Goal: Task Accomplishment & Management: Use online tool/utility

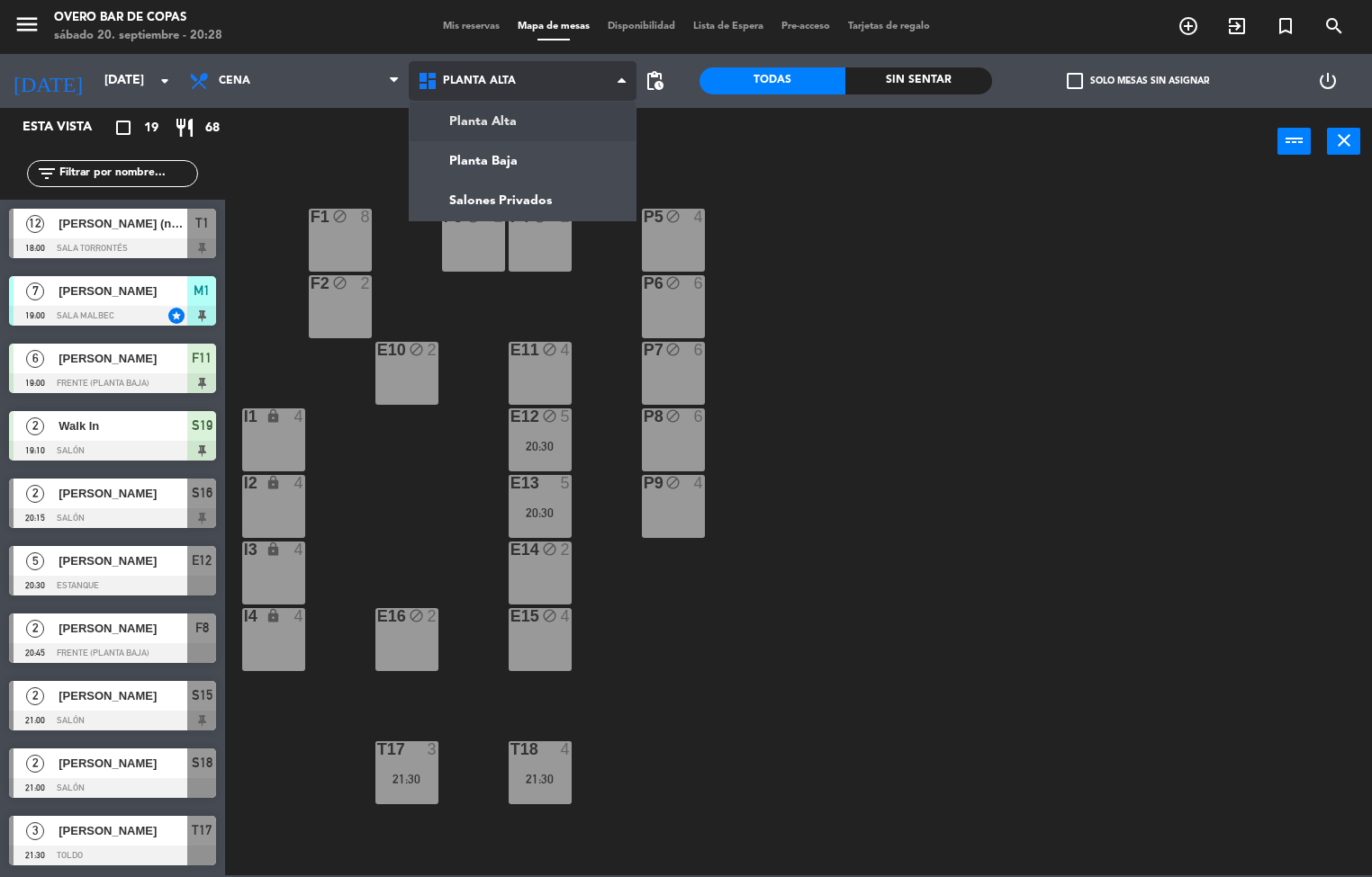
click at [475, 165] on ng-component "menu Overo Bar de Copas [DATE] 20. septiembre - 20:28 Mis reservas Mapa de mesa…" at bounding box center [686, 438] width 1372 height 875
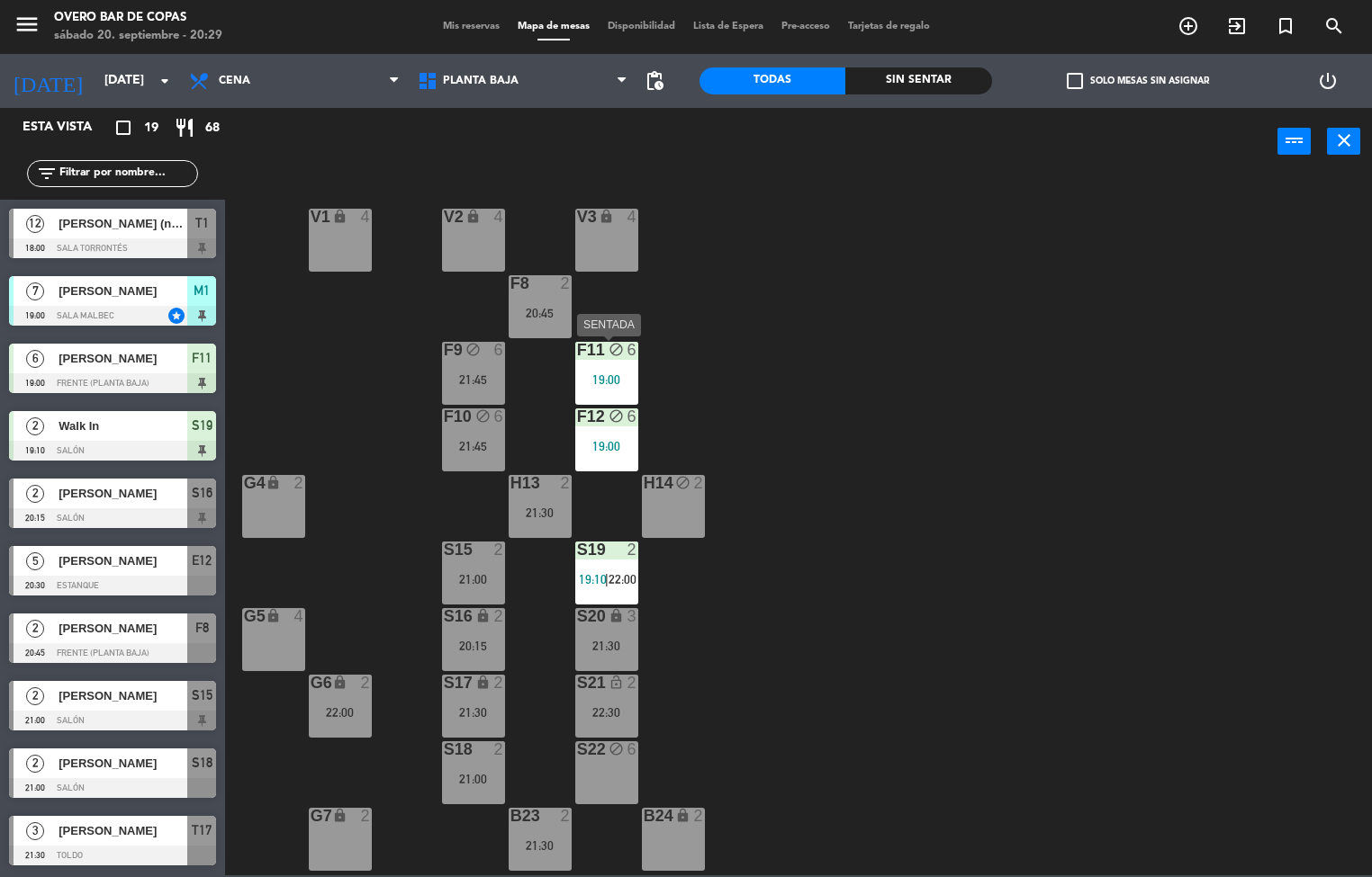
click at [608, 376] on div "19:00" at bounding box center [606, 380] width 63 height 13
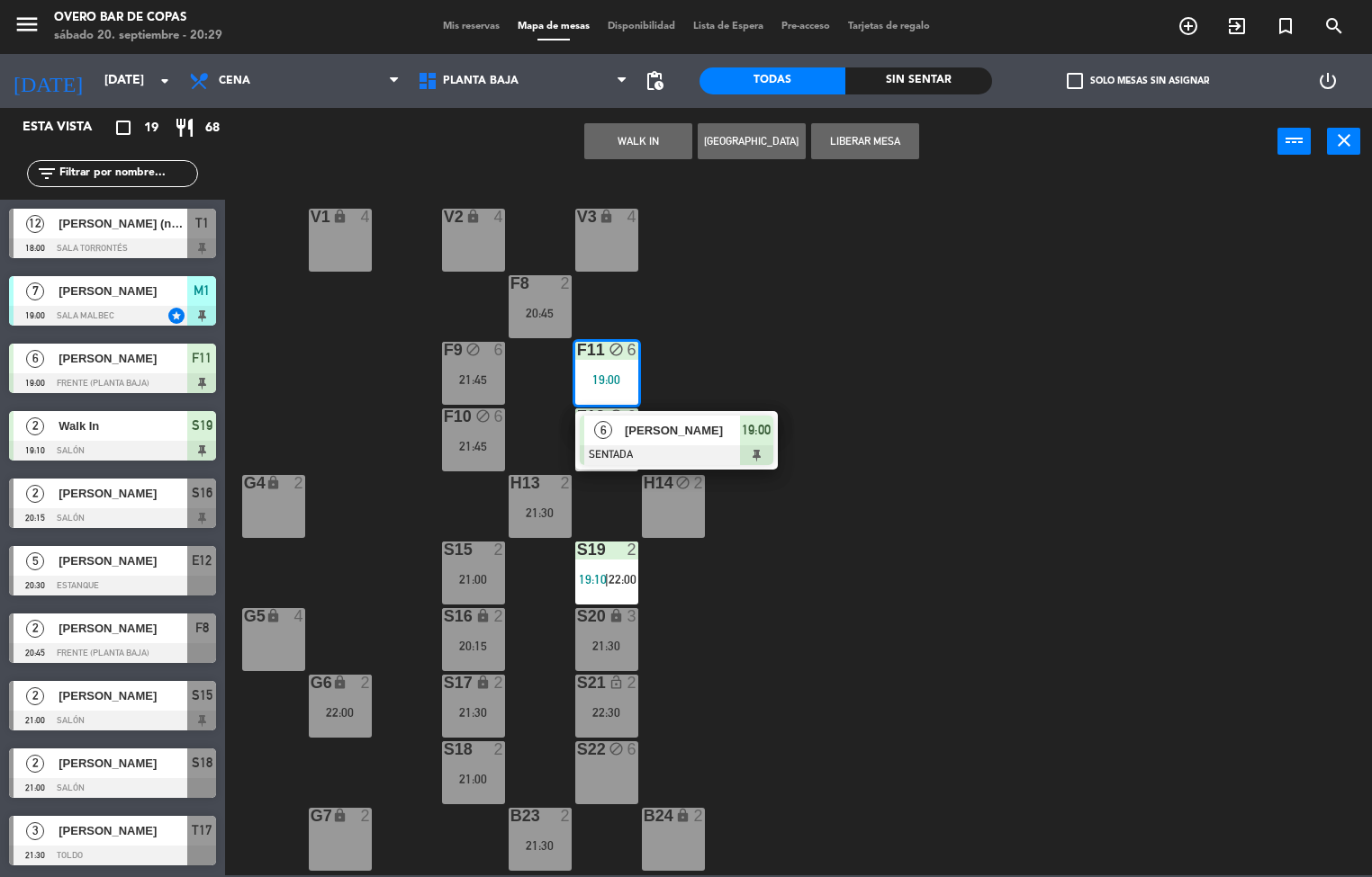
click at [740, 308] on div "V1 lock 4 V2 lock 4 V3 lock 4 F8 2 20:45 F9 block 6 21:45 F11 block 6 19:00 6 […" at bounding box center [805, 525] width 1133 height 699
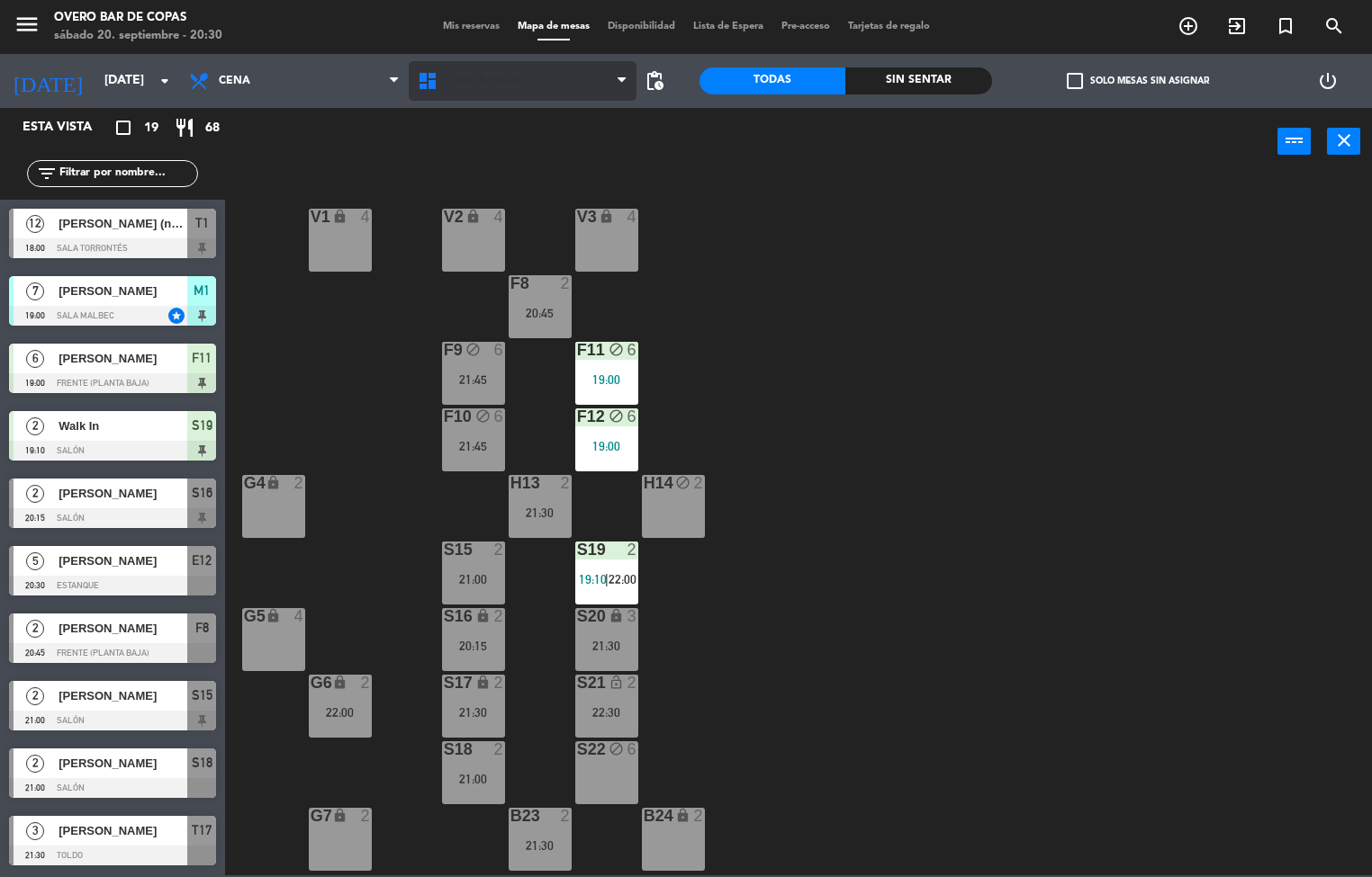
click at [473, 85] on span "Planta Baja" at bounding box center [481, 81] width 76 height 13
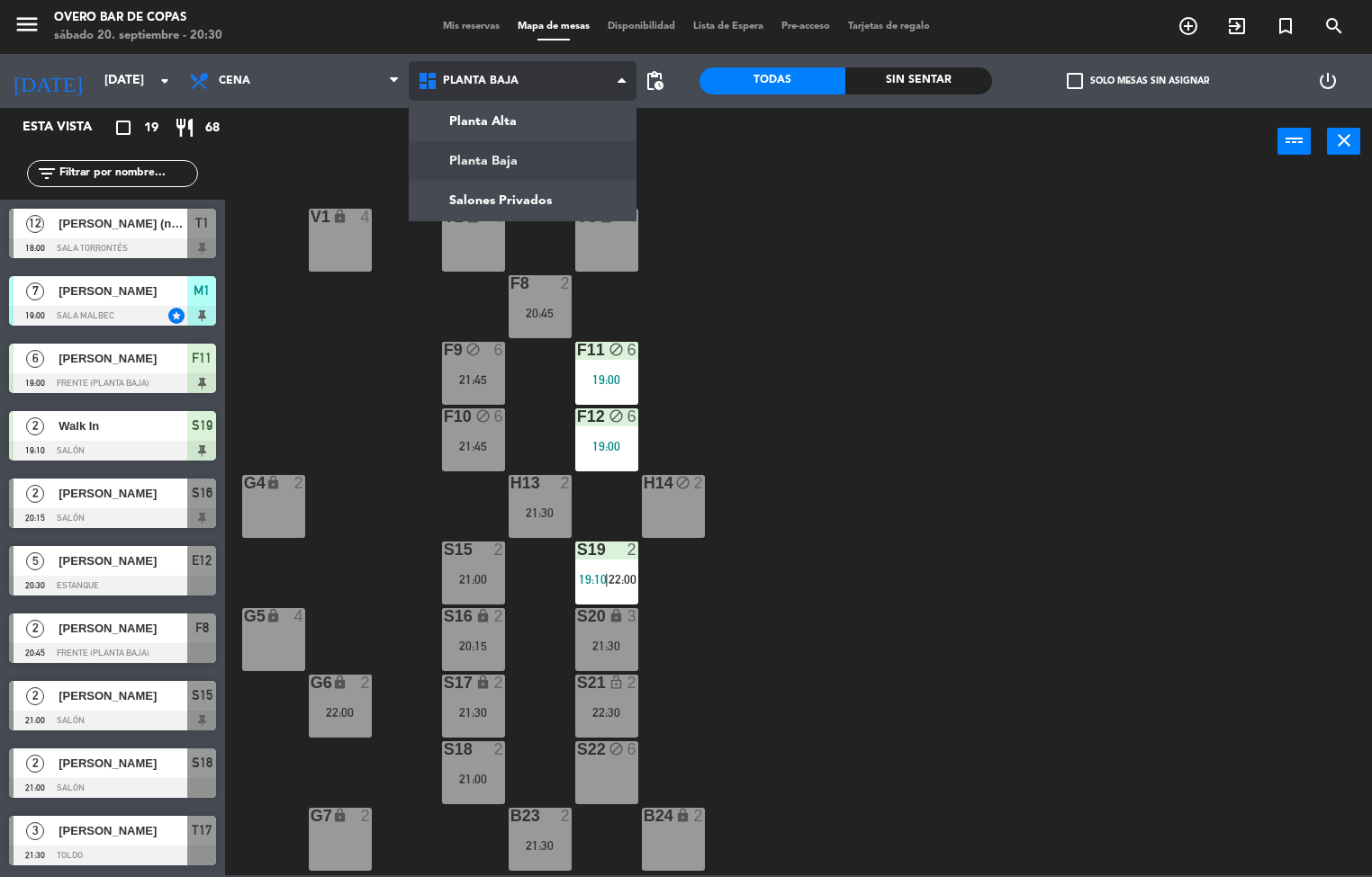
click at [490, 122] on ng-component "menu Overo Bar de Copas [DATE] 20. septiembre - 20:30 Mis reservas Mapa de mesa…" at bounding box center [686, 438] width 1372 height 875
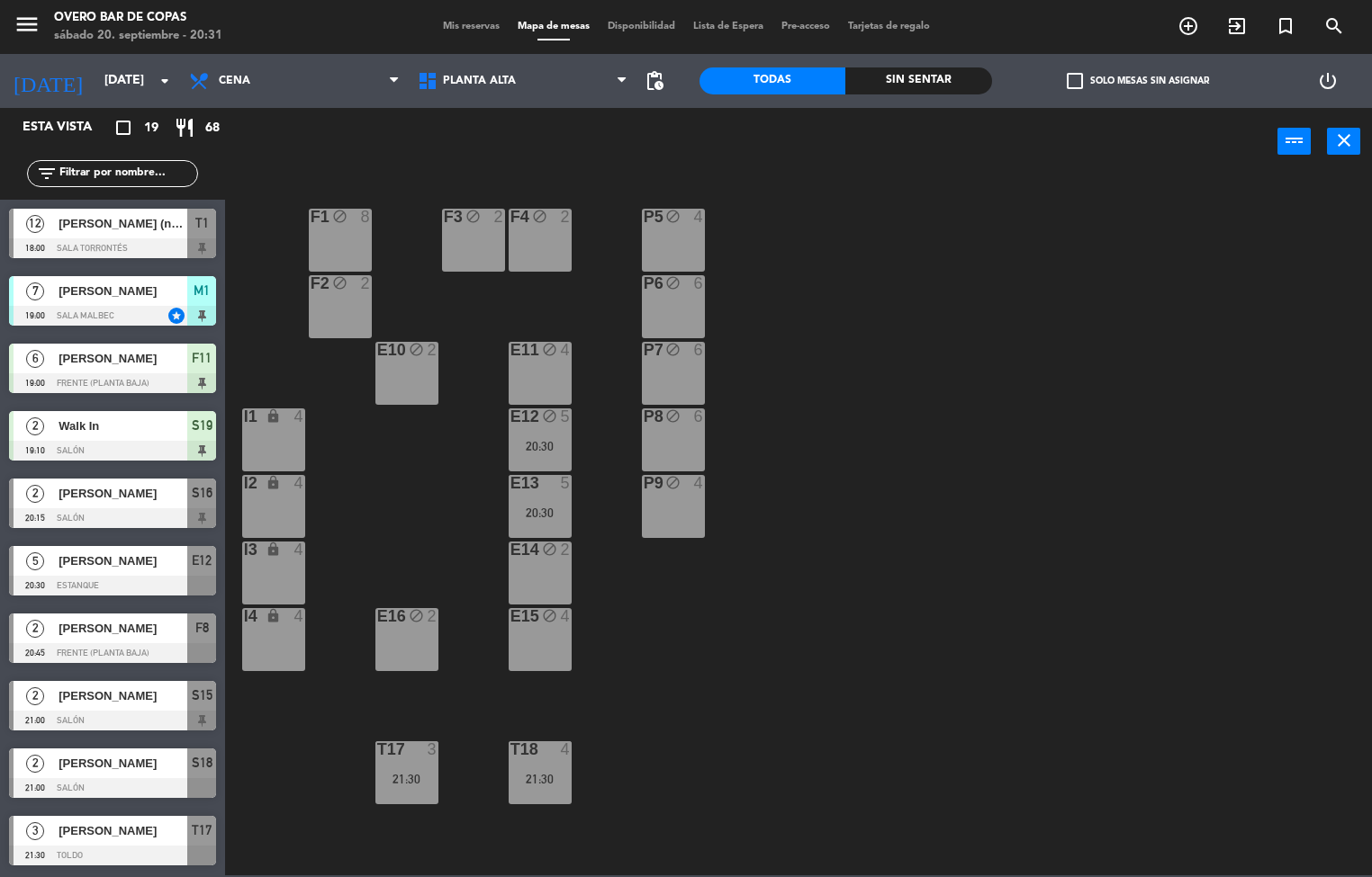
click at [392, 638] on div "E16 block 2" at bounding box center [407, 639] width 63 height 63
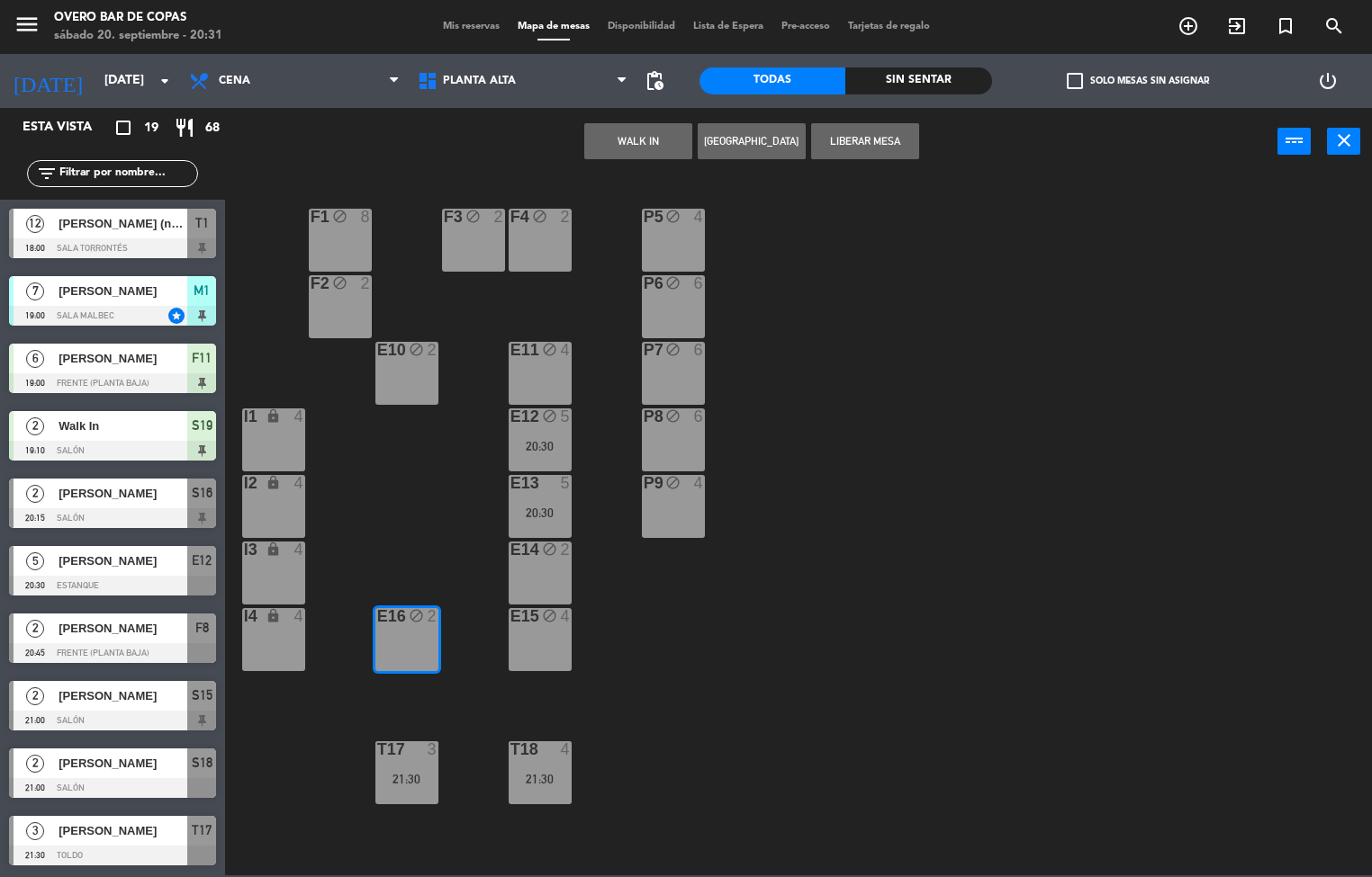
click at [881, 153] on button "Liberar Mesa" at bounding box center [865, 141] width 108 height 36
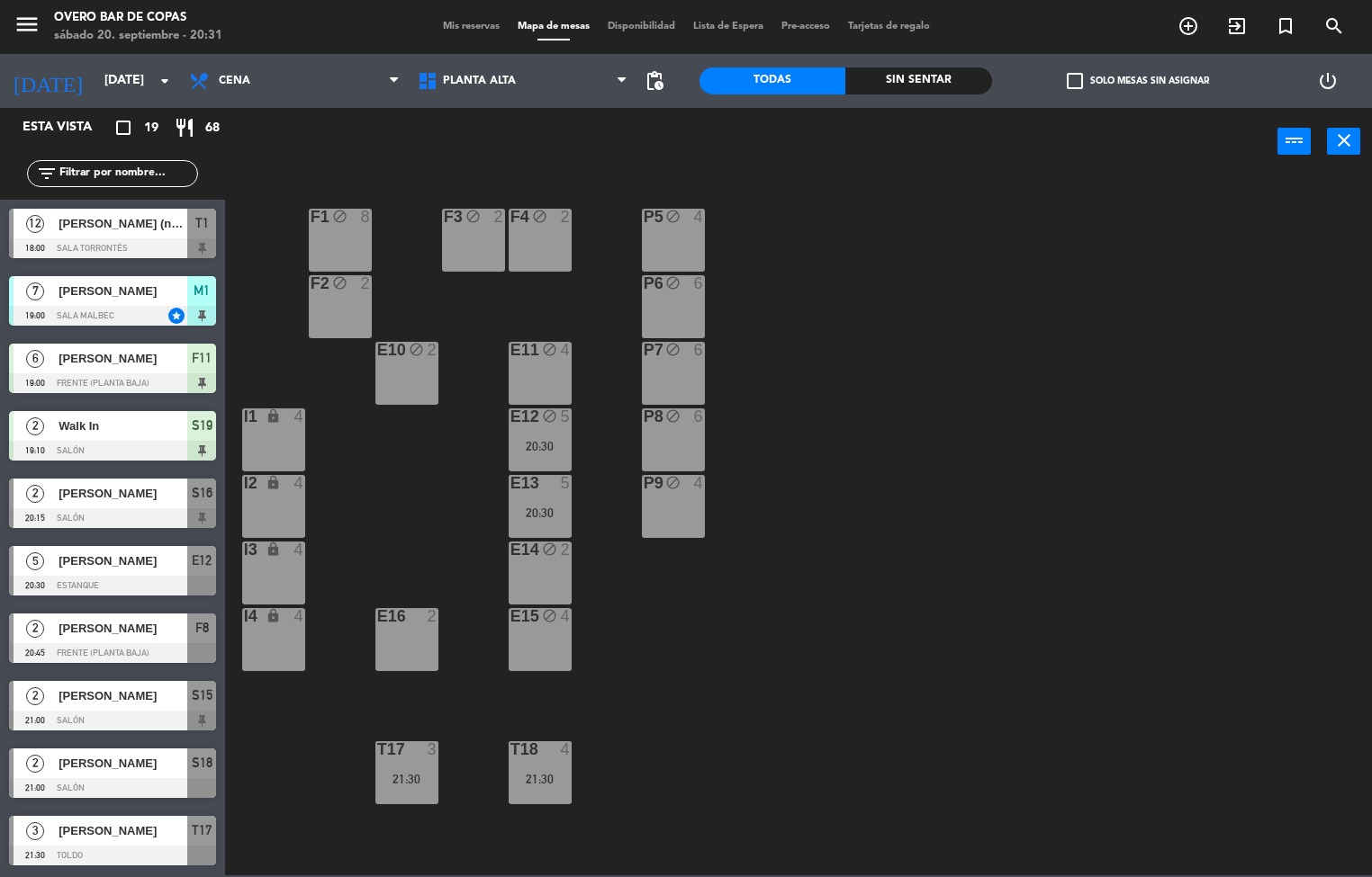
click at [671, 254] on div "P5 block 4" at bounding box center [673, 239] width 63 height 63
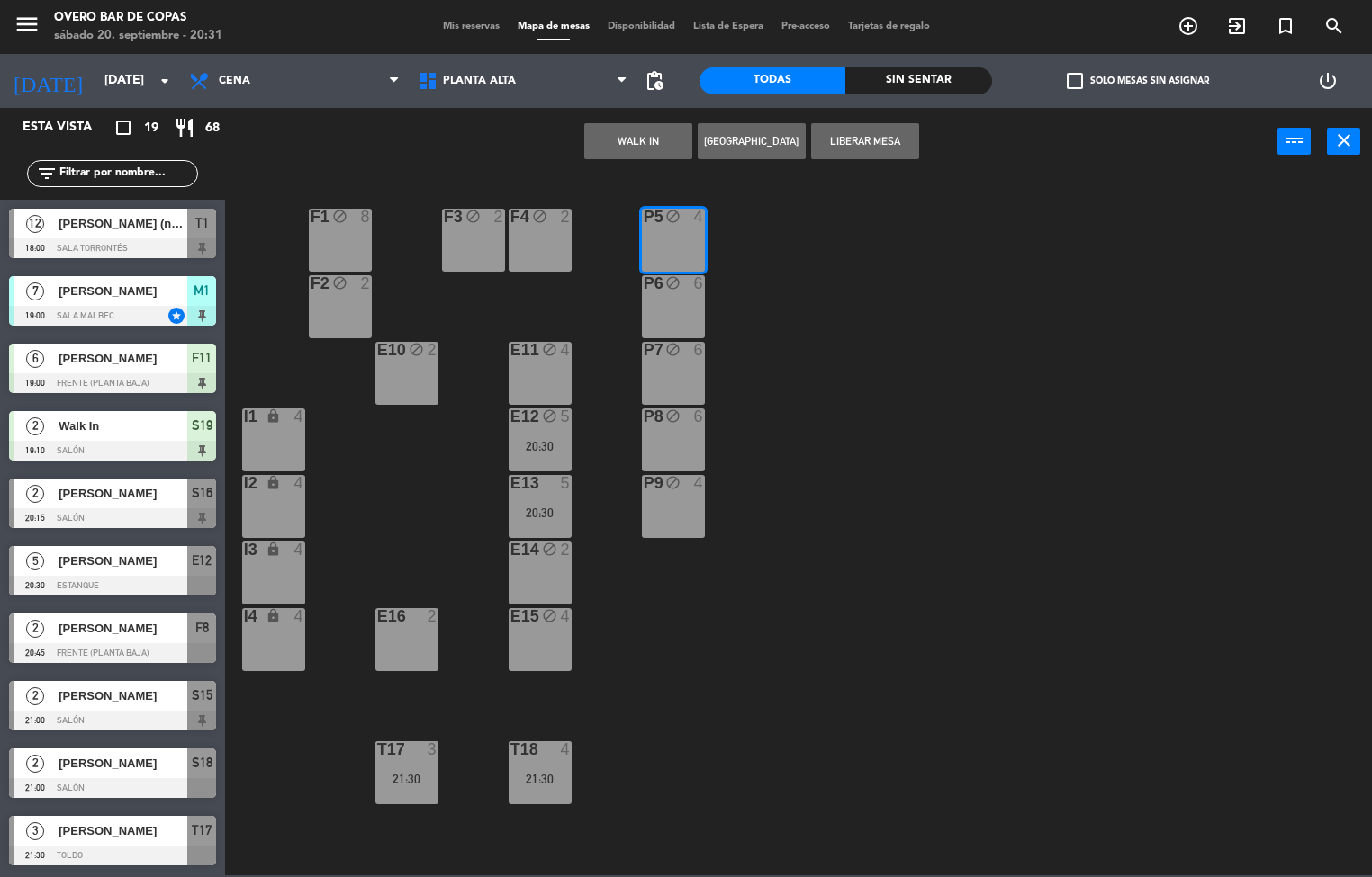
click at [891, 136] on button "Liberar Mesa" at bounding box center [865, 141] width 108 height 36
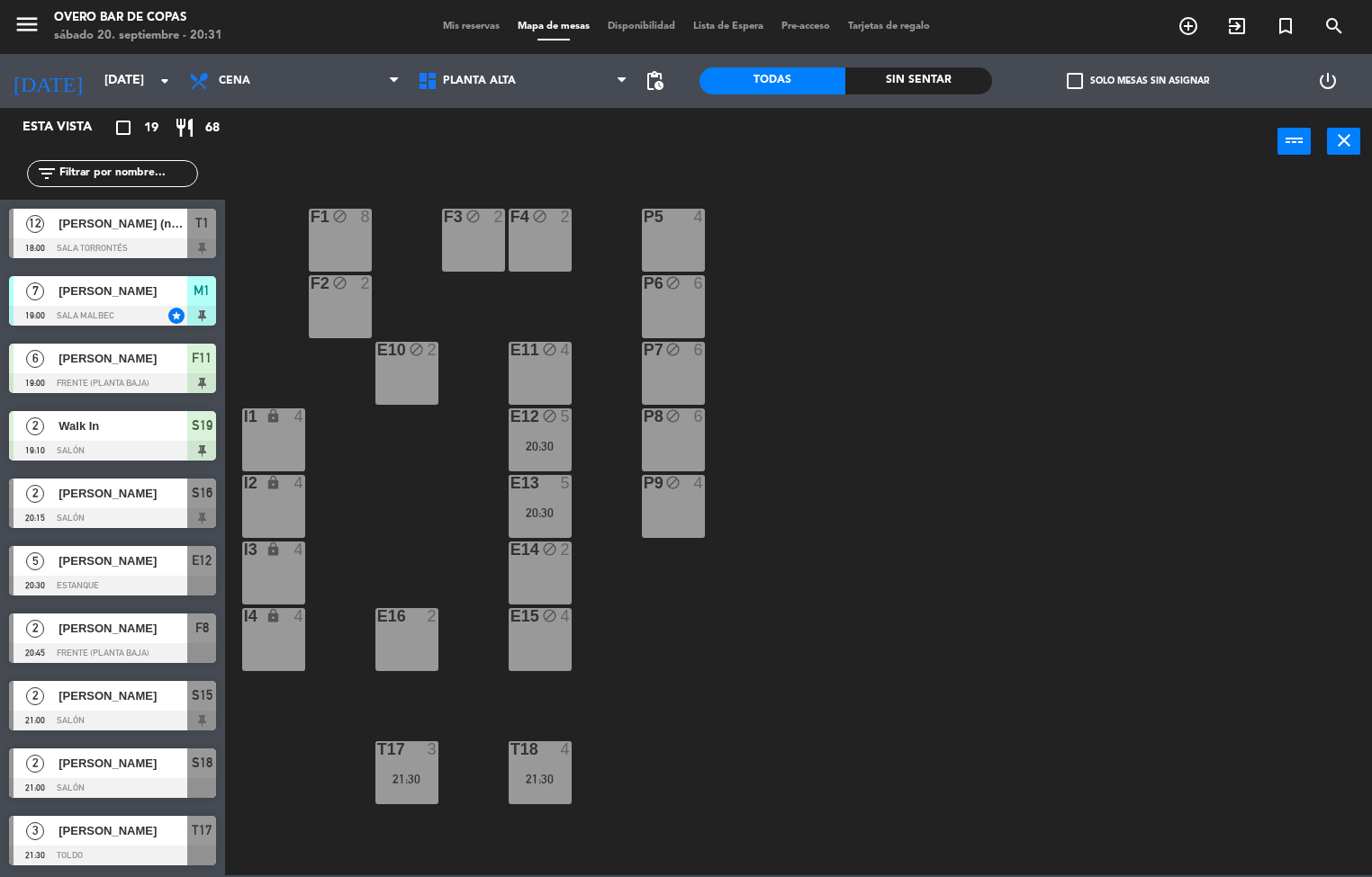
drag, startPoint x: 692, startPoint y: 240, endPoint x: 735, endPoint y: 273, distance: 54.2
click at [691, 240] on div "P5 4" at bounding box center [673, 239] width 63 height 63
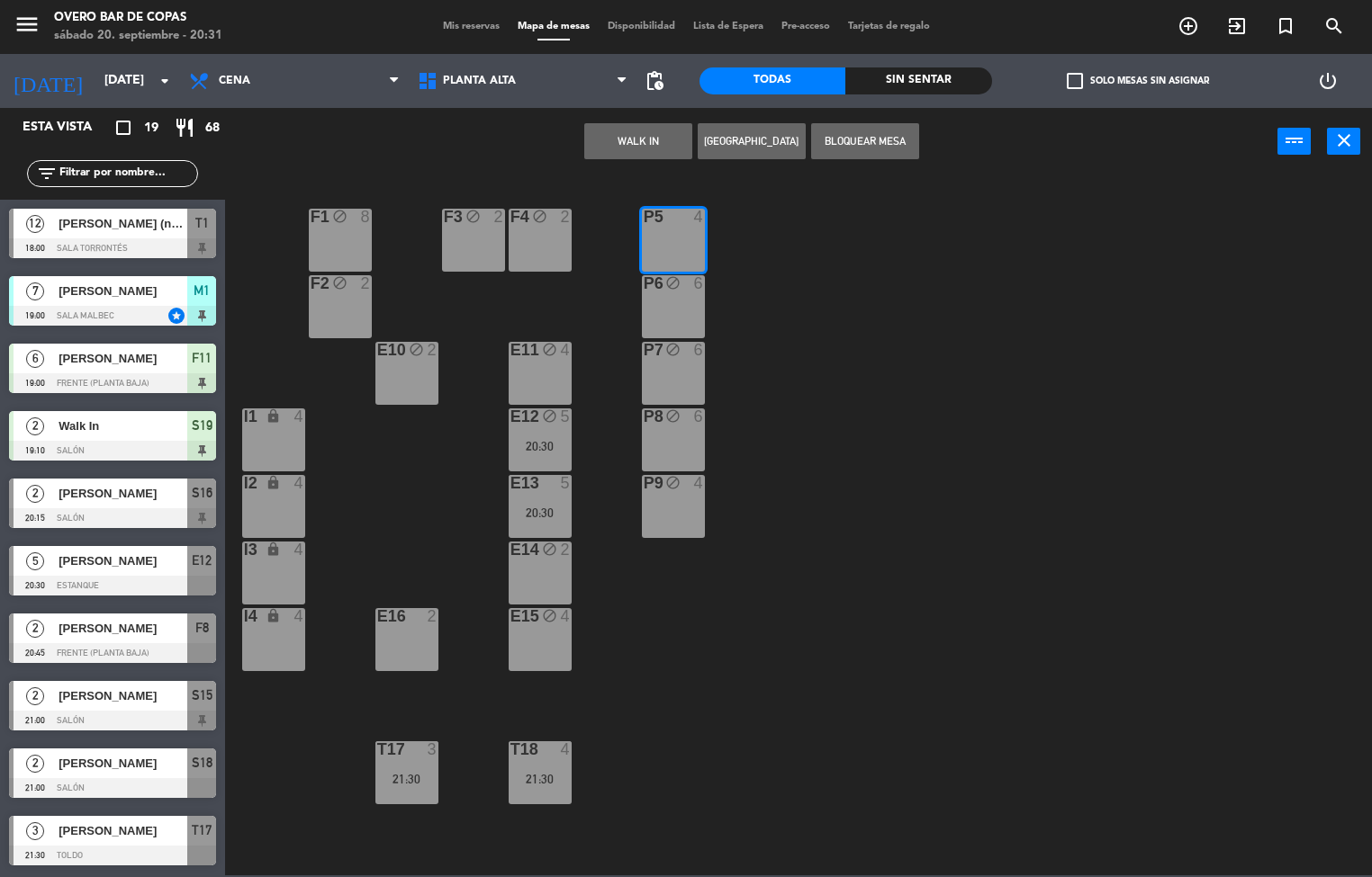
click at [894, 146] on button "Bloquear Mesa" at bounding box center [865, 141] width 108 height 36
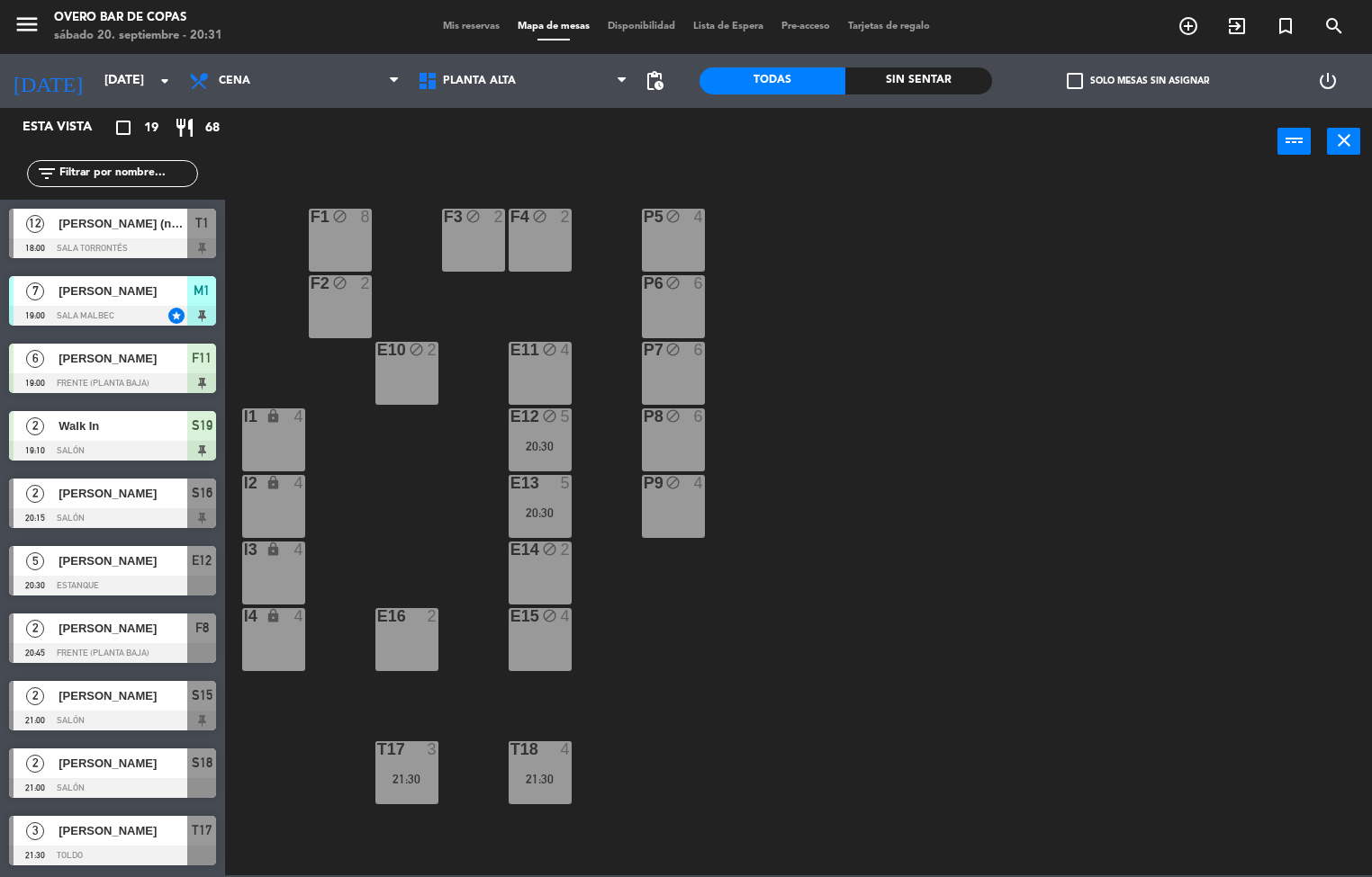
click at [682, 306] on div "P6 block 6" at bounding box center [673, 306] width 63 height 63
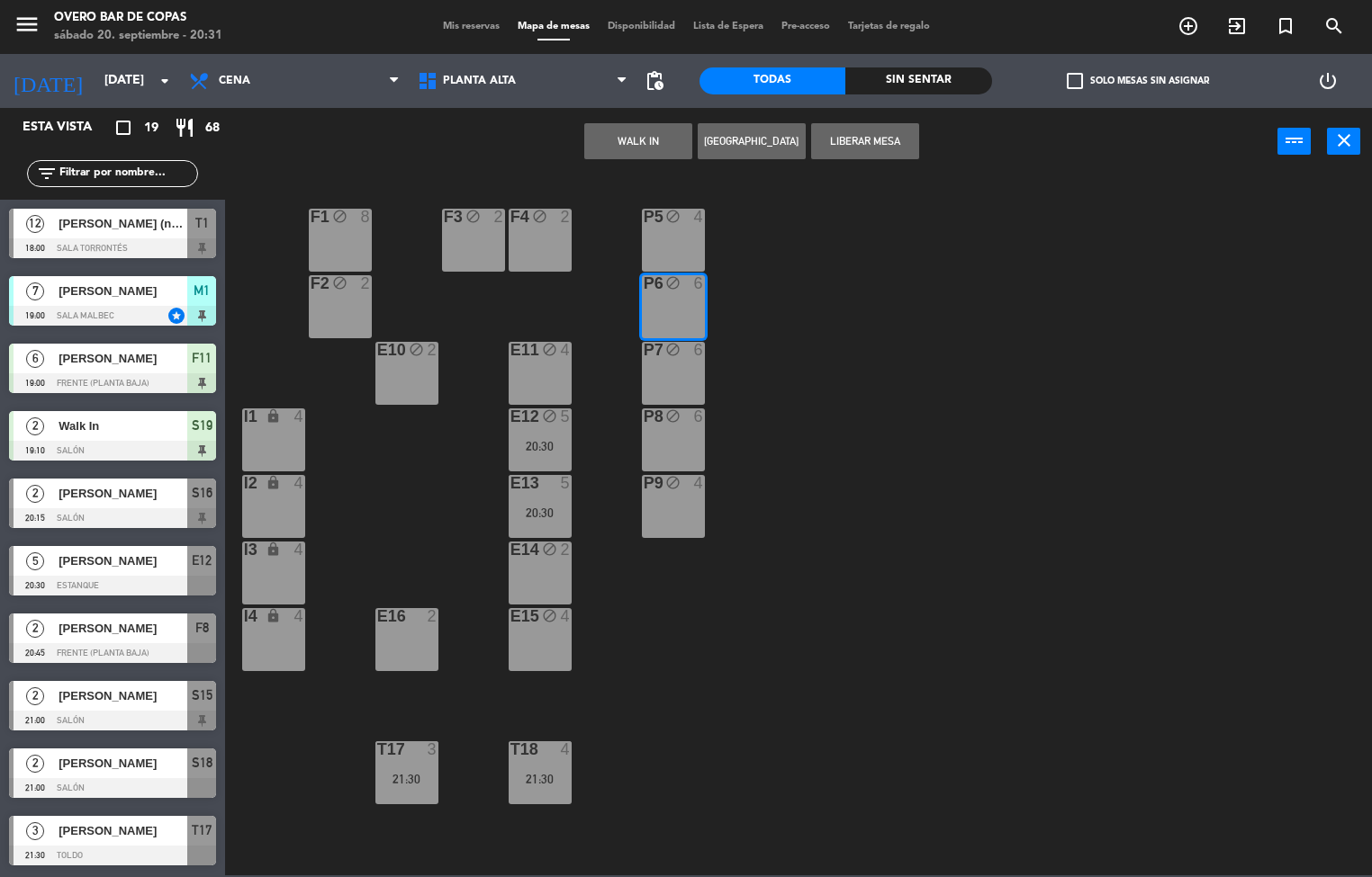
click at [663, 373] on div "P7 block 6" at bounding box center [673, 373] width 63 height 63
click at [819, 314] on div "P5 block 4 F1 block 8 F3 block 2 F4 block 2 P6 block 6 F2 block 2 P7 block 6 E1…" at bounding box center [805, 525] width 1133 height 699
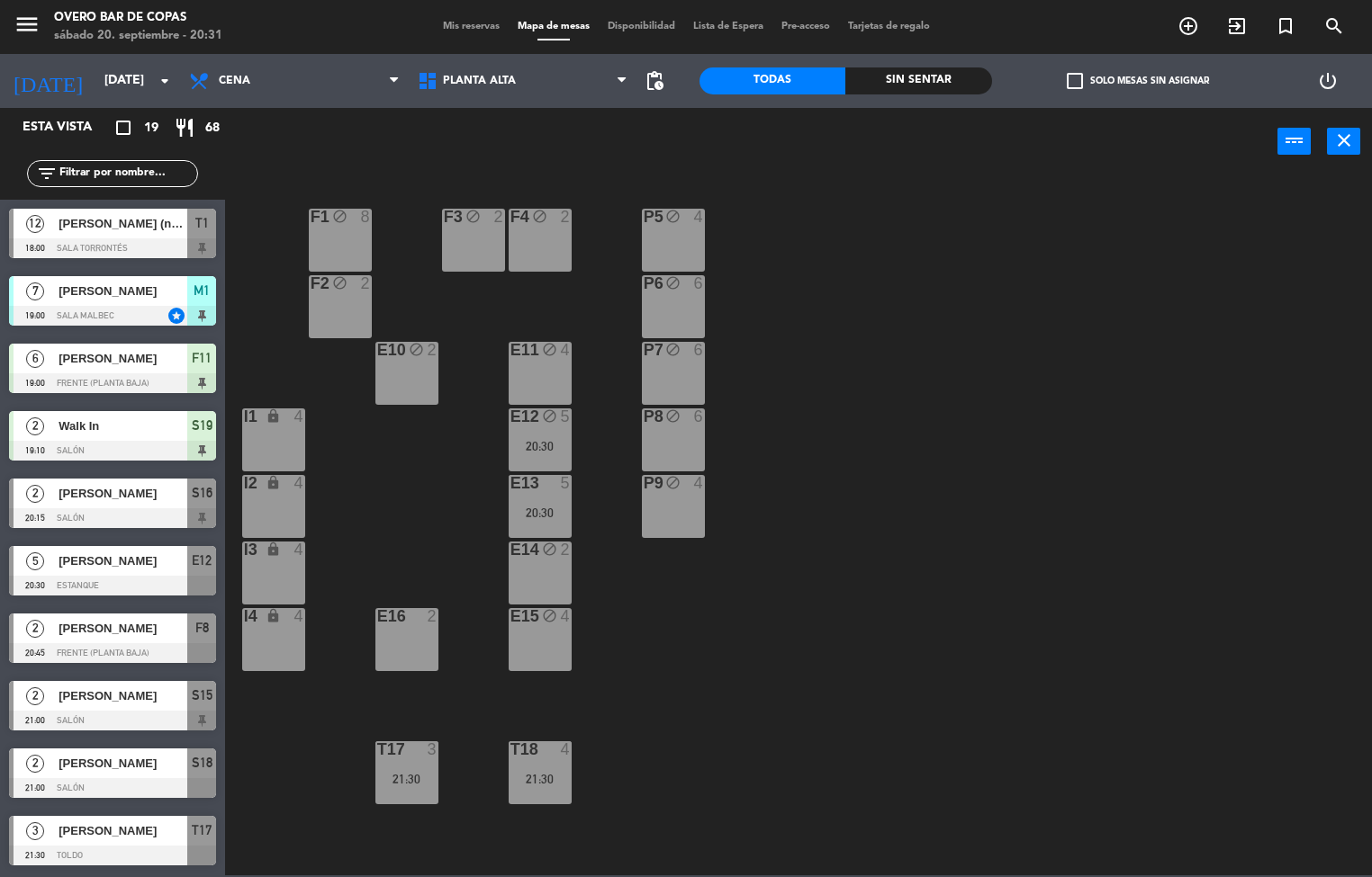
click at [663, 302] on div "P6 block 6" at bounding box center [673, 306] width 63 height 63
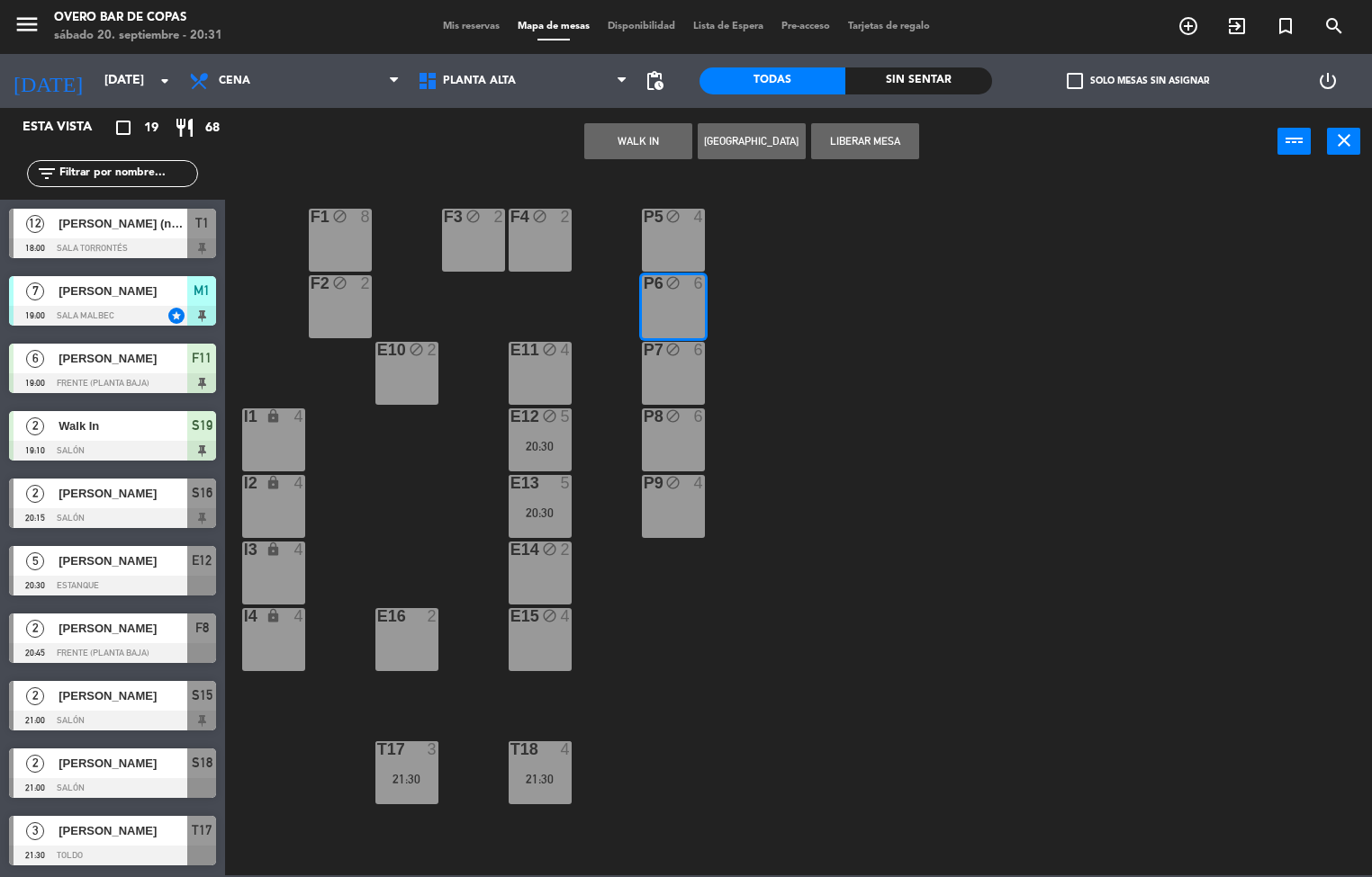
click at [846, 152] on button "Liberar Mesa" at bounding box center [865, 141] width 108 height 36
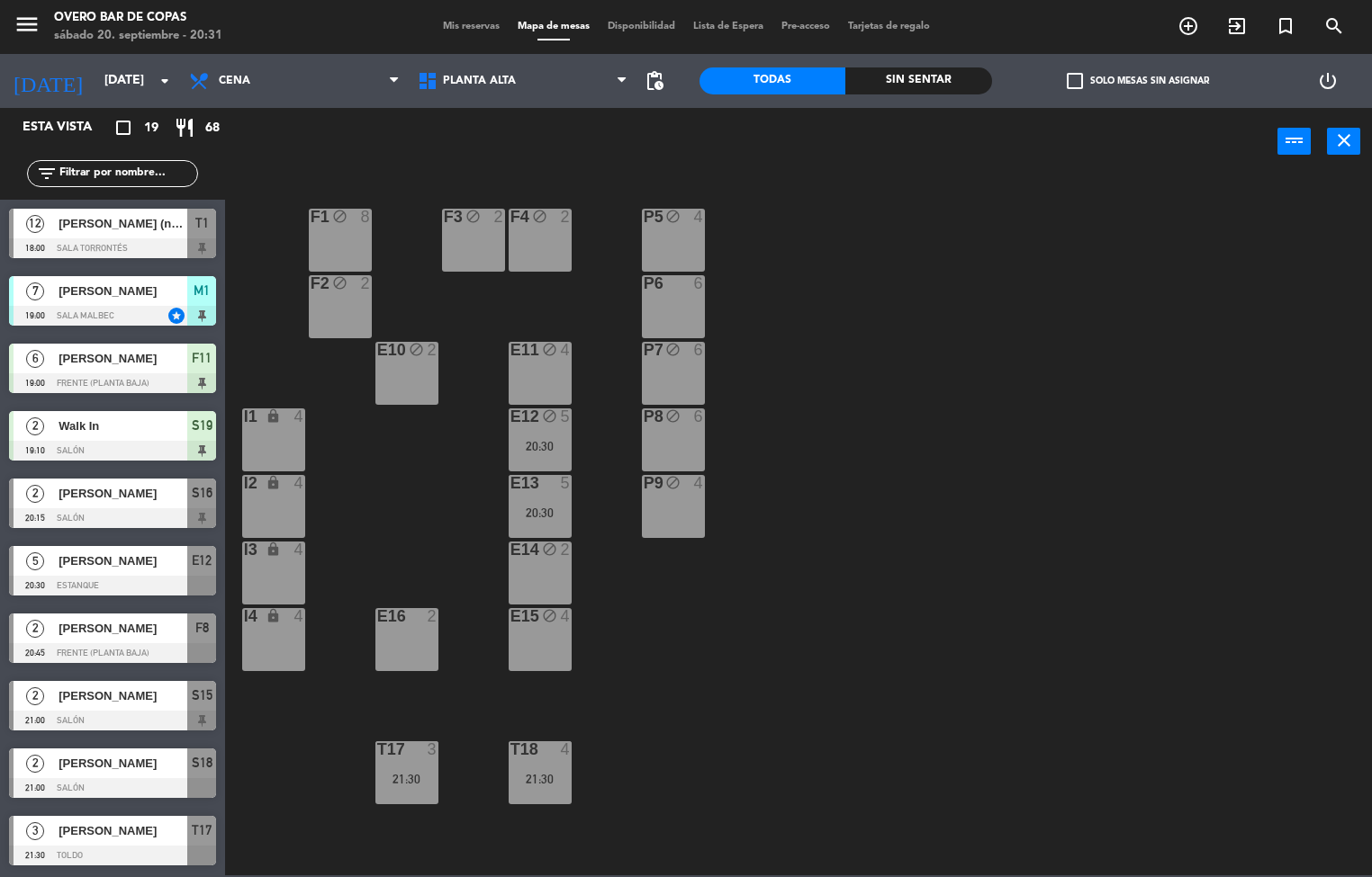
click at [689, 292] on div "P6 6" at bounding box center [673, 284] width 63 height 18
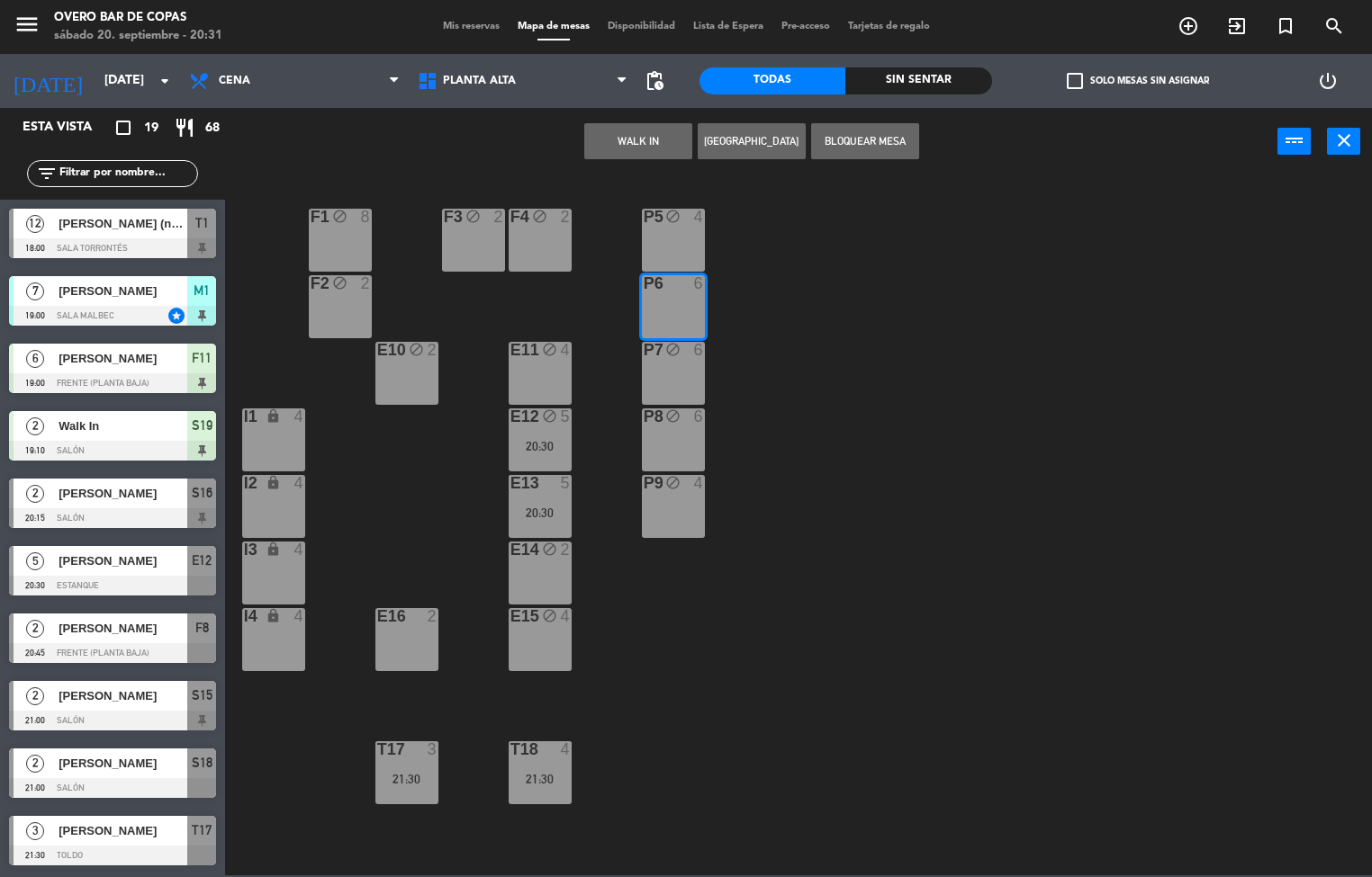
click at [870, 281] on div "P5 block 4 F1 block 8 F3 block 2 F4 block 2 P6 6 F2 block 2 P7 block 6 E10 bloc…" at bounding box center [805, 525] width 1133 height 699
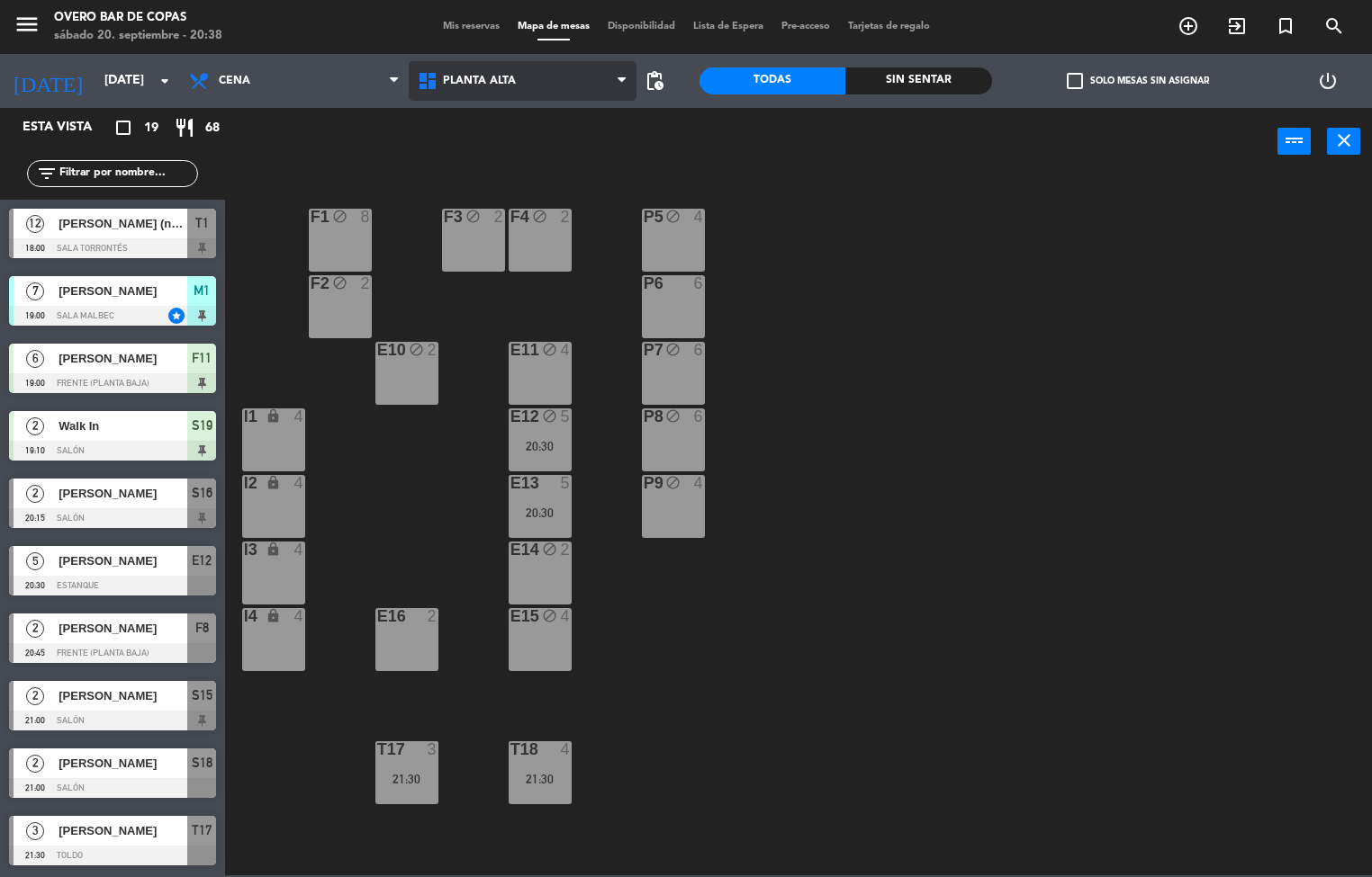
click at [500, 85] on span "Planta Alta" at bounding box center [480, 81] width 73 height 13
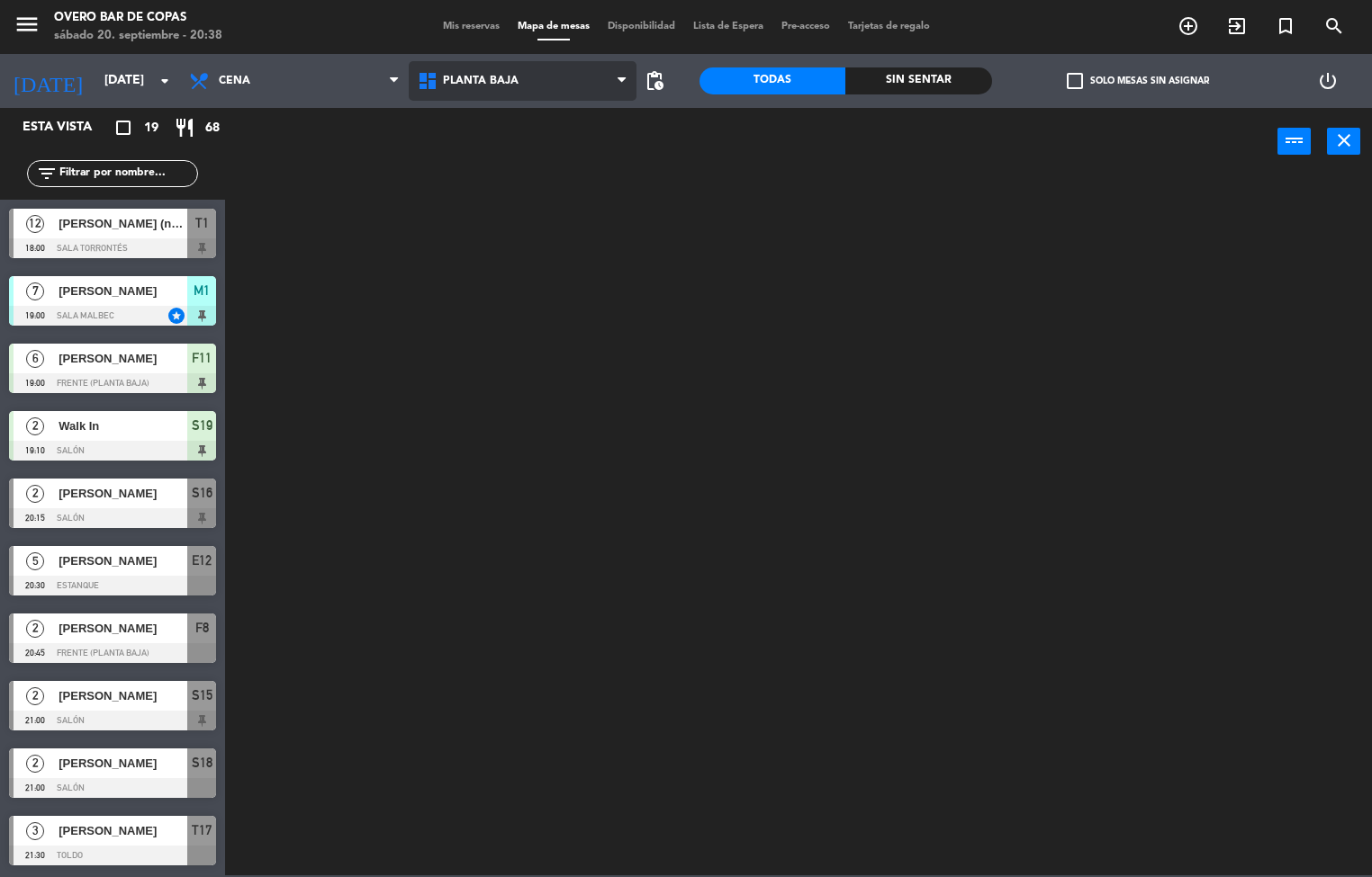
click at [504, 154] on ng-component "menu Overo Bar de Copas [DATE] 20. septiembre - 20:38 Mis reservas Mapa de mesa…" at bounding box center [686, 438] width 1372 height 875
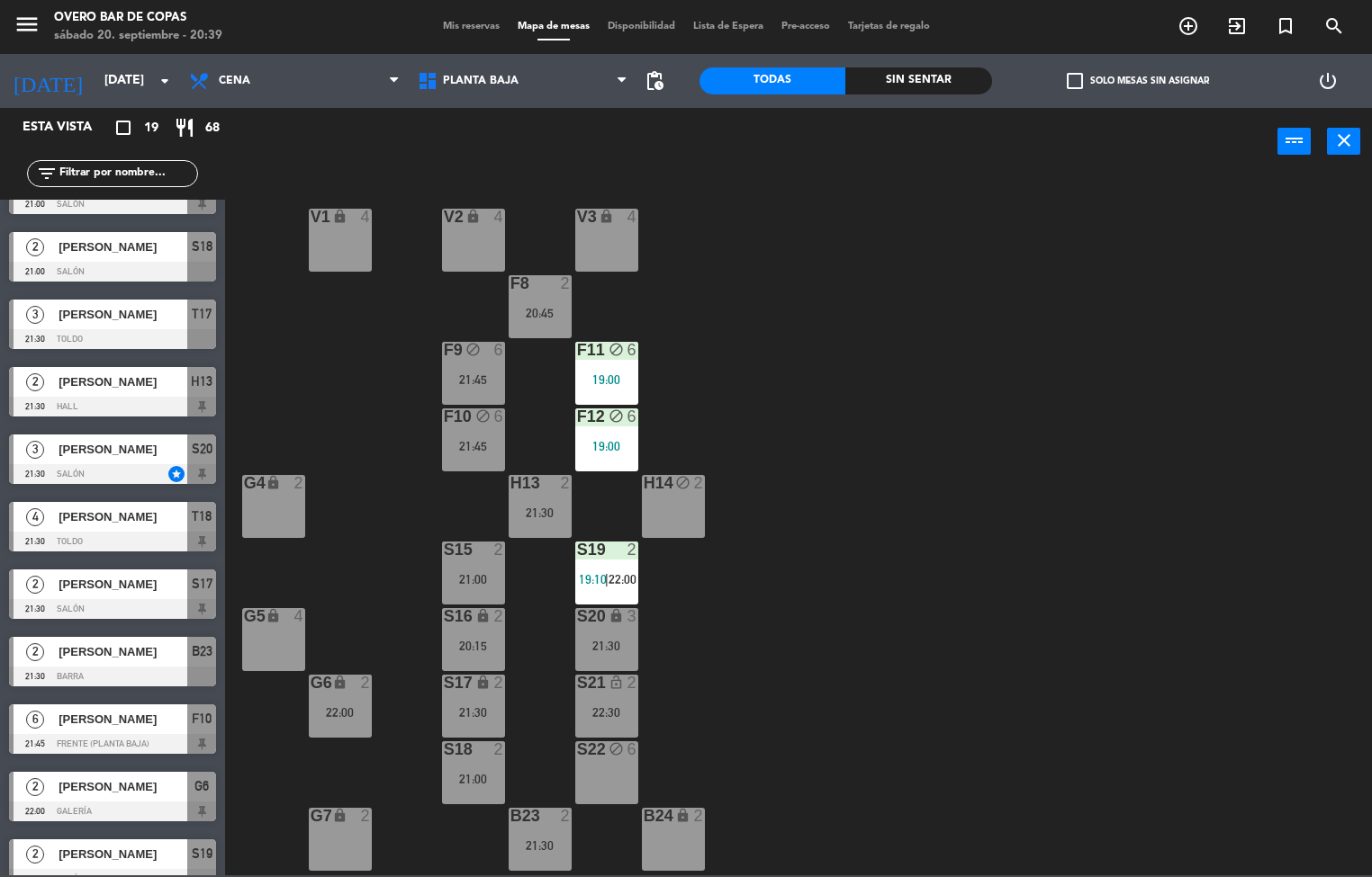
scroll to position [470, 0]
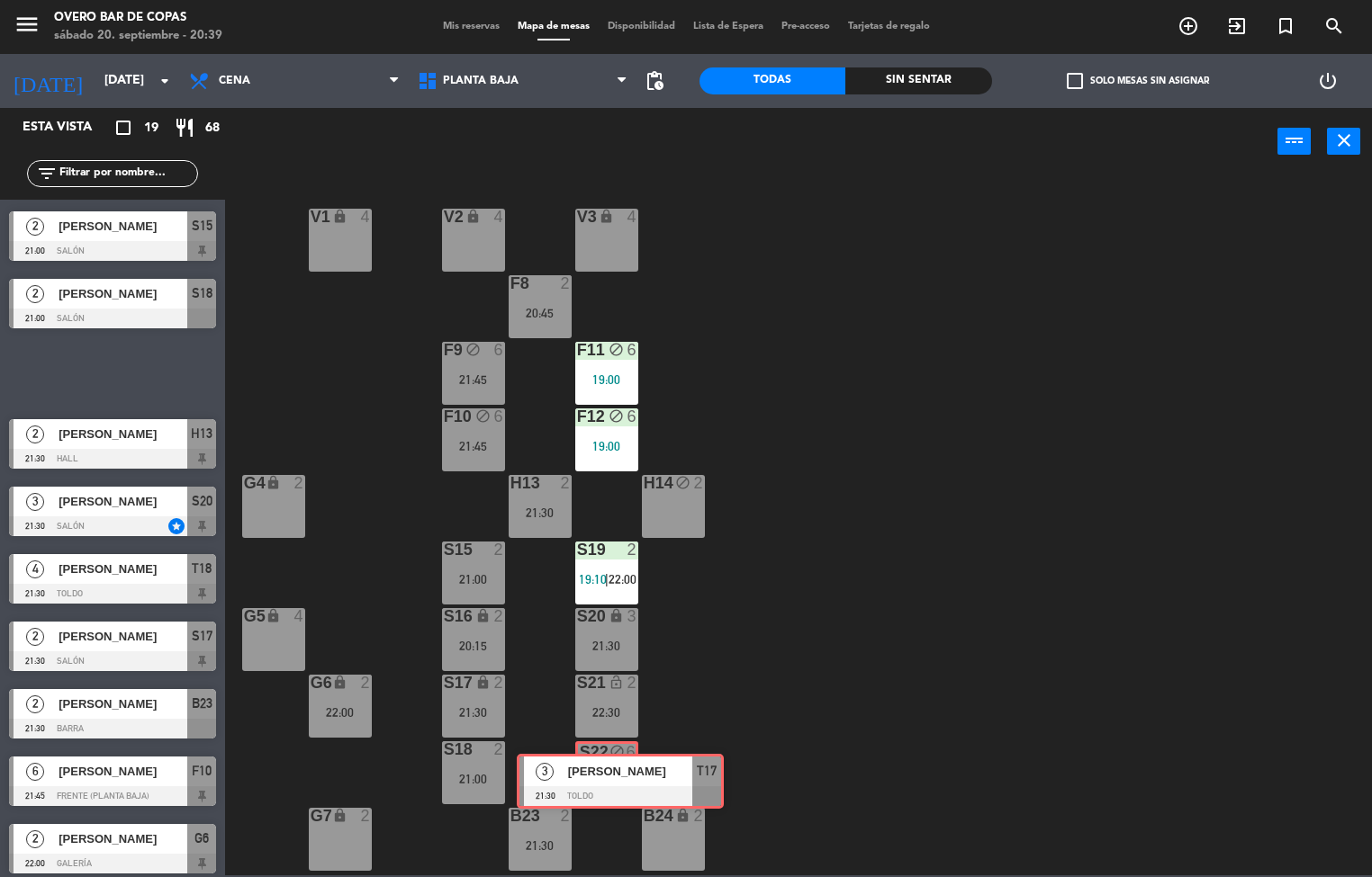
drag, startPoint x: 103, startPoint y: 370, endPoint x: 612, endPoint y: 777, distance: 651.7
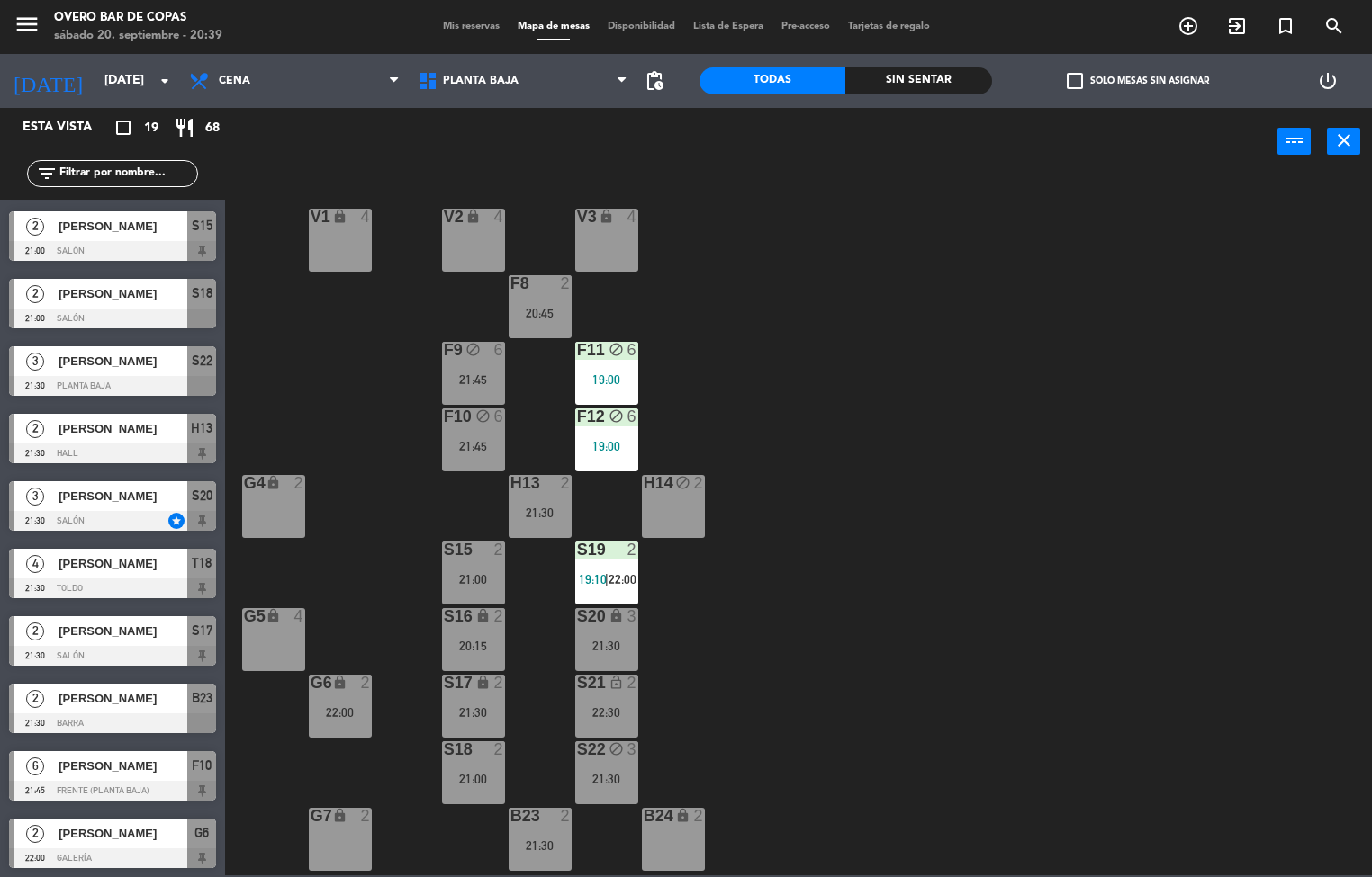
click at [605, 769] on div "S22 block 3 21:30" at bounding box center [606, 773] width 63 height 63
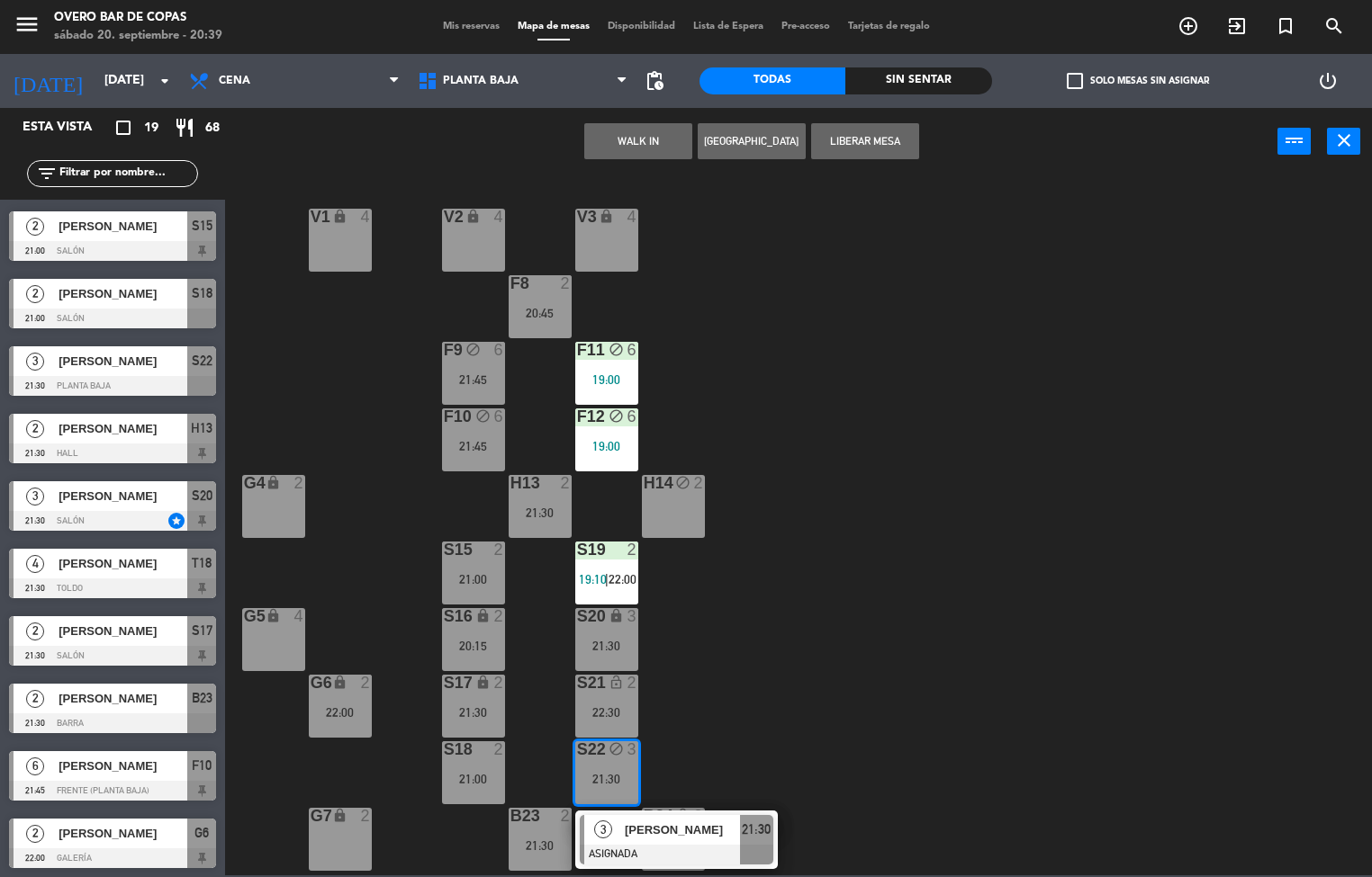
click at [640, 842] on div "3 [PERSON_NAME] ASIGNADA 21:30" at bounding box center [676, 840] width 229 height 58
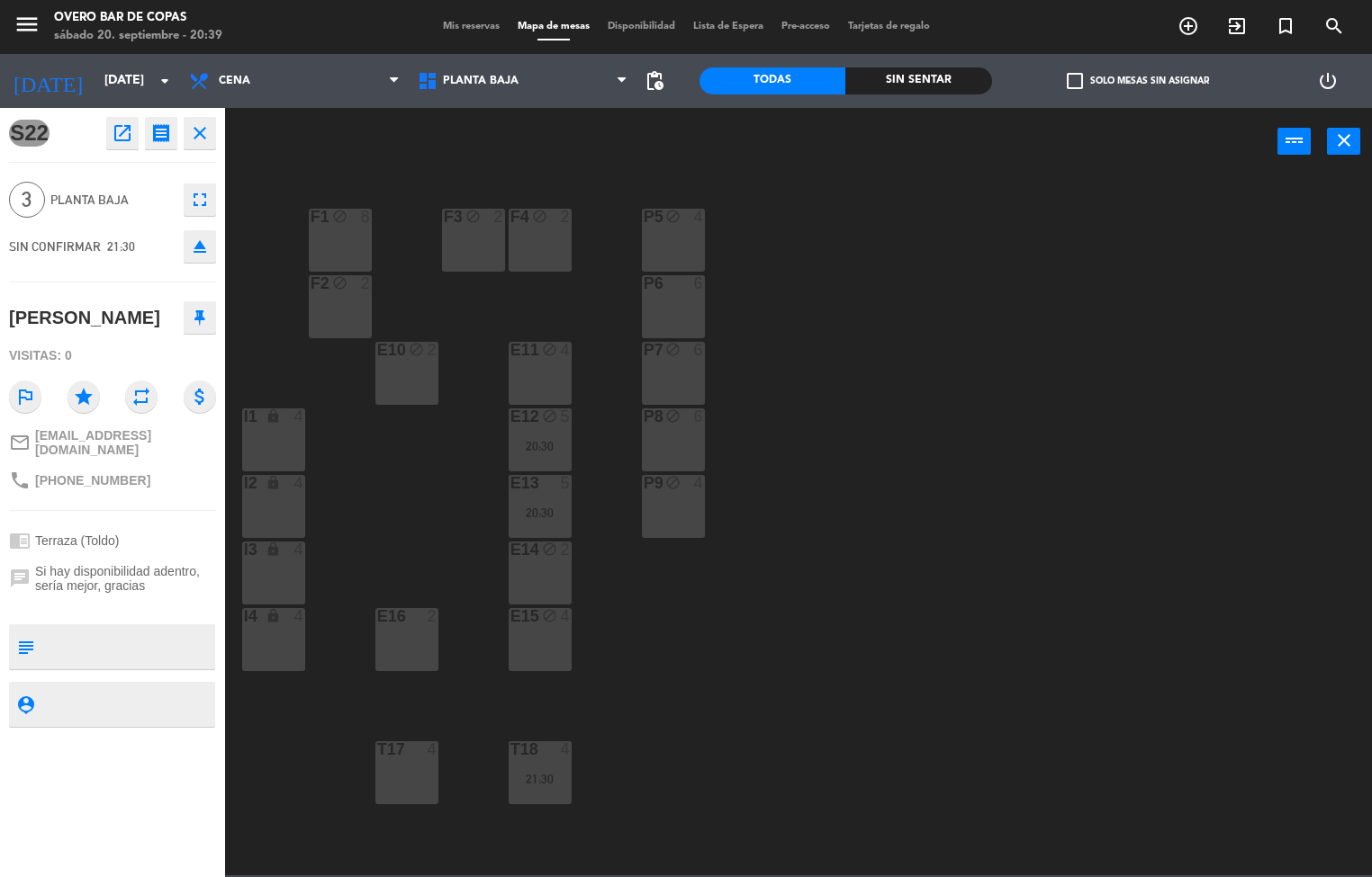
click at [185, 127] on button "close" at bounding box center [199, 132] width 32 height 32
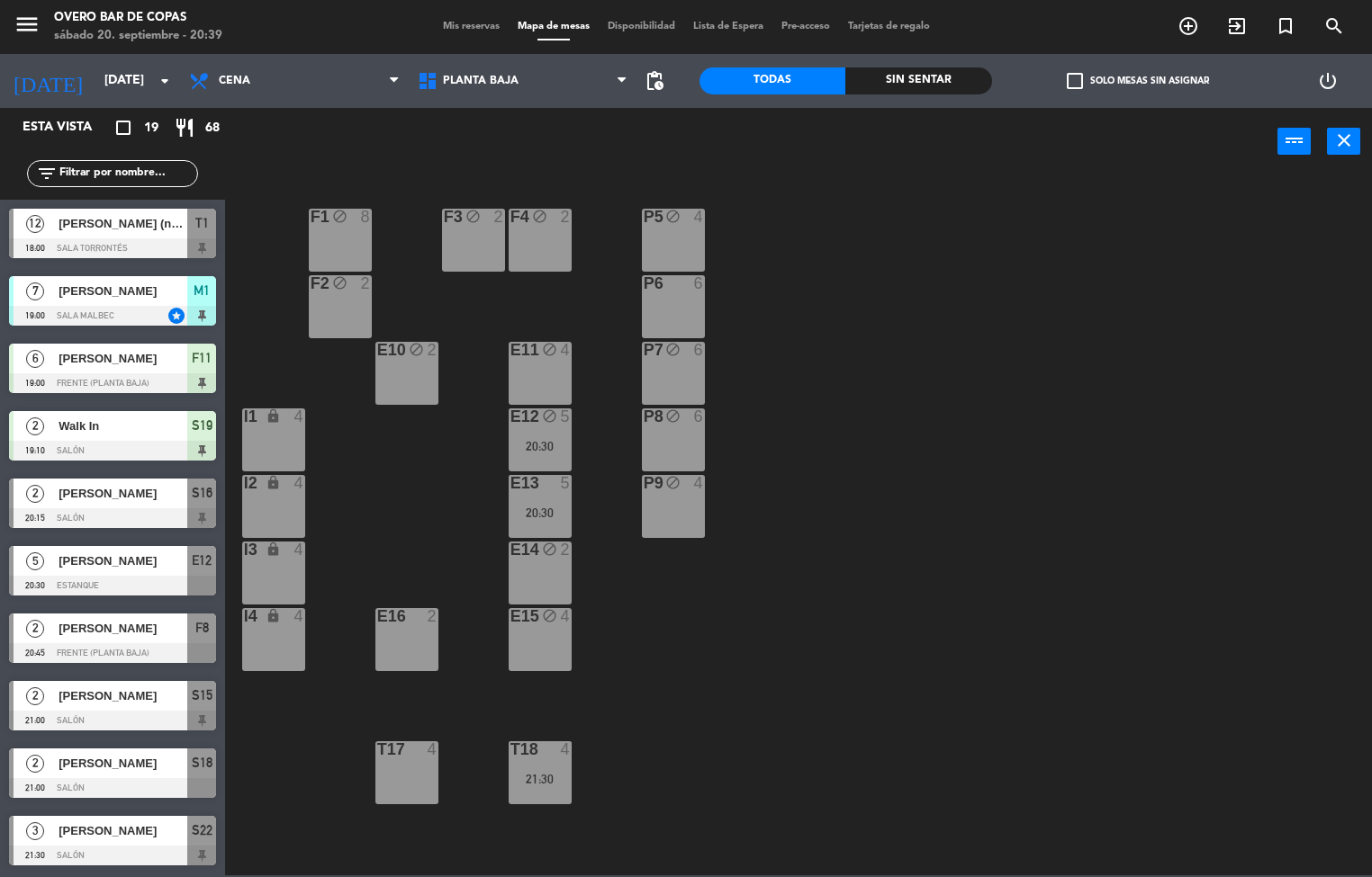
click at [402, 645] on div "E16 2" at bounding box center [407, 639] width 63 height 63
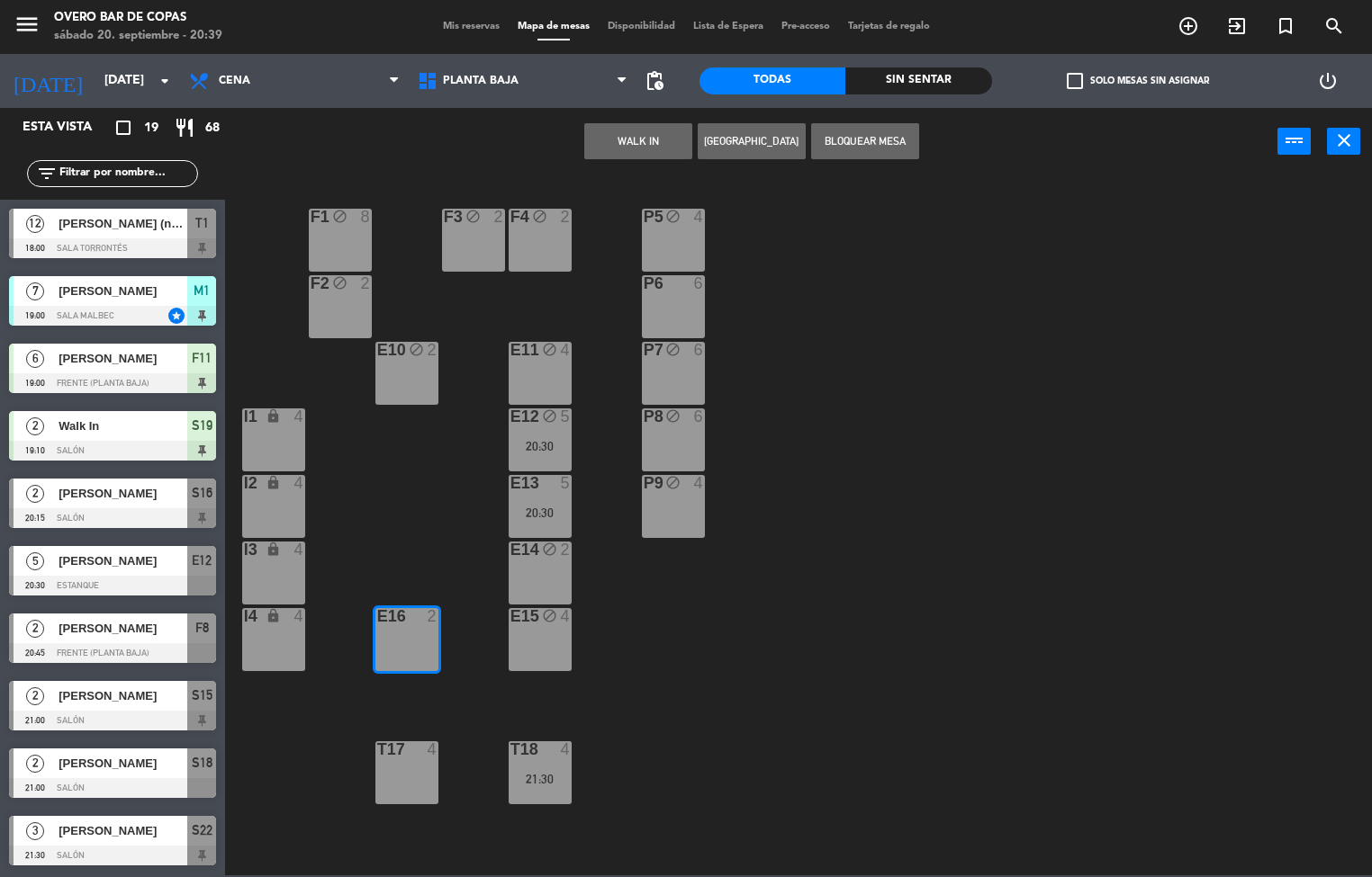
click at [876, 143] on button "Bloquear Mesa" at bounding box center [865, 141] width 108 height 36
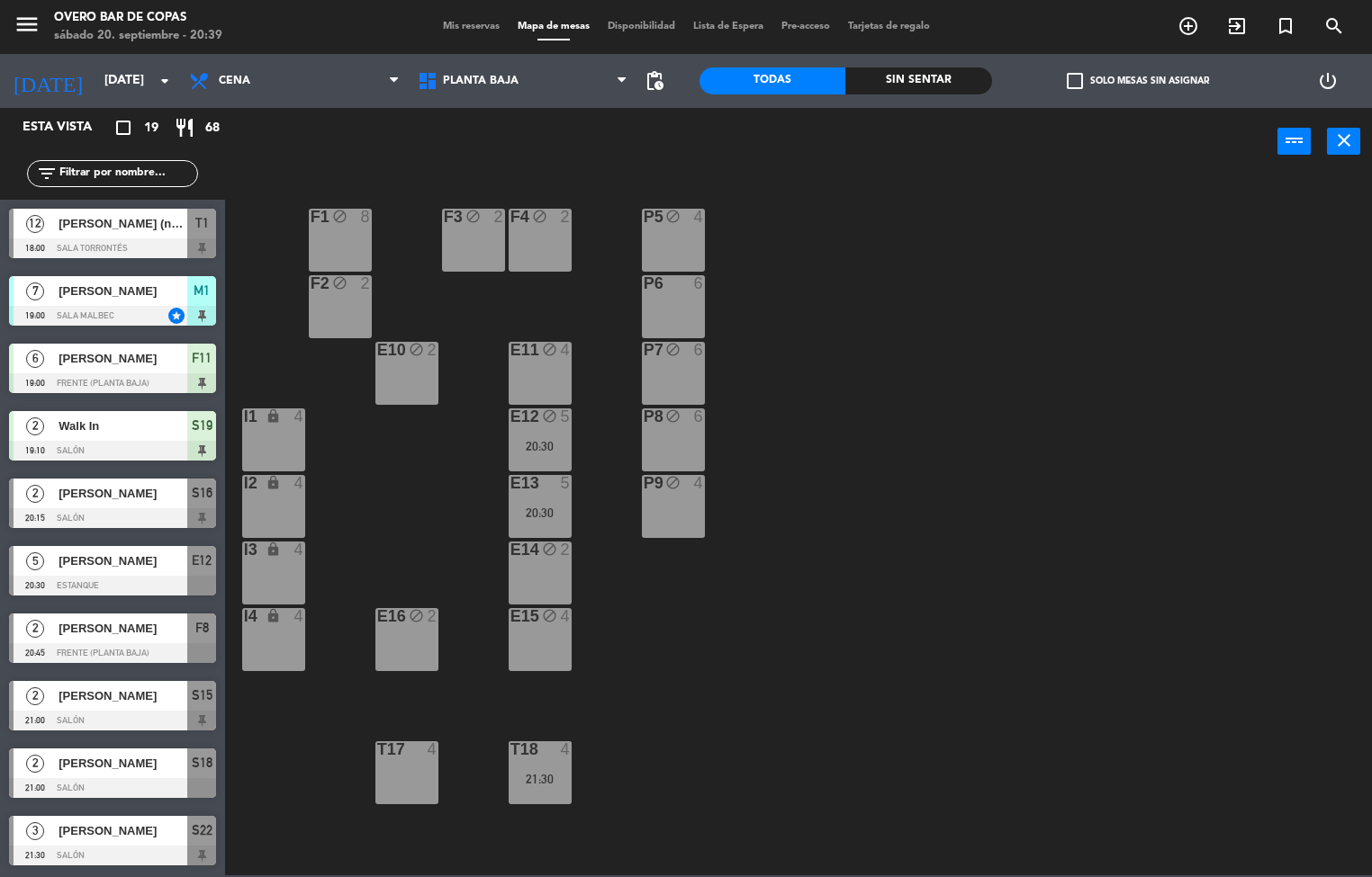
click at [387, 795] on div "T17 4" at bounding box center [407, 773] width 63 height 63
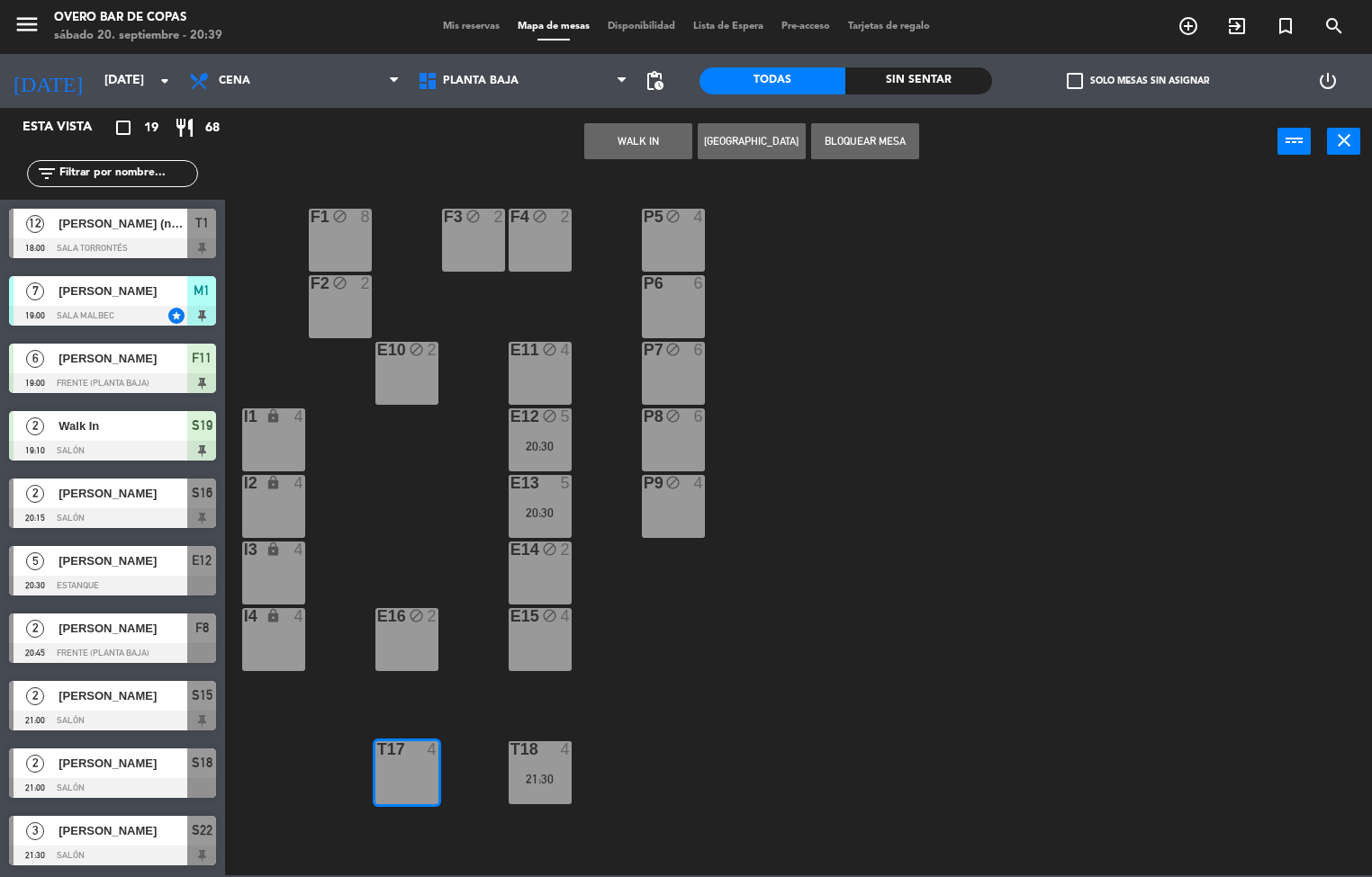
click at [830, 144] on button "Bloquear Mesa" at bounding box center [865, 141] width 108 height 36
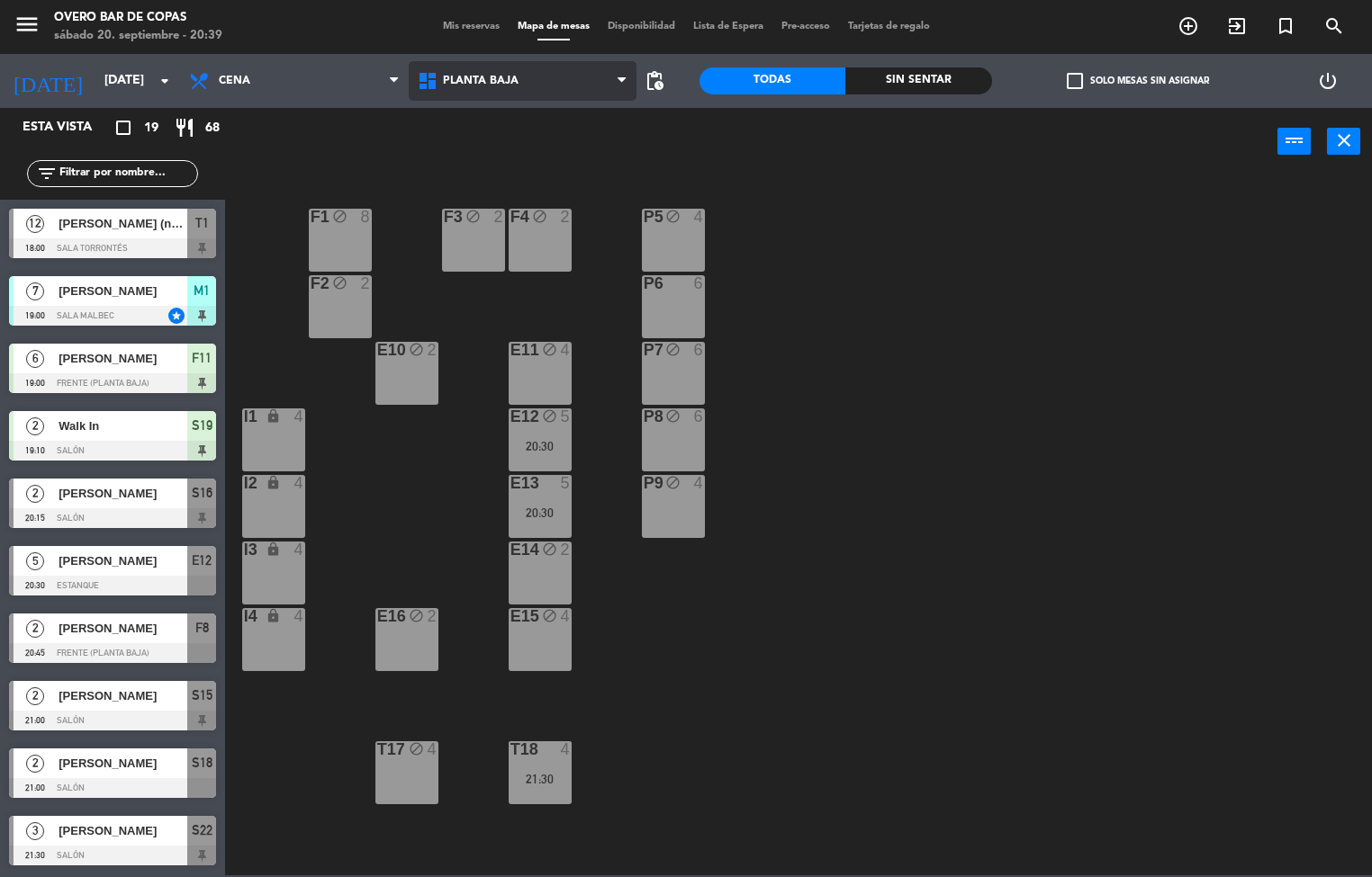
click at [470, 79] on span "Planta Baja" at bounding box center [481, 81] width 76 height 13
click at [505, 160] on ng-component "menu Overo Bar de Copas [DATE] 20. septiembre - 20:39 Mis reservas Mapa de mesa…" at bounding box center [686, 438] width 1372 height 875
click at [548, 97] on span "Planta Baja" at bounding box center [523, 80] width 229 height 39
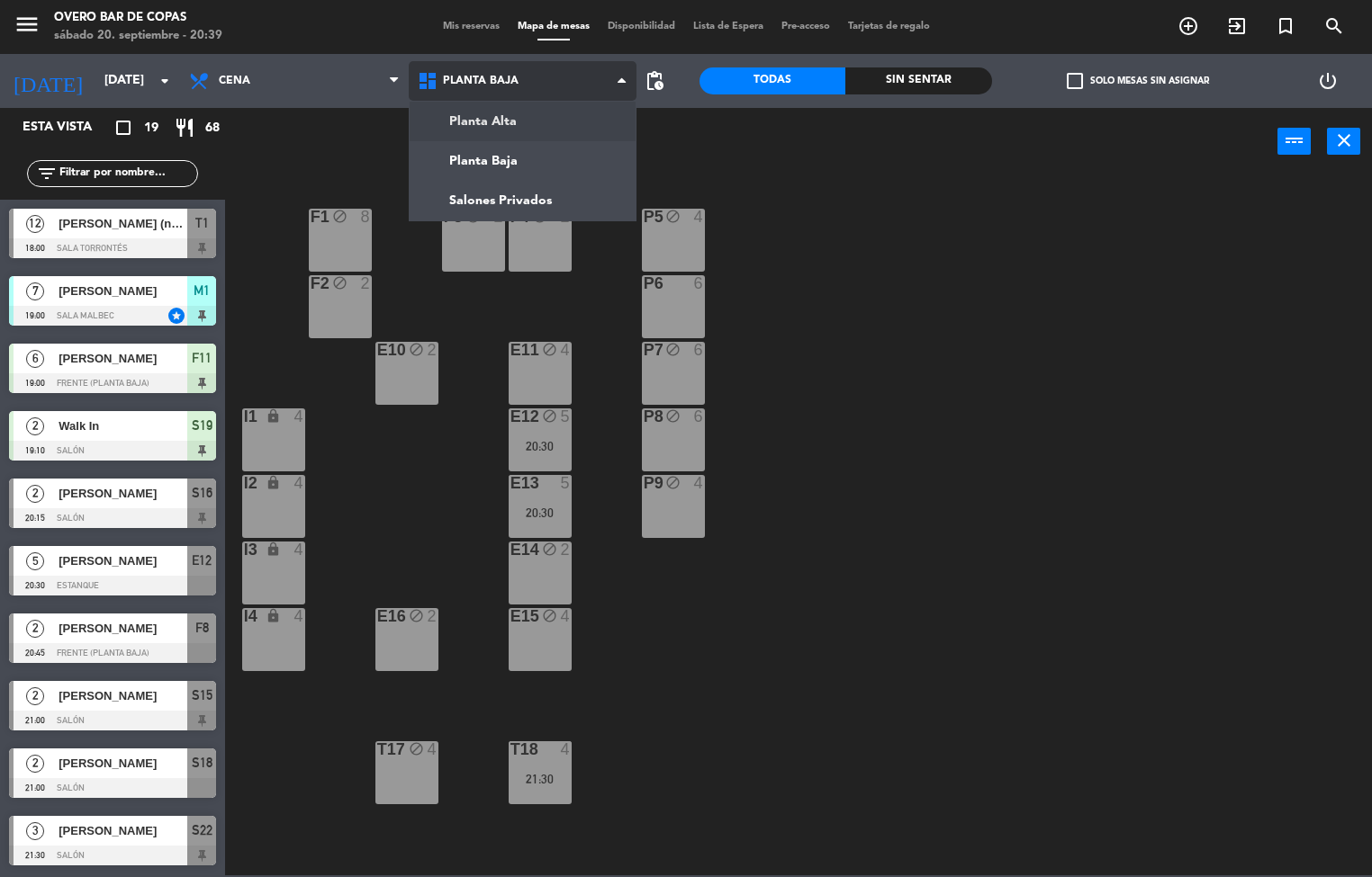
click at [548, 114] on ng-component "menu Overo Bar de Copas [DATE] 20. septiembre - 20:39 Mis reservas Mapa de mesa…" at bounding box center [686, 438] width 1372 height 875
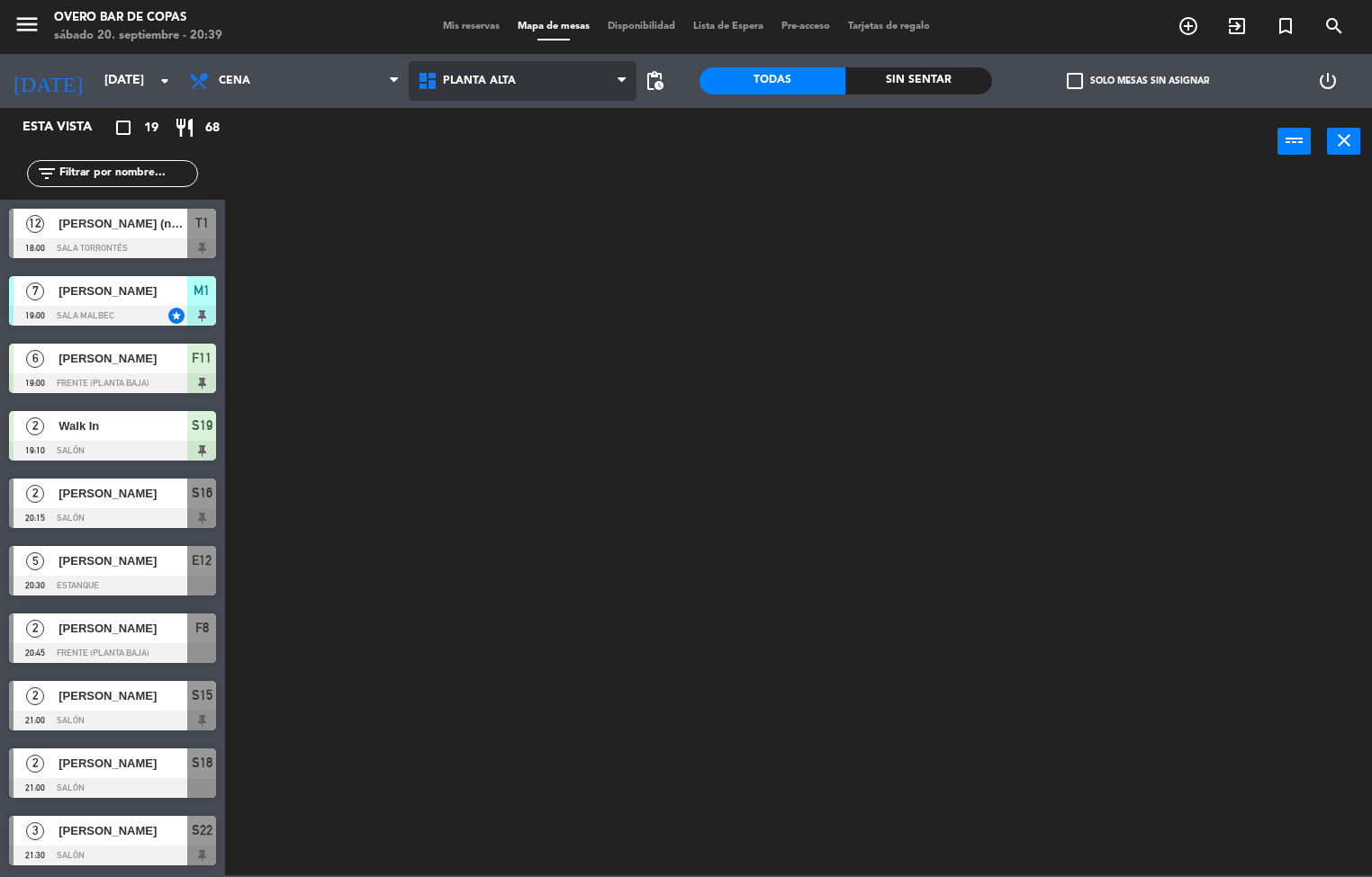
click at [543, 82] on span "Planta Alta" at bounding box center [523, 80] width 229 height 39
click at [536, 149] on ng-component "menu Overo Bar de Copas [DATE] 20. septiembre - 20:39 Mis reservas Mapa de mesa…" at bounding box center [686, 438] width 1372 height 875
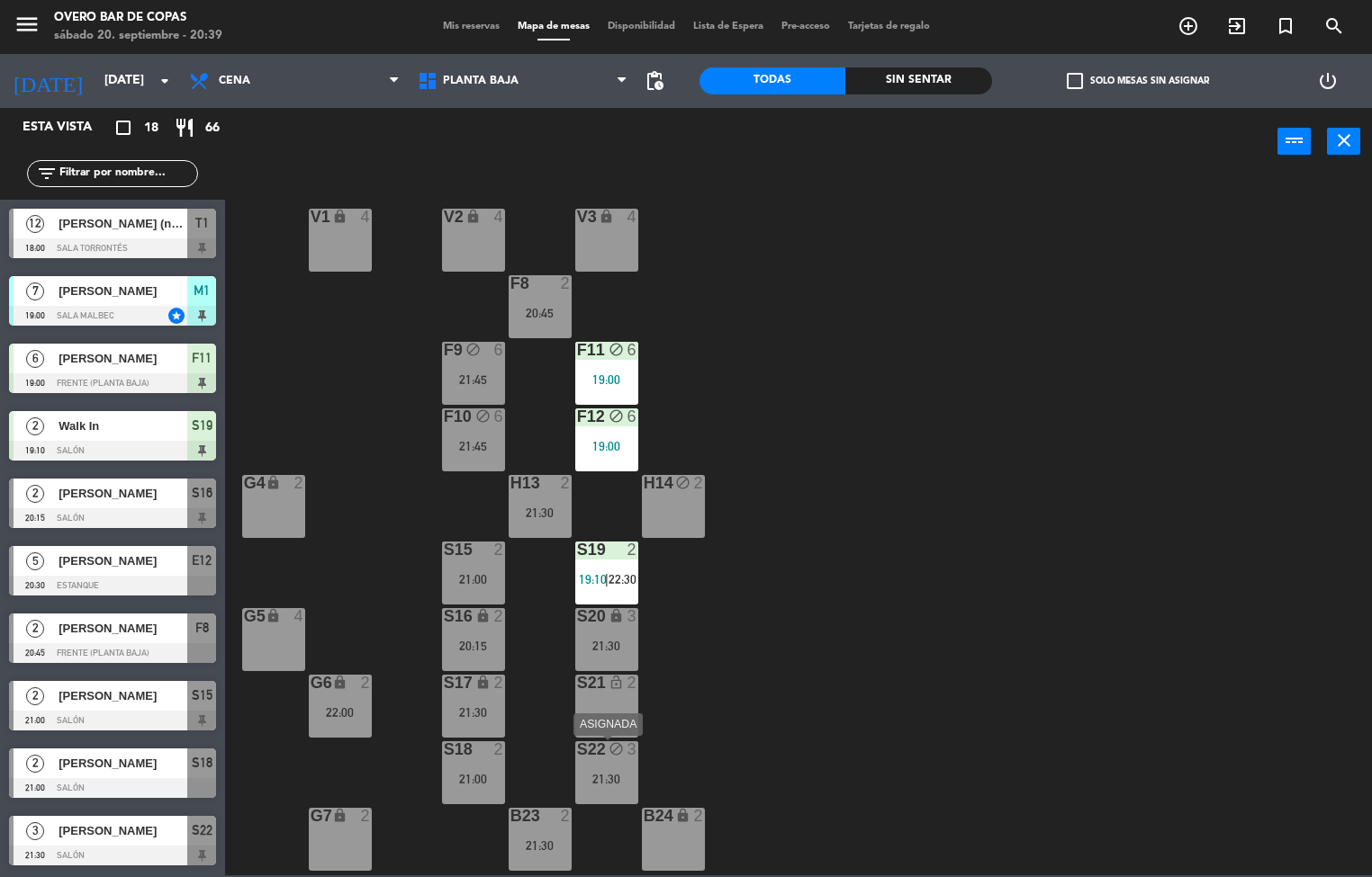
click at [629, 748] on div "3" at bounding box center [632, 750] width 11 height 16
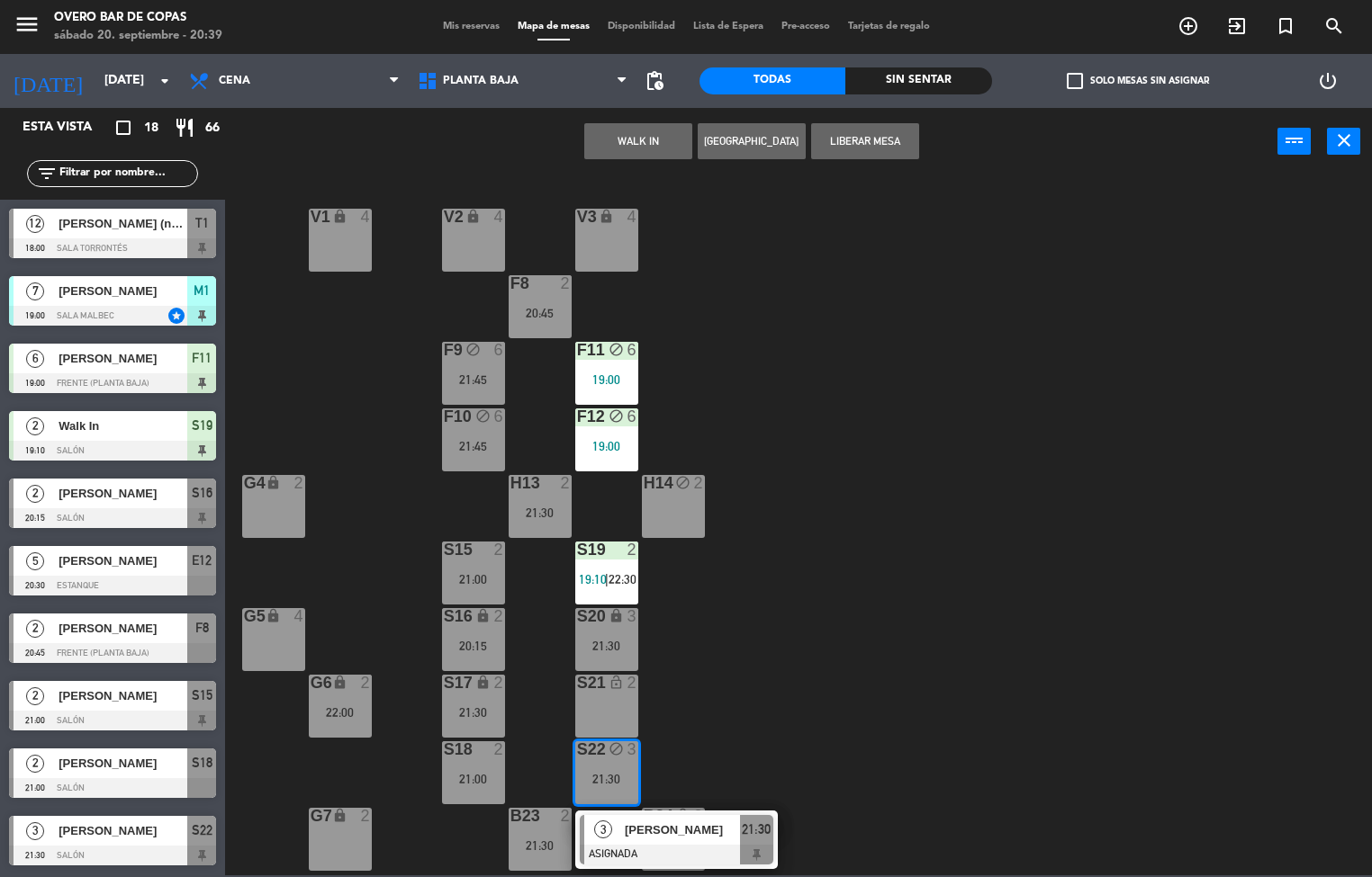
click at [1014, 672] on div "V1 lock 4 V2 lock 4 V3 lock 4 F8 2 20:45 F9 block 6 21:45 F11 block 6 19:00 F10…" at bounding box center [805, 525] width 1133 height 699
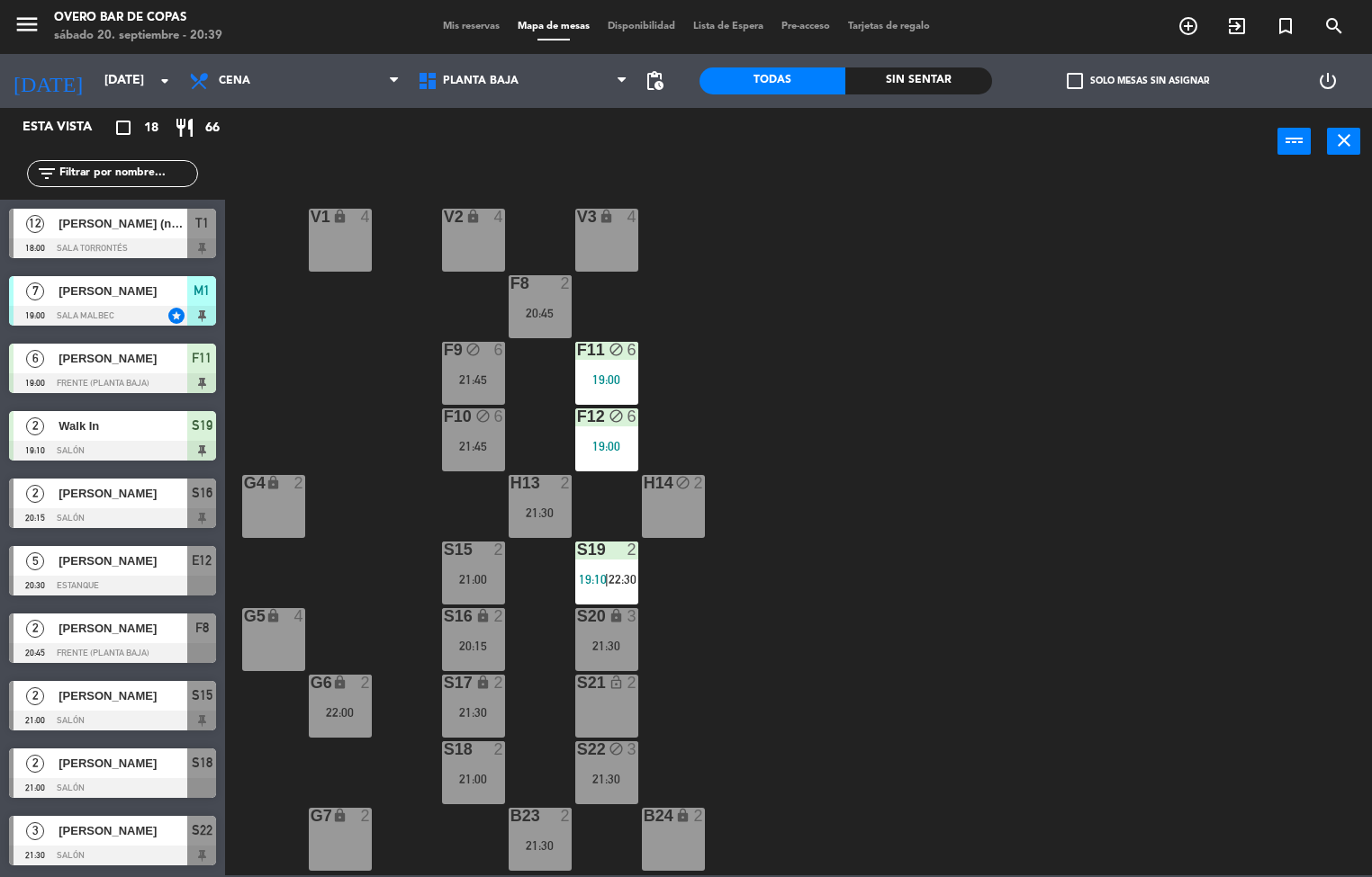
click at [605, 762] on div "S22 block 3 21:30" at bounding box center [606, 773] width 63 height 63
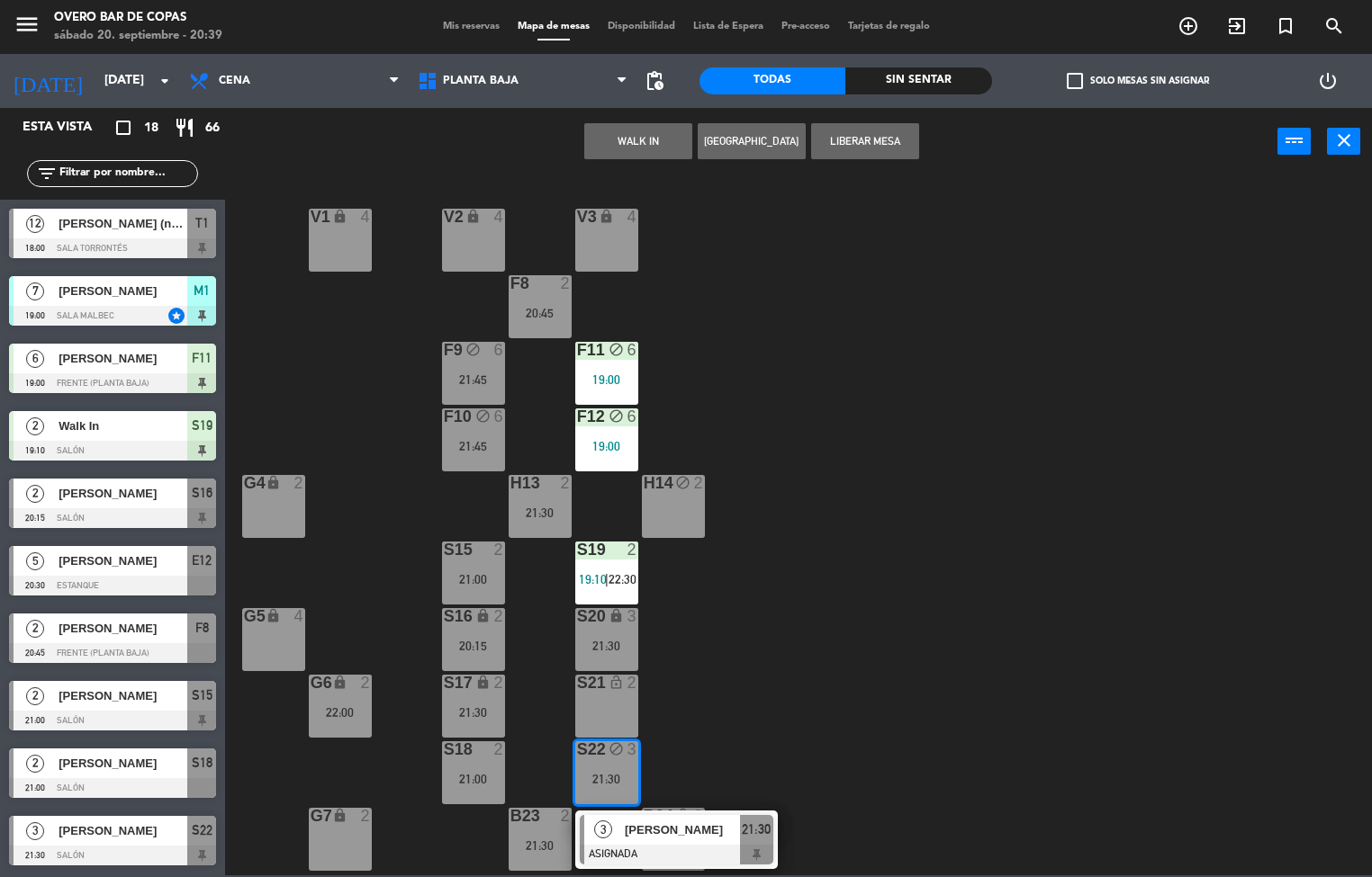
click at [681, 815] on div "[PERSON_NAME]" at bounding box center [682, 829] width 117 height 30
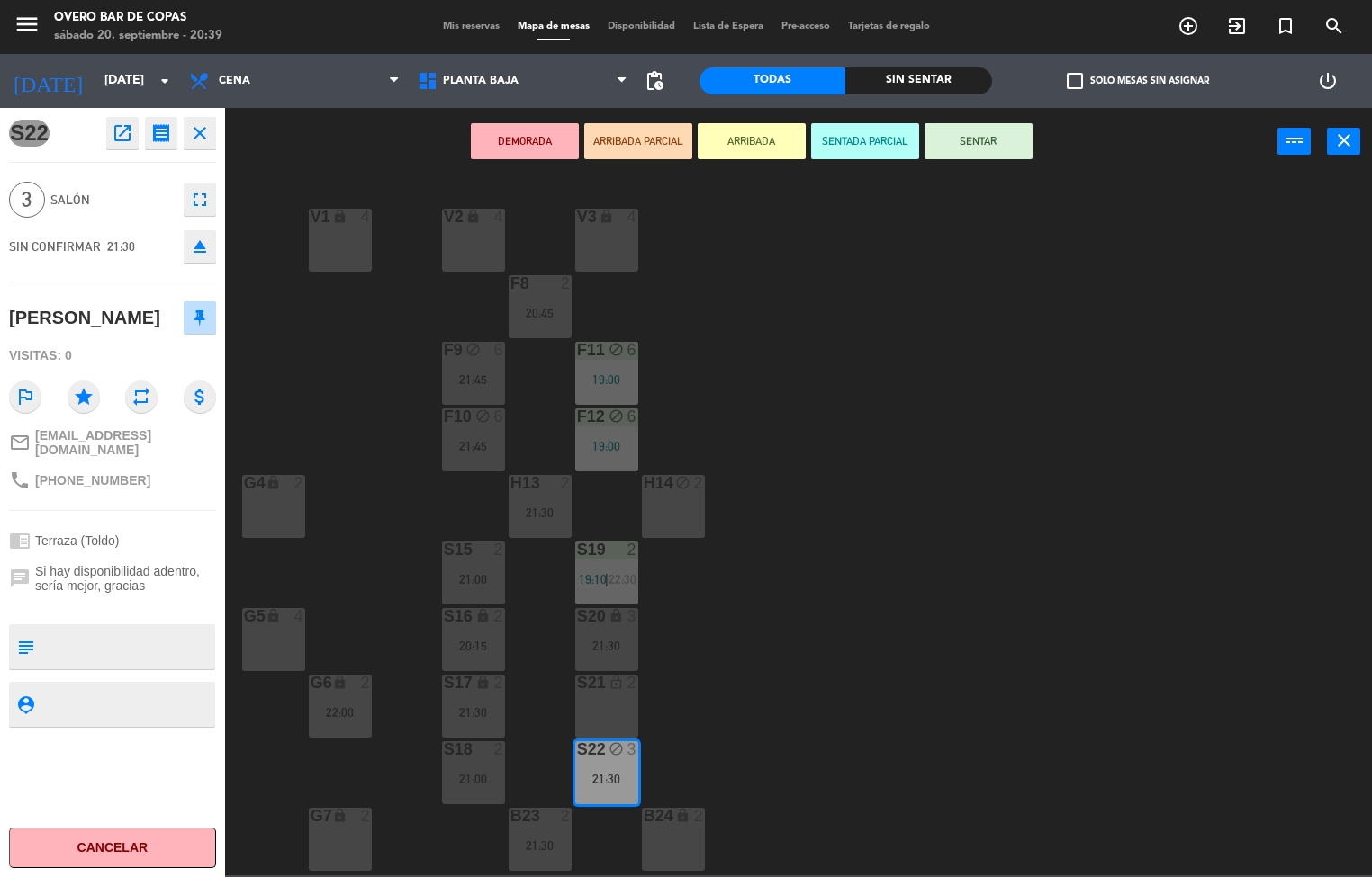
click at [1013, 345] on div "V1 lock 4 V2 lock 4 V3 lock 4 F8 2 20:45 F9 block 6 21:45 F11 block 6 19:00 F10…" at bounding box center [805, 525] width 1133 height 699
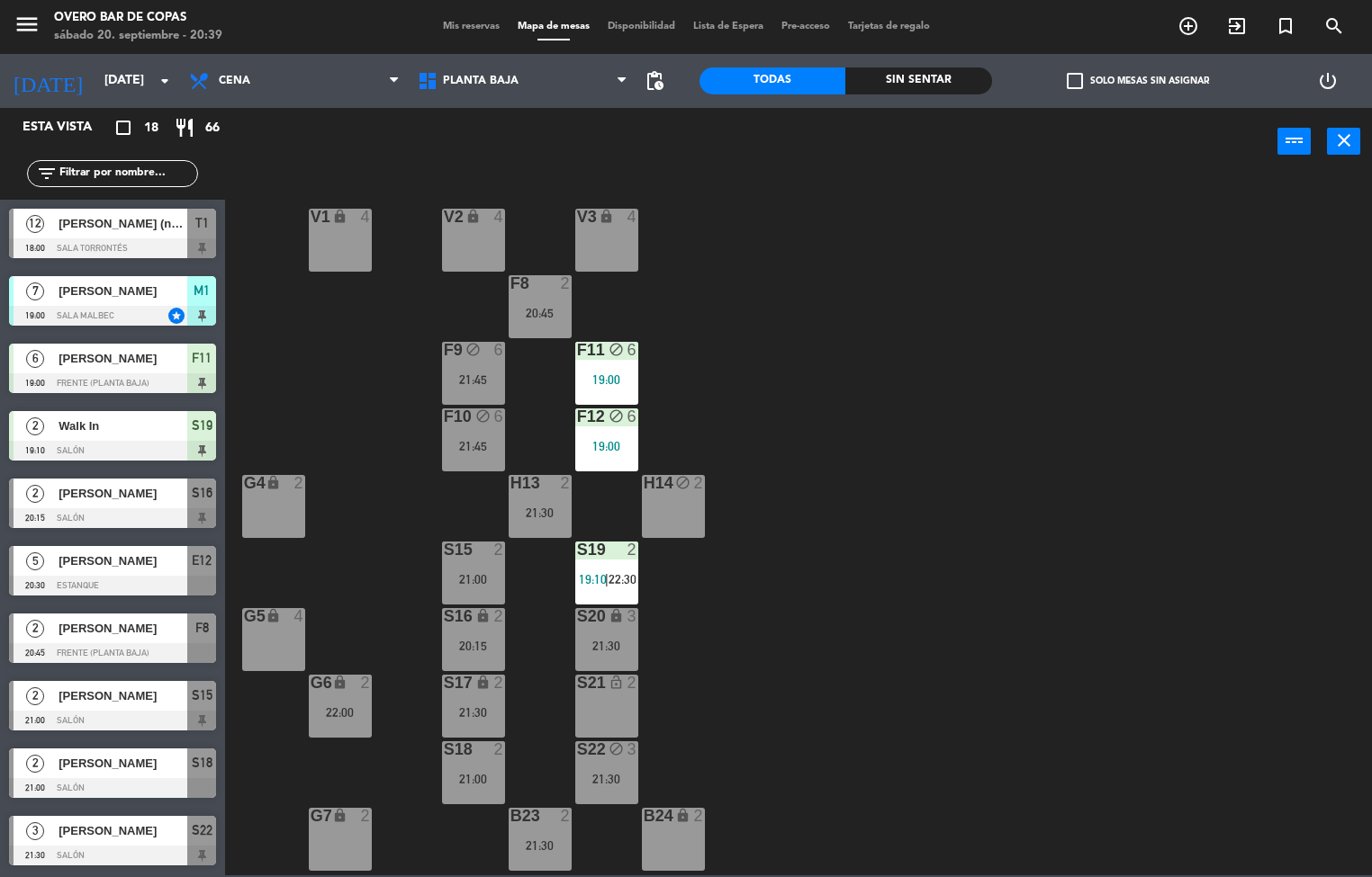
click at [609, 762] on div "S22 block 3 21:30" at bounding box center [606, 773] width 63 height 63
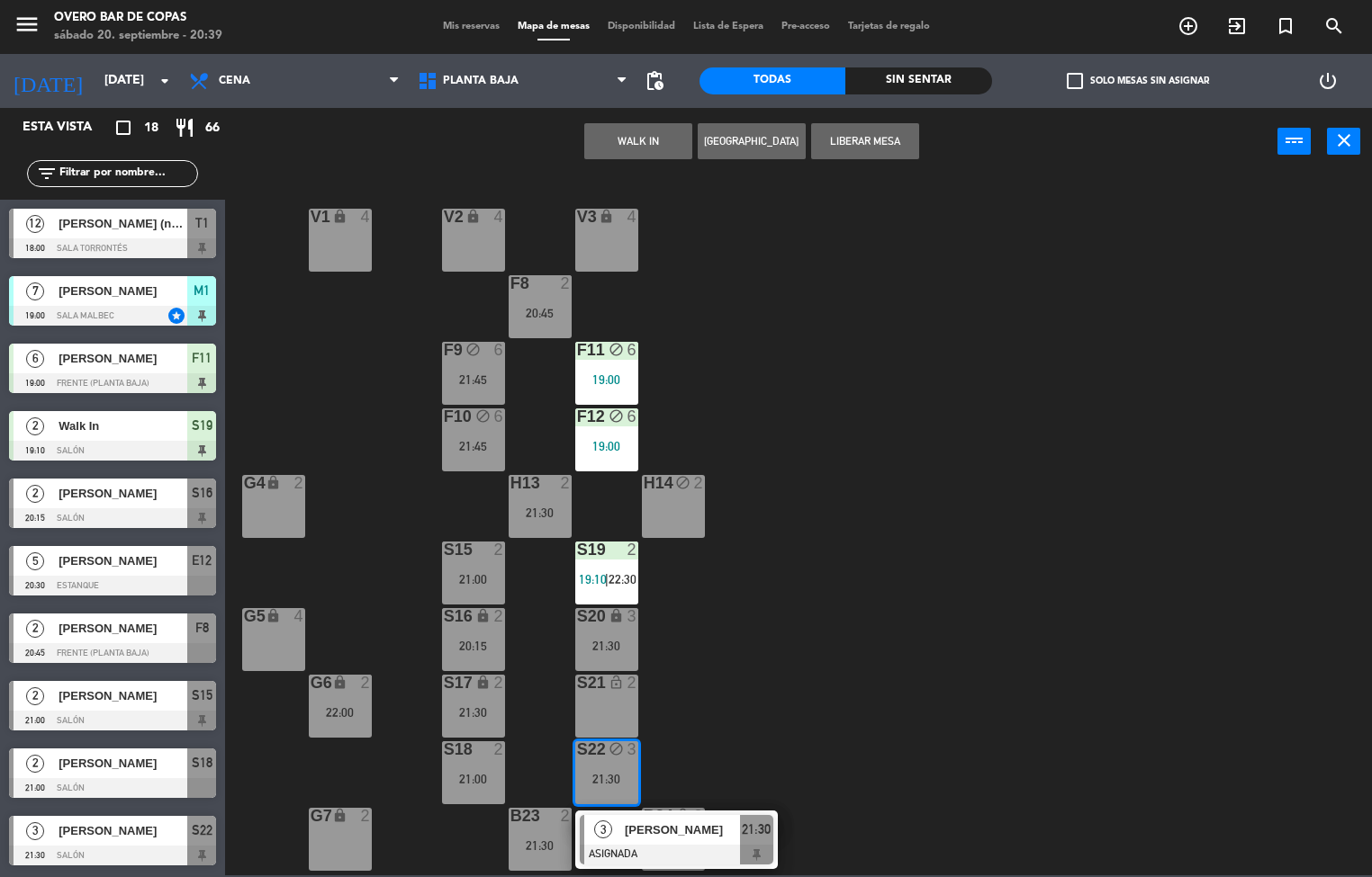
click at [660, 829] on span "[PERSON_NAME]" at bounding box center [682, 829] width 115 height 19
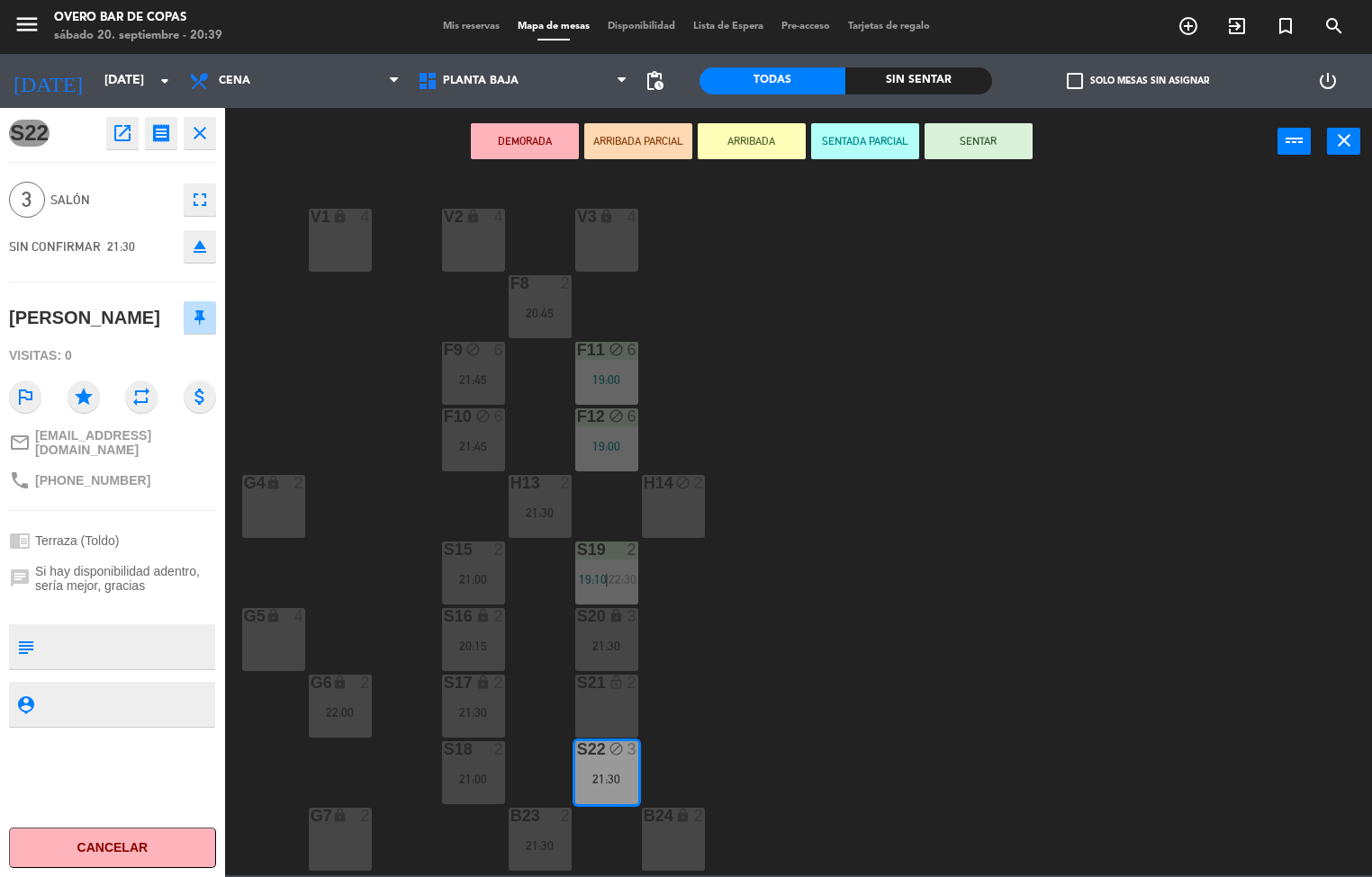
click at [207, 141] on icon "close" at bounding box center [200, 133] width 22 height 22
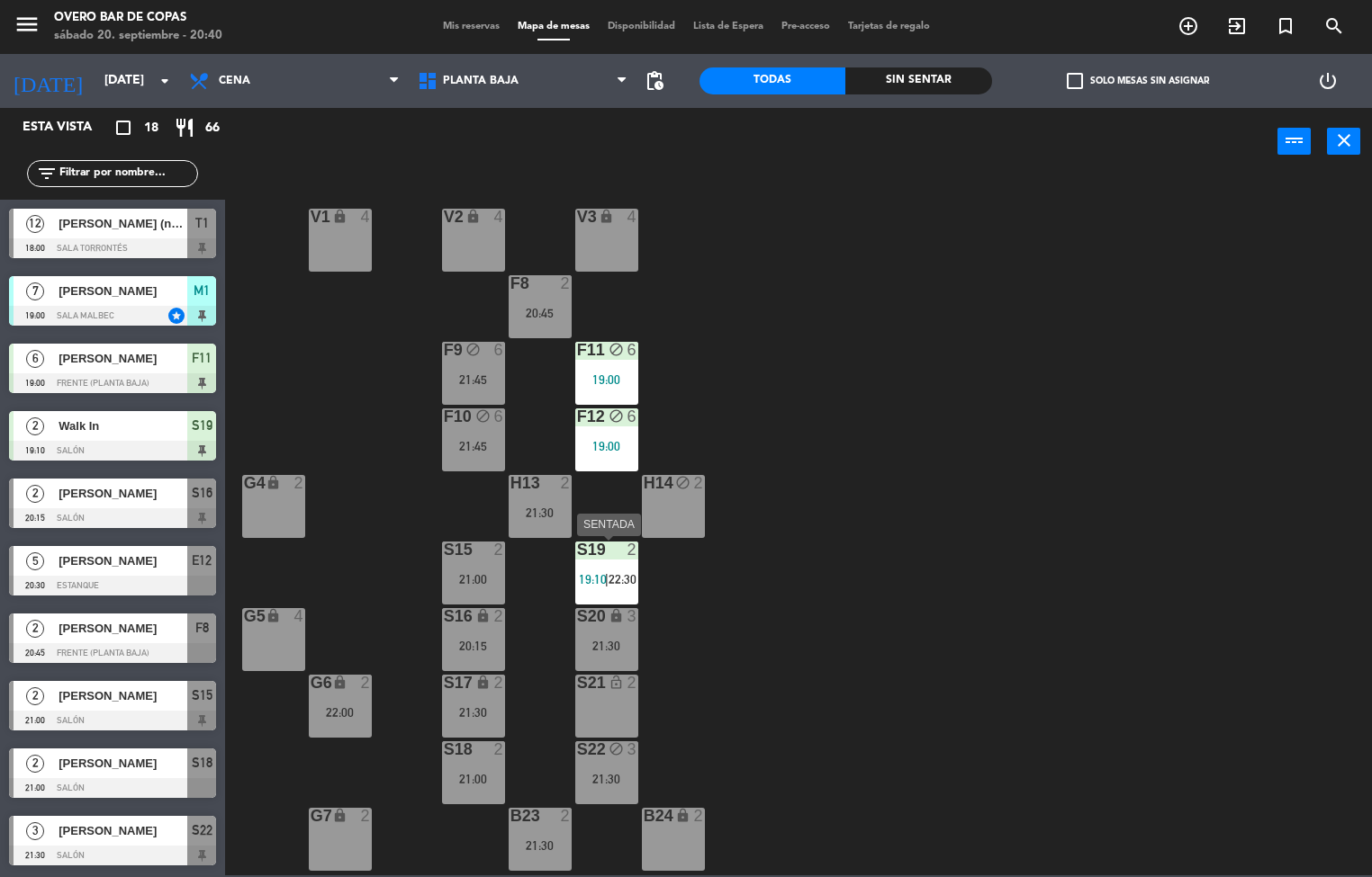
click at [617, 554] on div at bounding box center [606, 550] width 30 height 16
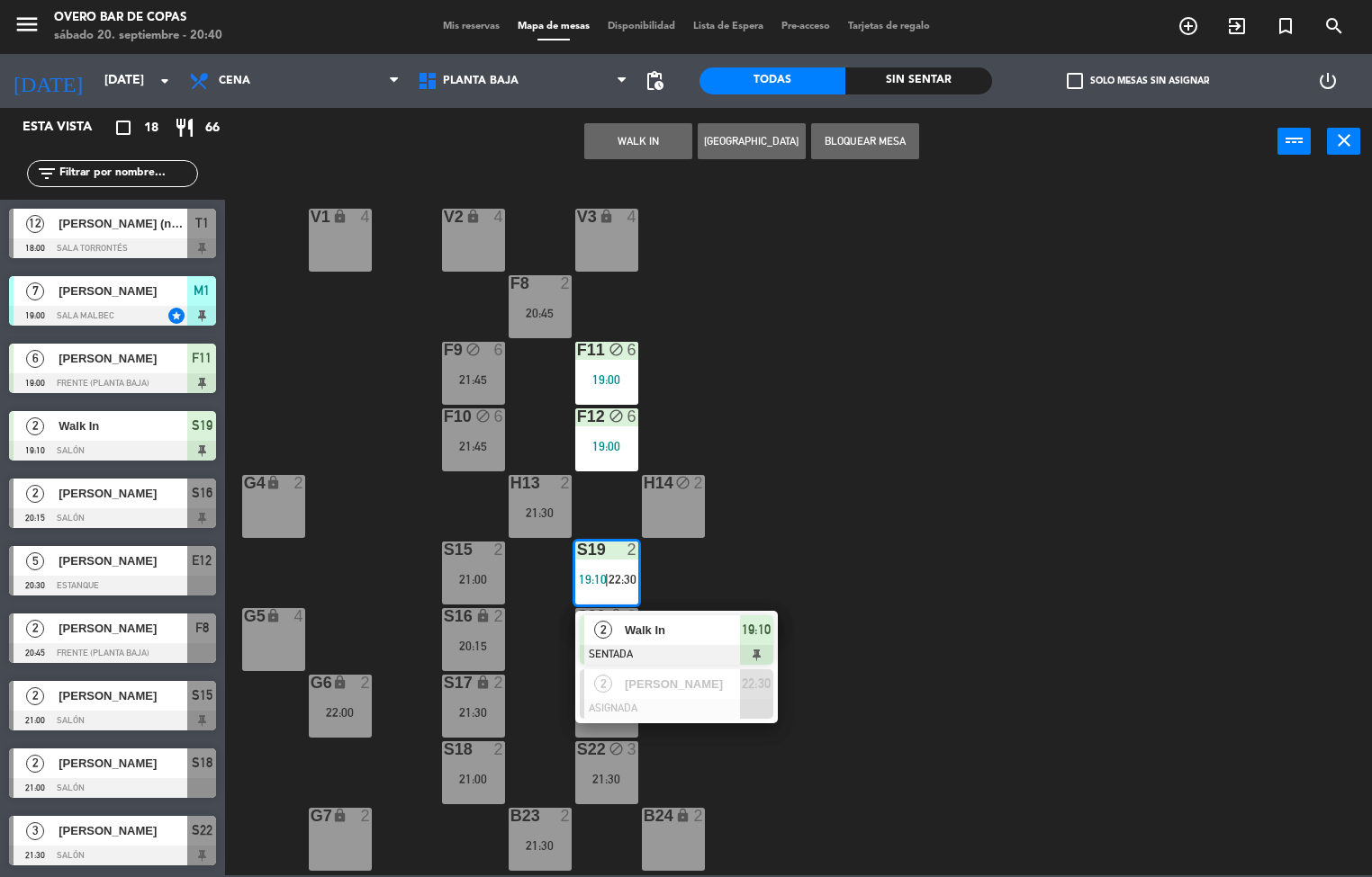
click at [855, 562] on div "V1 lock 4 V2 lock 4 V3 lock 4 F8 2 20:45 F9 block 6 21:45 F11 block 6 19:00 F10…" at bounding box center [805, 525] width 1133 height 699
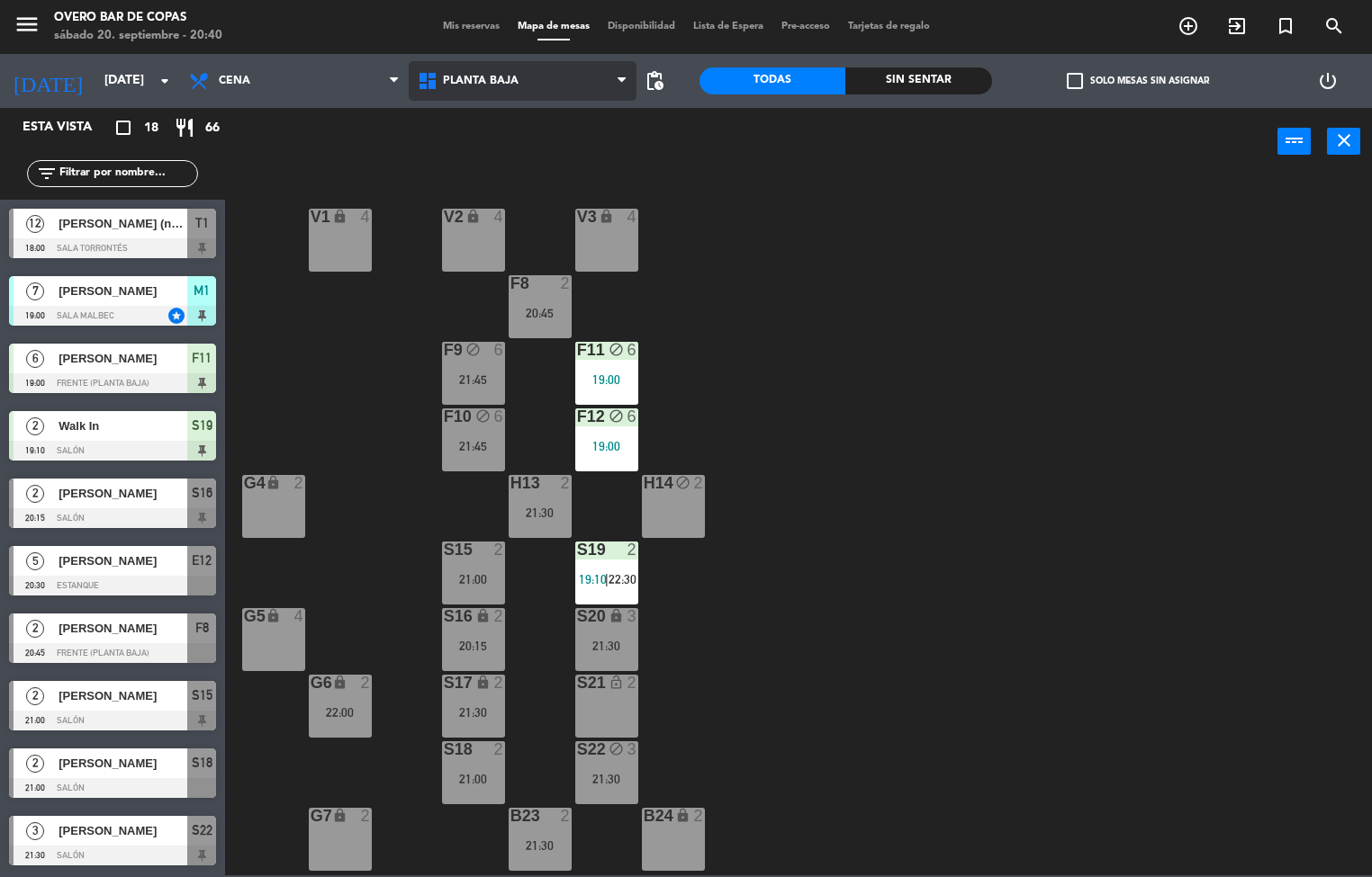
click at [537, 92] on span "Planta Baja" at bounding box center [523, 80] width 229 height 39
click at [540, 154] on ng-component "menu Overo Bar de Copas [DATE] 20. septiembre - 20:40 Mis reservas Mapa de mesa…" at bounding box center [686, 438] width 1372 height 875
click at [518, 90] on span "Planta Baja" at bounding box center [523, 80] width 229 height 39
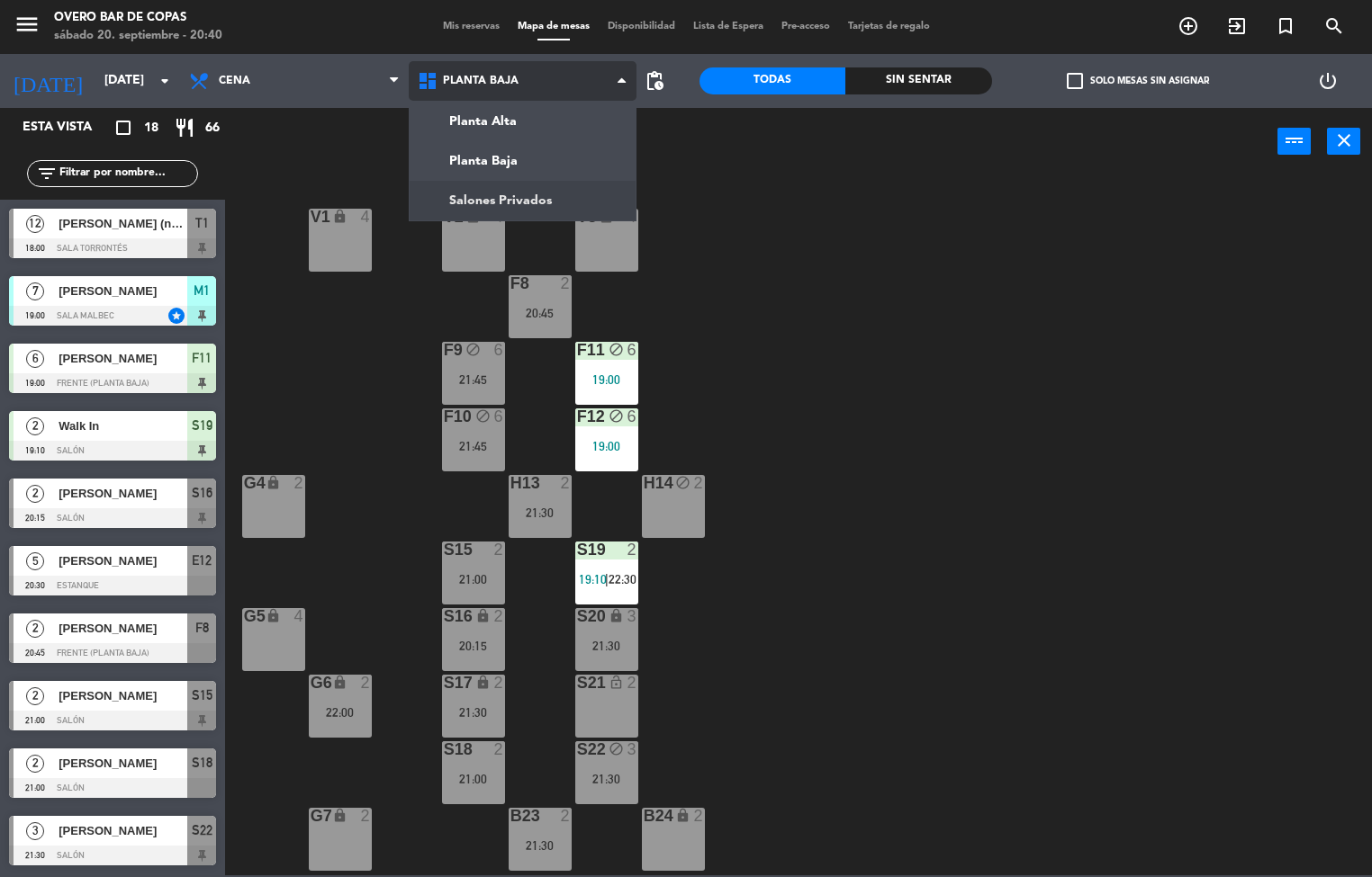
click at [522, 190] on ng-component "menu Overo Bar de Copas [DATE] 20. septiembre - 20:40 Mis reservas Mapa de mesa…" at bounding box center [686, 438] width 1372 height 875
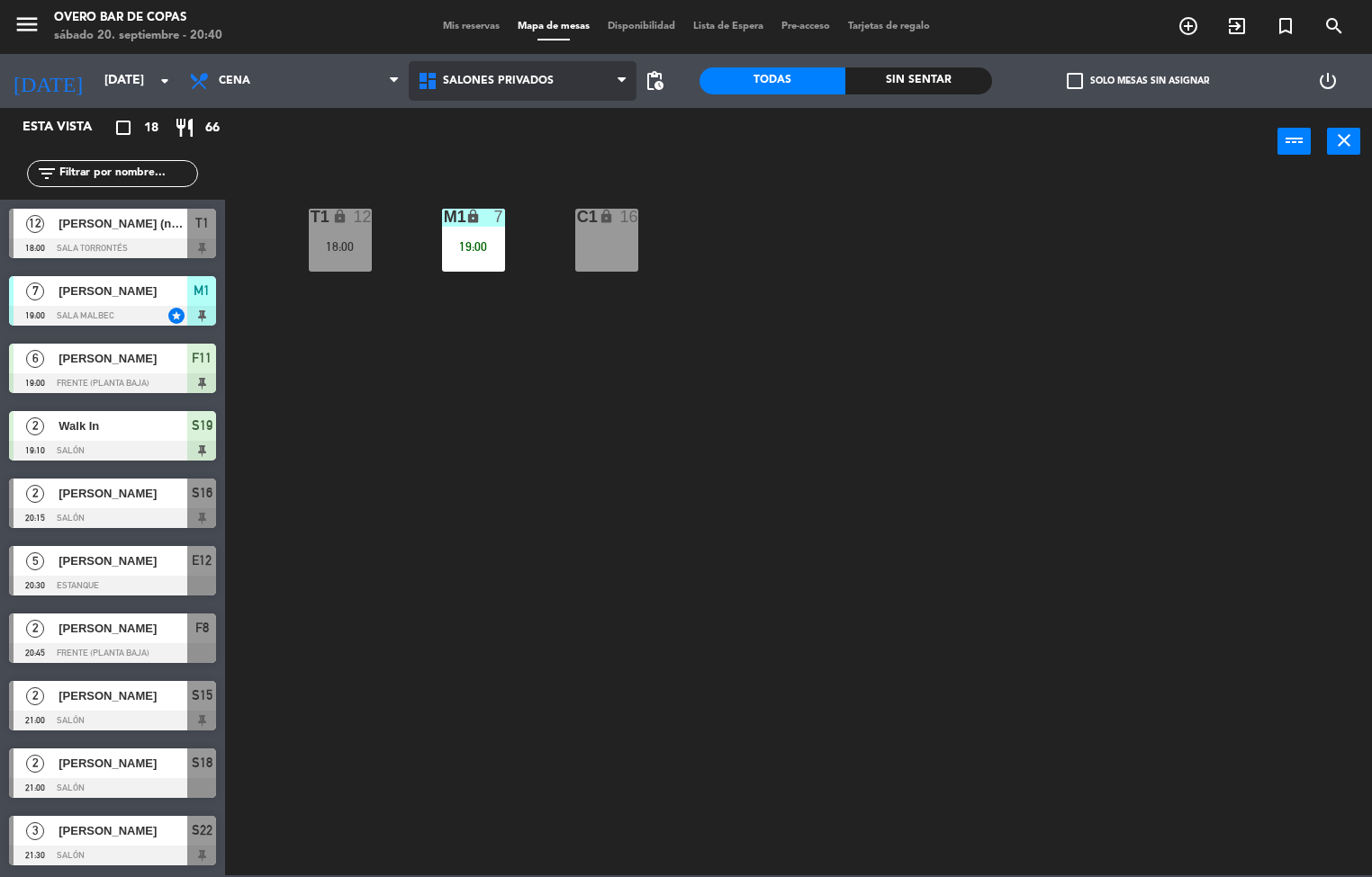
click at [448, 69] on span "Salones Privados" at bounding box center [523, 80] width 229 height 39
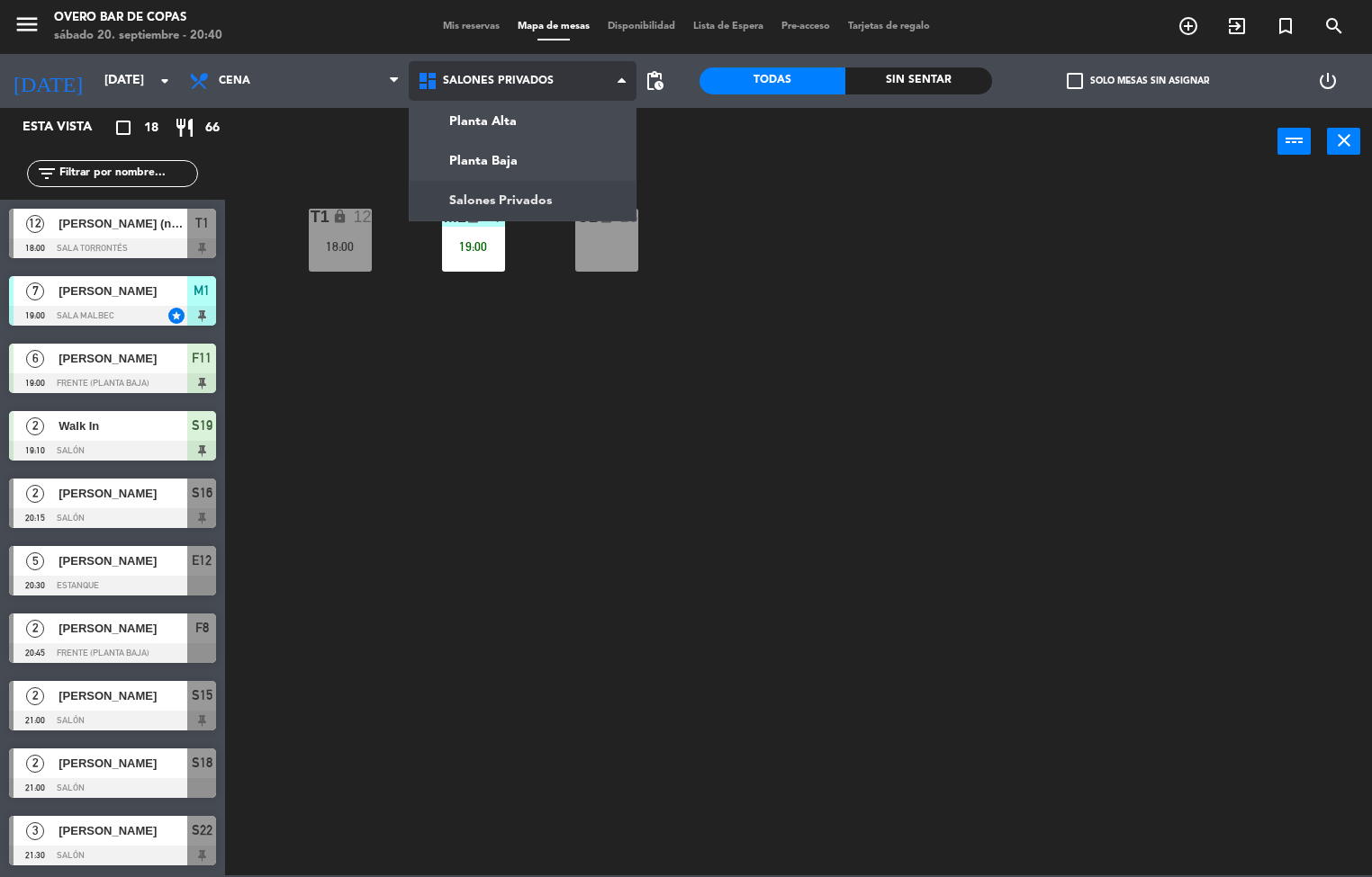
click at [452, 77] on span "Salones Privados" at bounding box center [498, 81] width 111 height 13
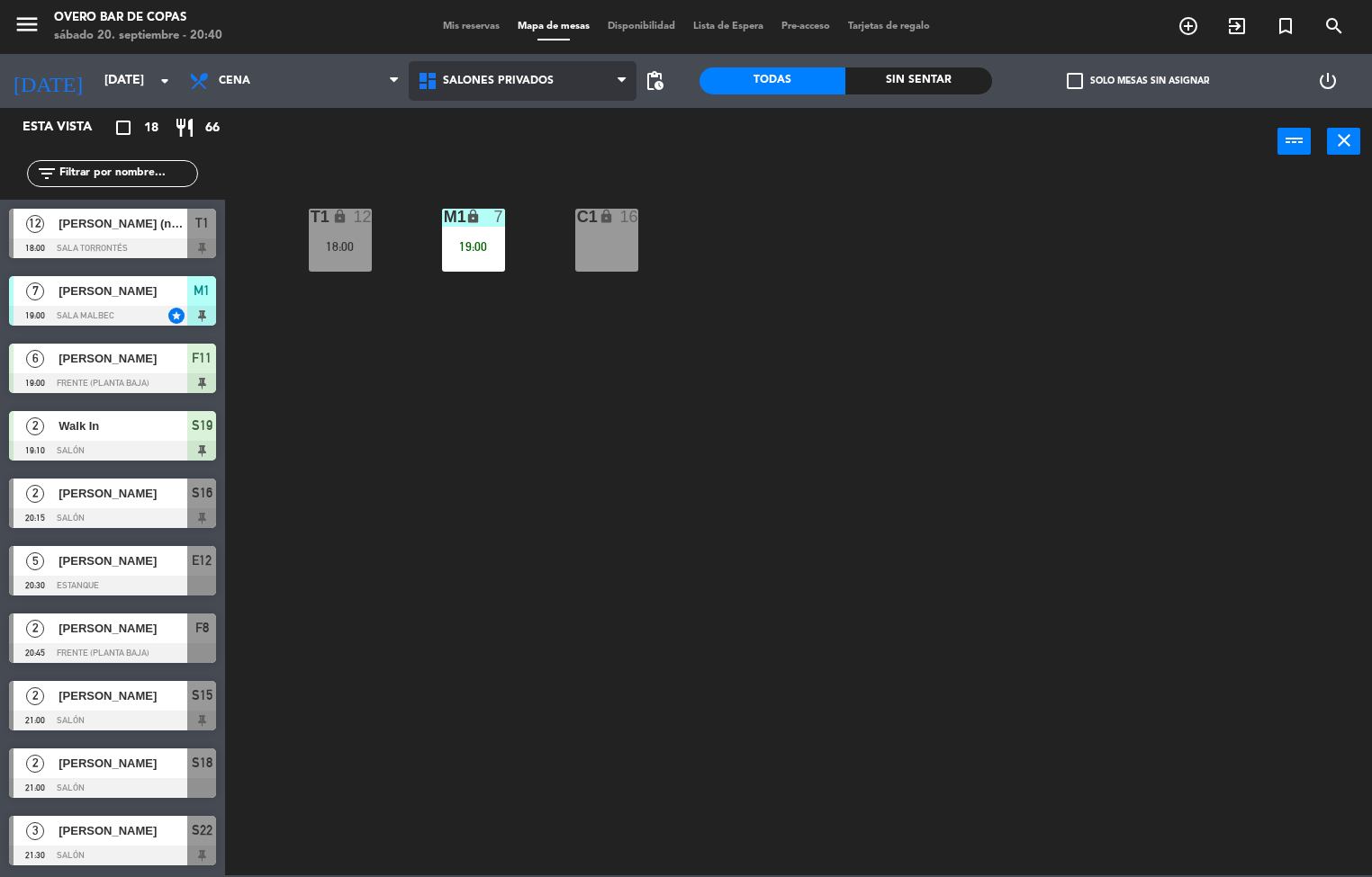
click at [452, 77] on span "Salones Privados" at bounding box center [498, 81] width 111 height 13
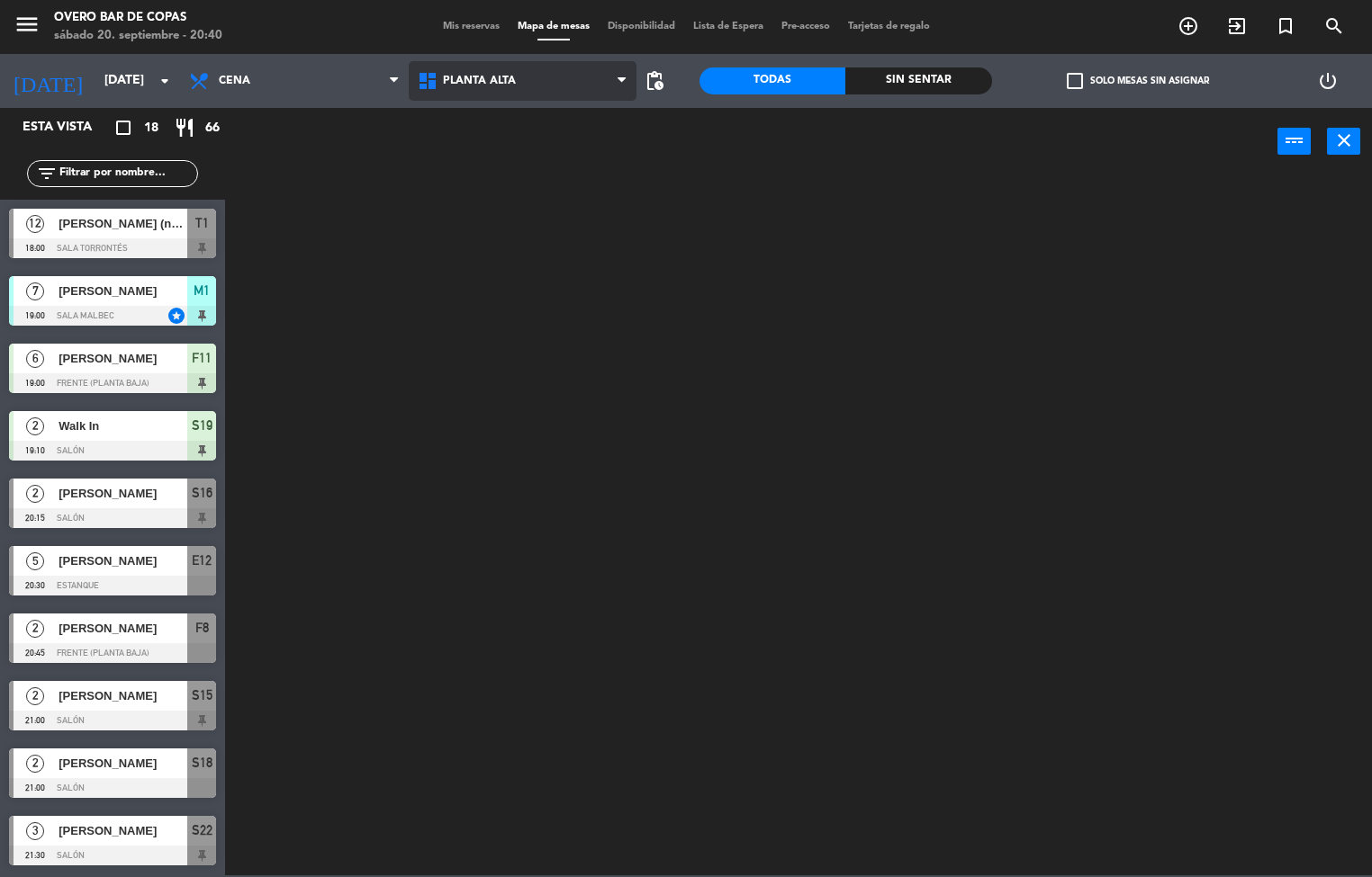
click at [464, 116] on ng-component "menu Overo Bar de Copas [DATE] 20. septiembre - 20:40 Mis reservas Mapa de mesa…" at bounding box center [686, 438] width 1372 height 875
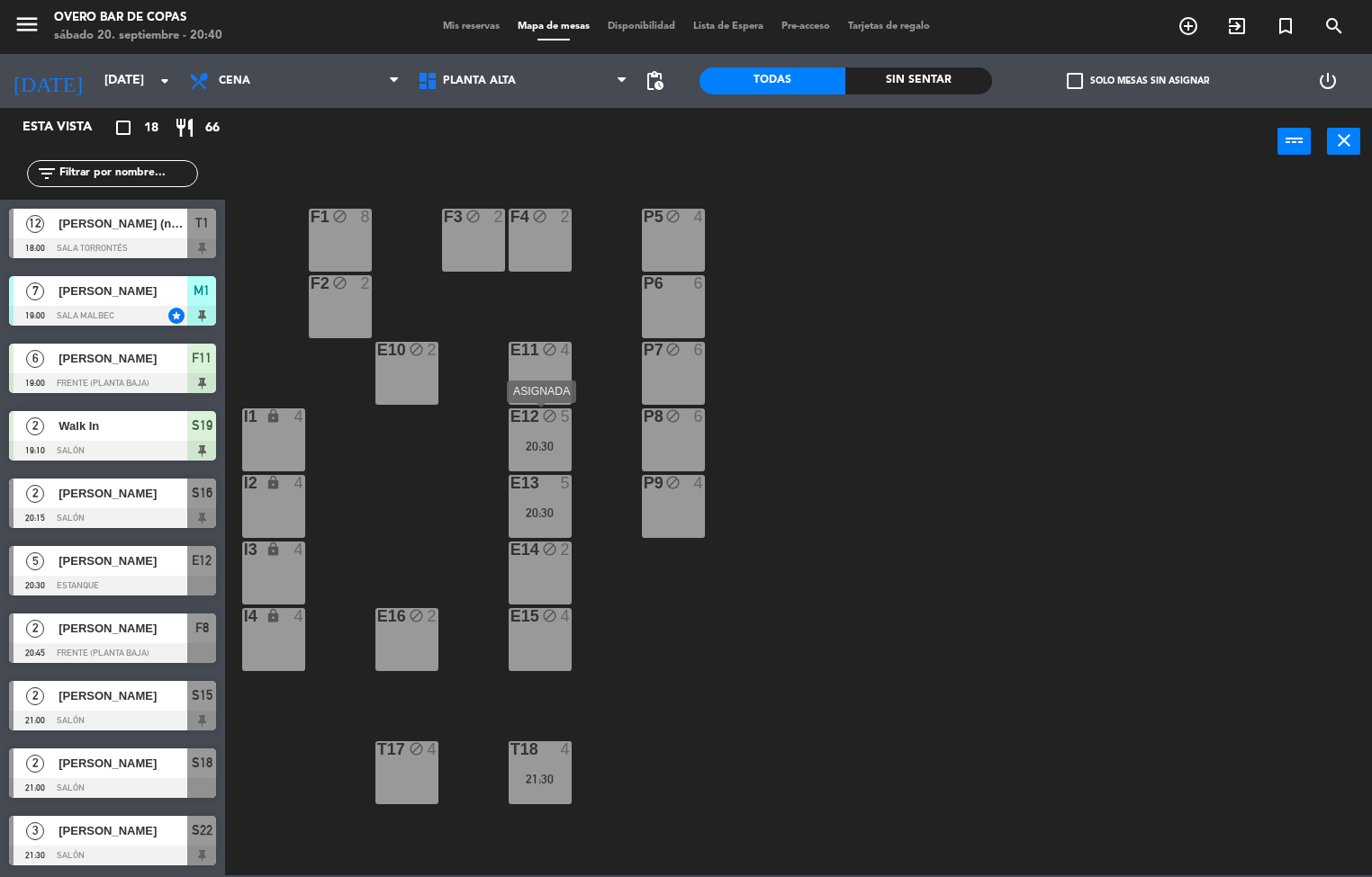
click at [551, 446] on div "20:30" at bounding box center [539, 447] width 63 height 13
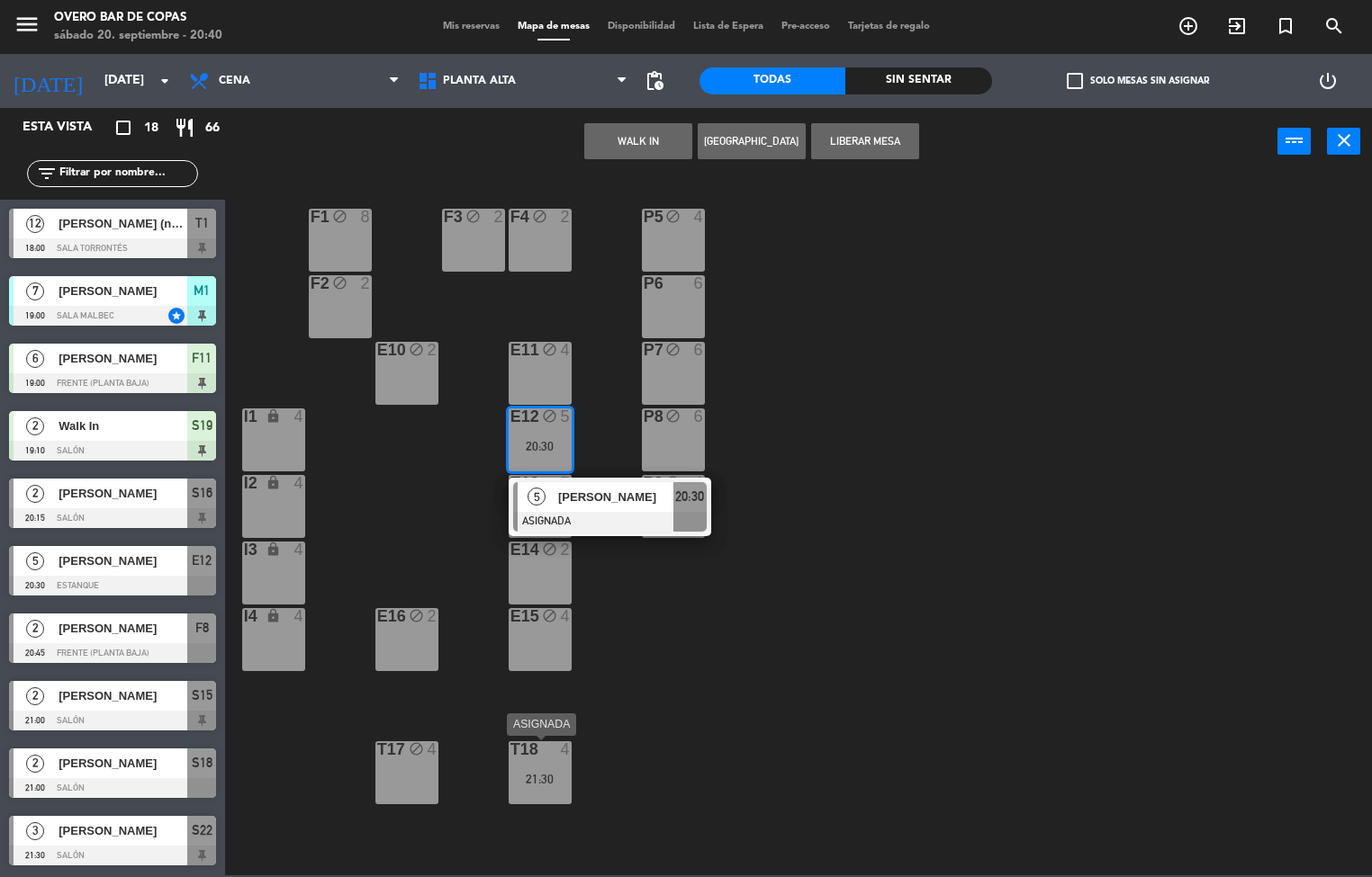
click at [532, 773] on div "21:30" at bounding box center [539, 779] width 63 height 13
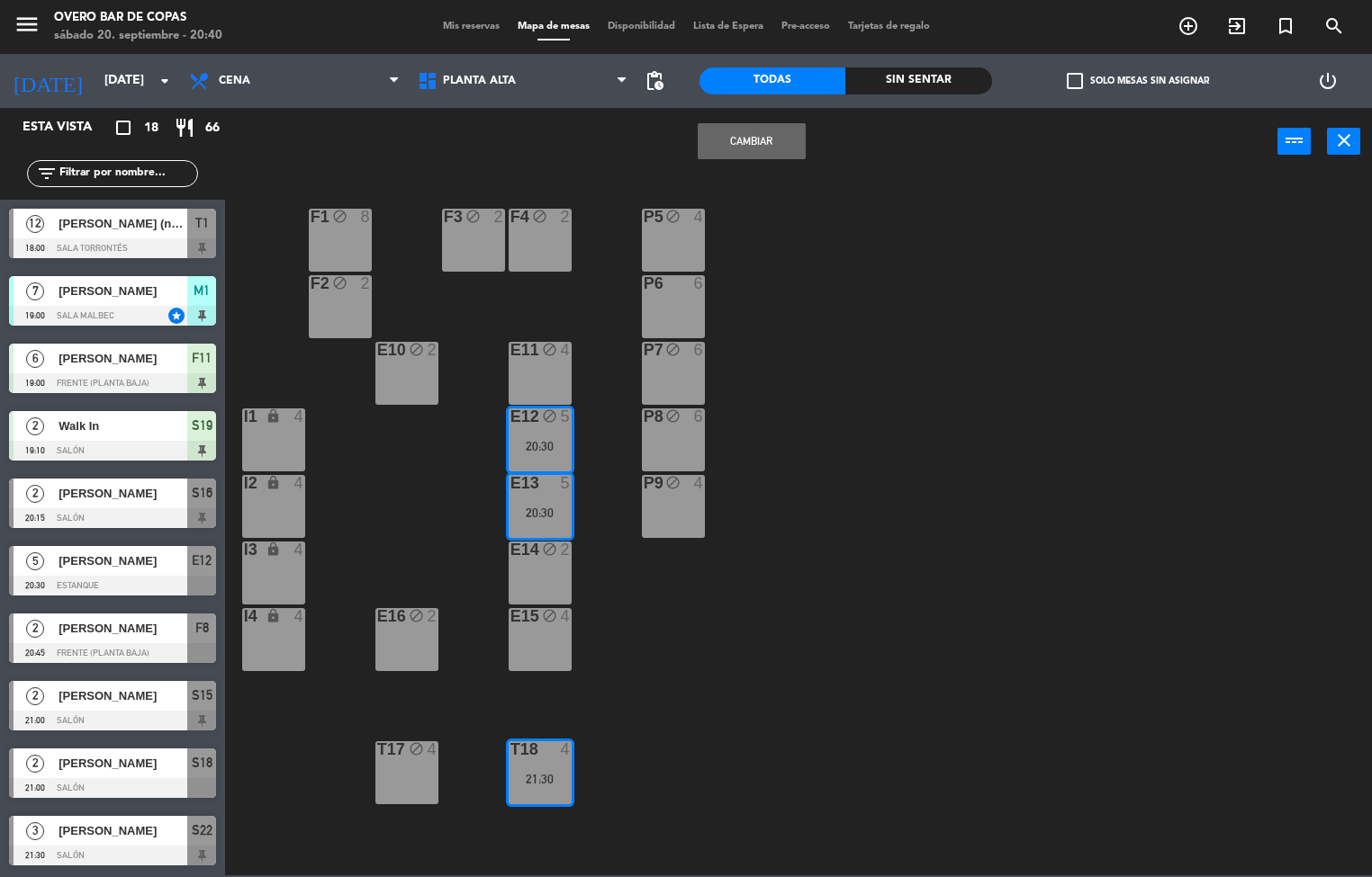
click at [746, 133] on button "Cambiar" at bounding box center [751, 141] width 108 height 36
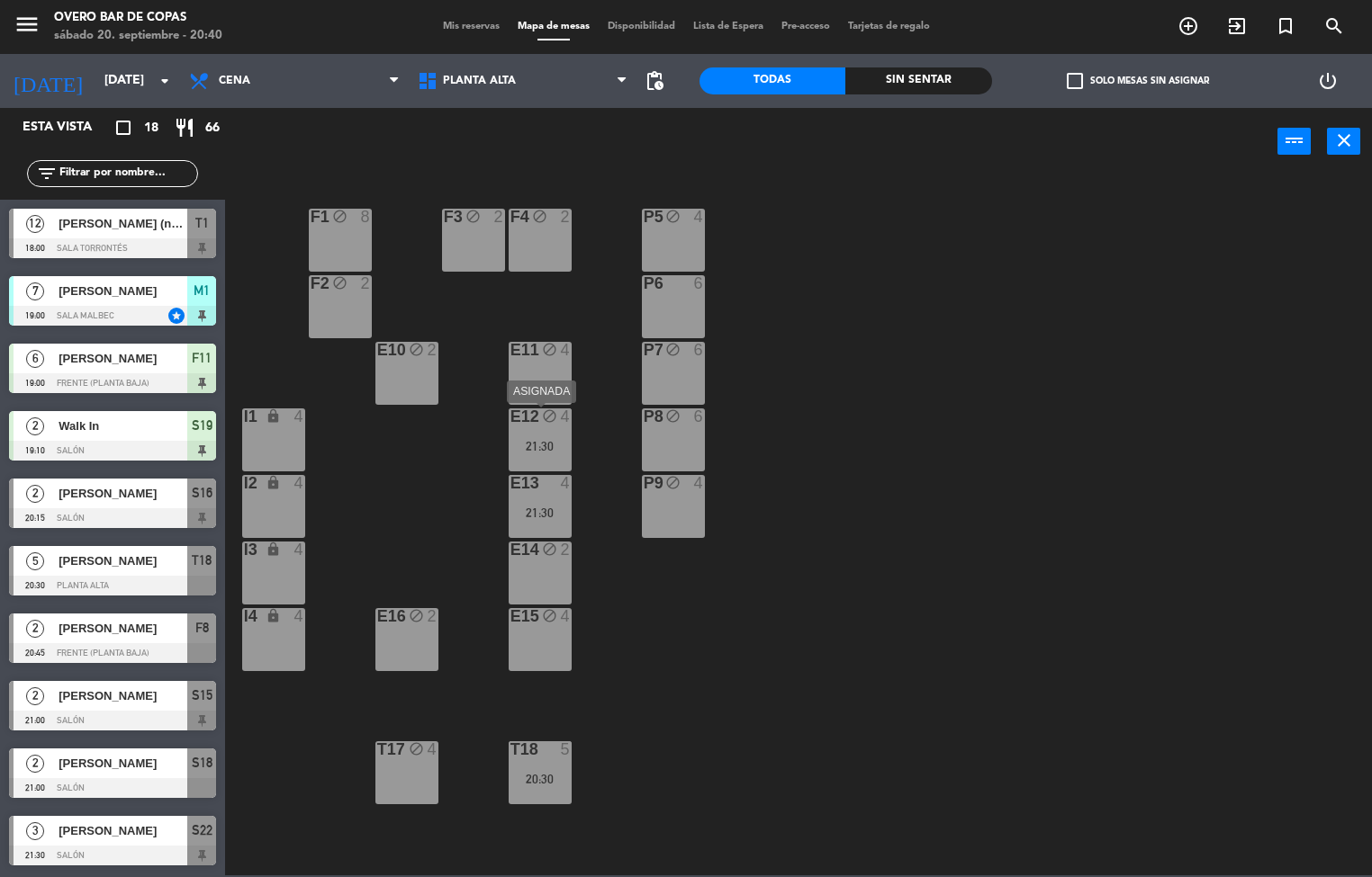
click at [551, 432] on div "E12 block 4 21:30" at bounding box center [539, 439] width 63 height 63
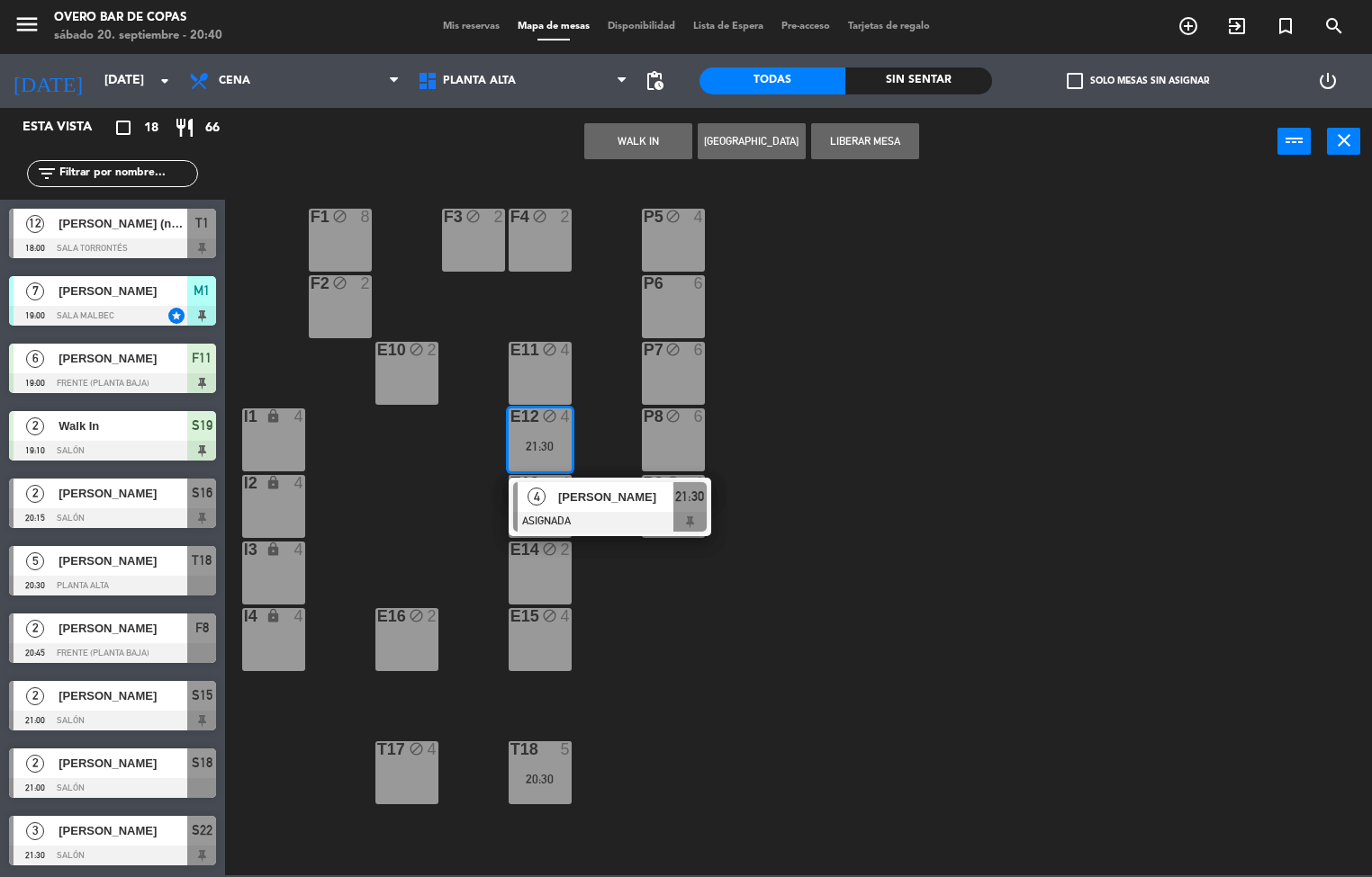
drag, startPoint x: 1138, startPoint y: 464, endPoint x: 595, endPoint y: 512, distance: 545.1
click at [1126, 464] on div "P5 block 4 F1 block 8 F3 block 2 F4 block 2 P6 6 F2 block 2 P7 block 6 E10 bloc…" at bounding box center [805, 525] width 1133 height 699
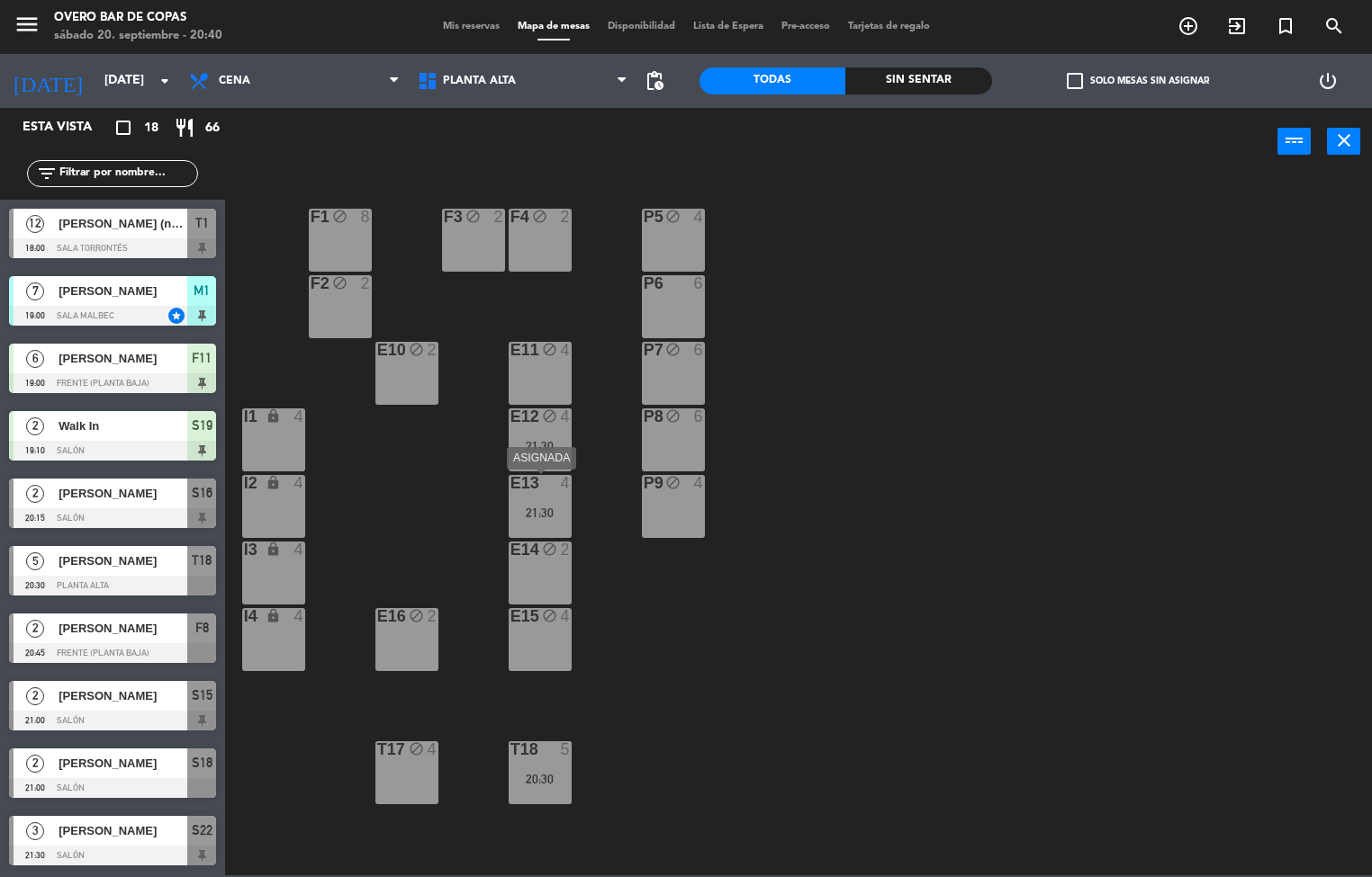
click at [516, 512] on div "21:30" at bounding box center [539, 512] width 63 height 13
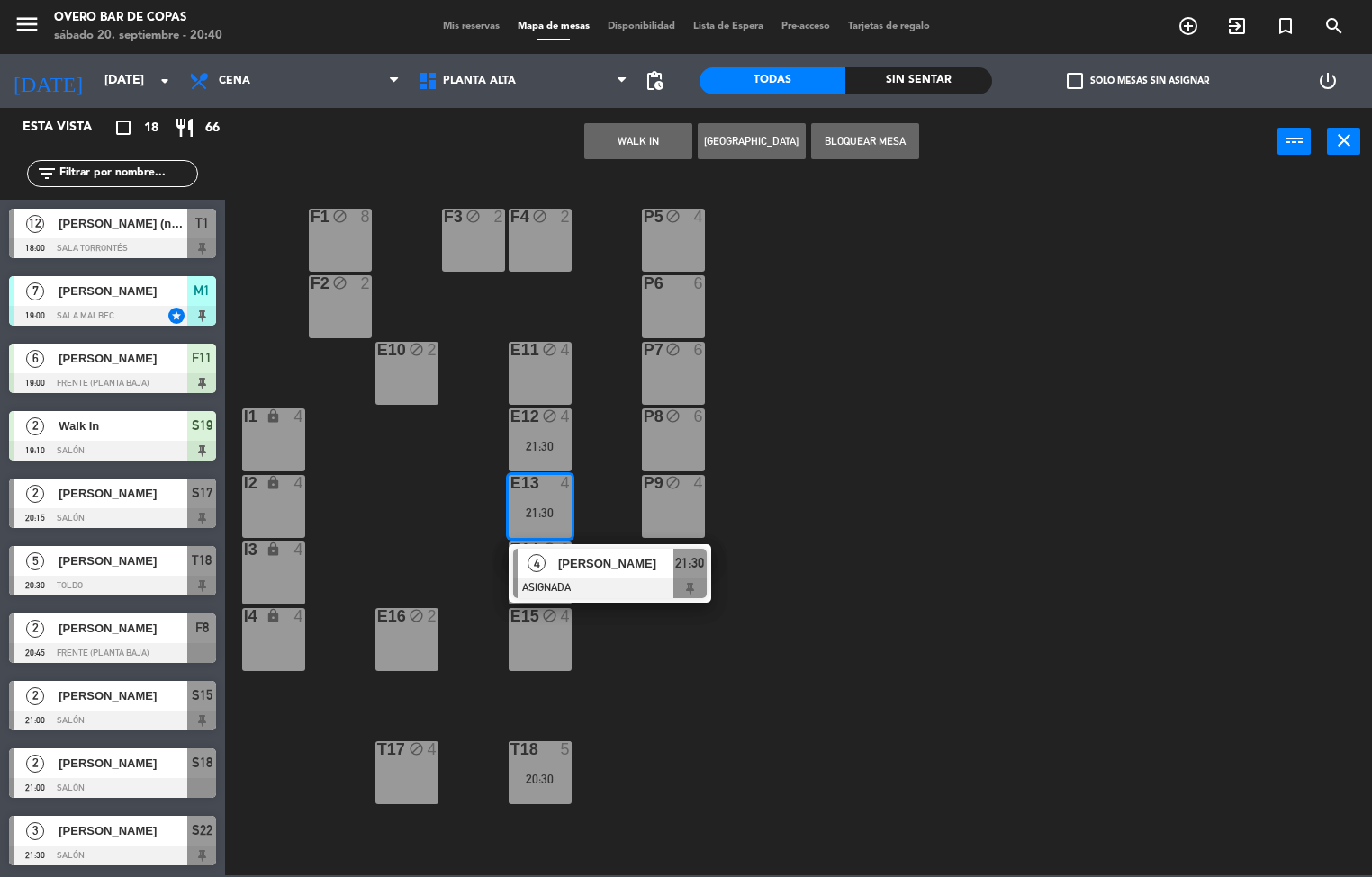
click at [400, 755] on div "block" at bounding box center [406, 750] width 30 height 17
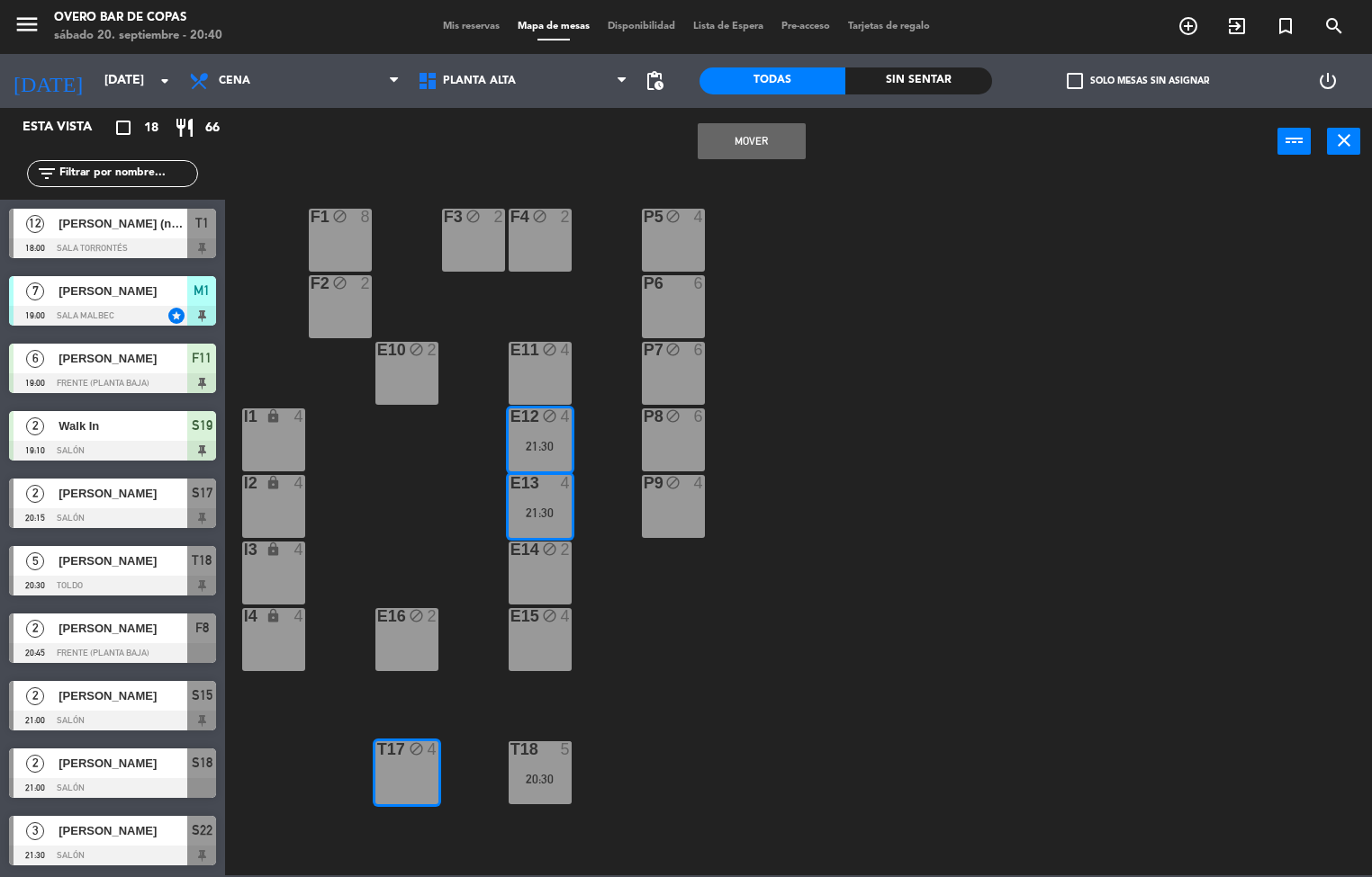
click at [764, 157] on button "Mover" at bounding box center [751, 141] width 108 height 36
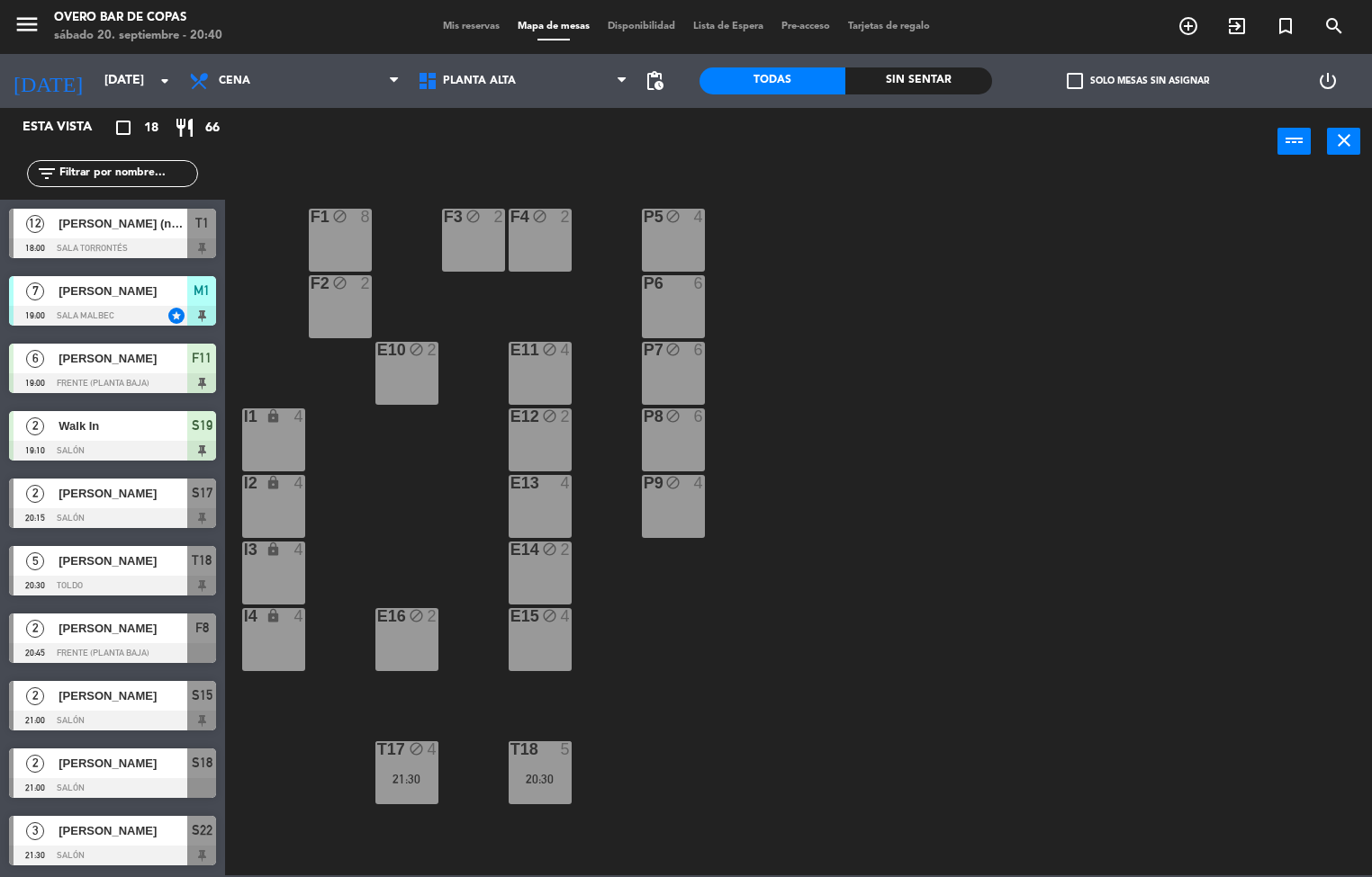
click at [538, 494] on div "E13 4" at bounding box center [539, 506] width 63 height 63
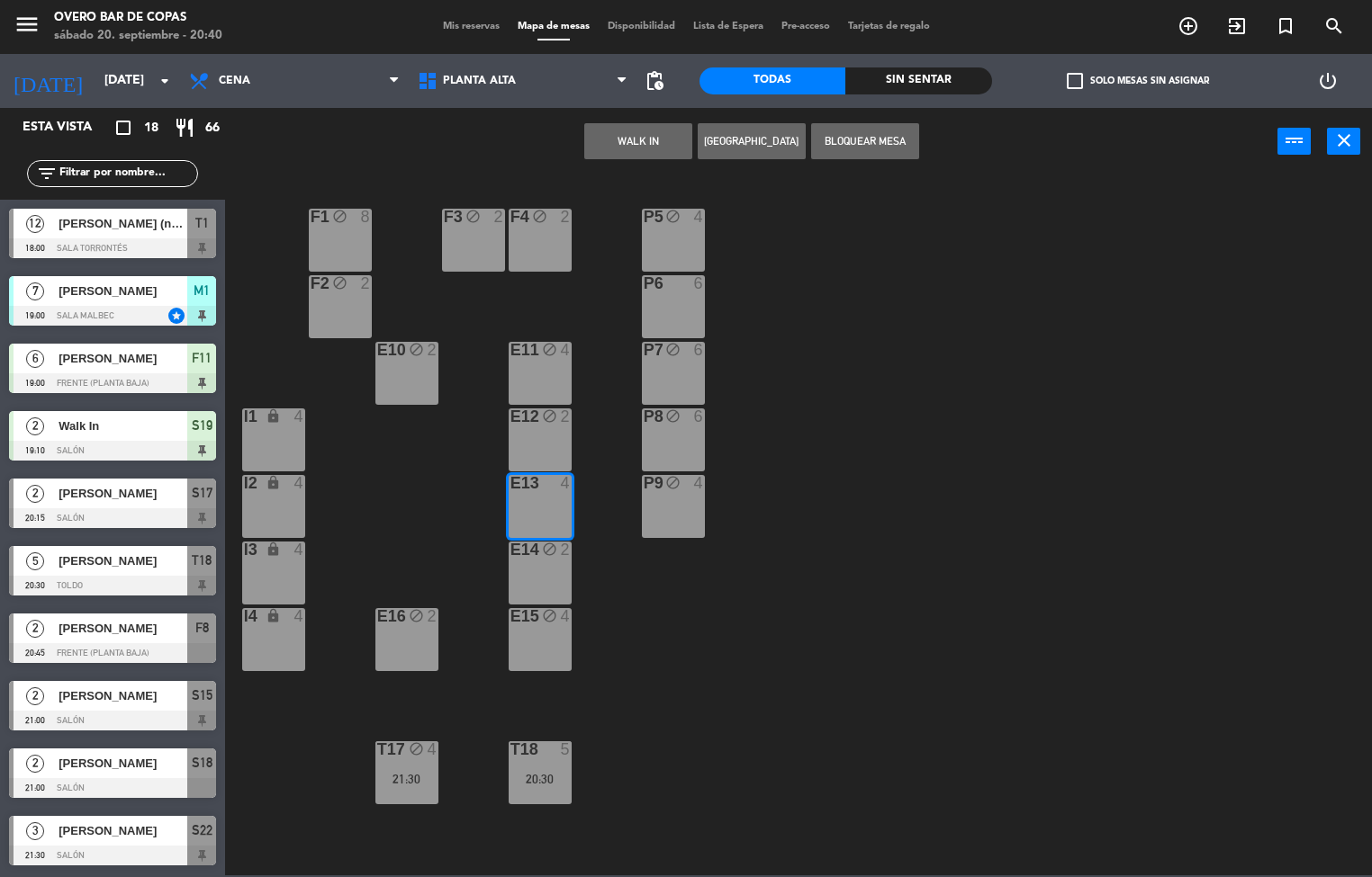
click at [841, 144] on button "Bloquear Mesa" at bounding box center [865, 141] width 108 height 36
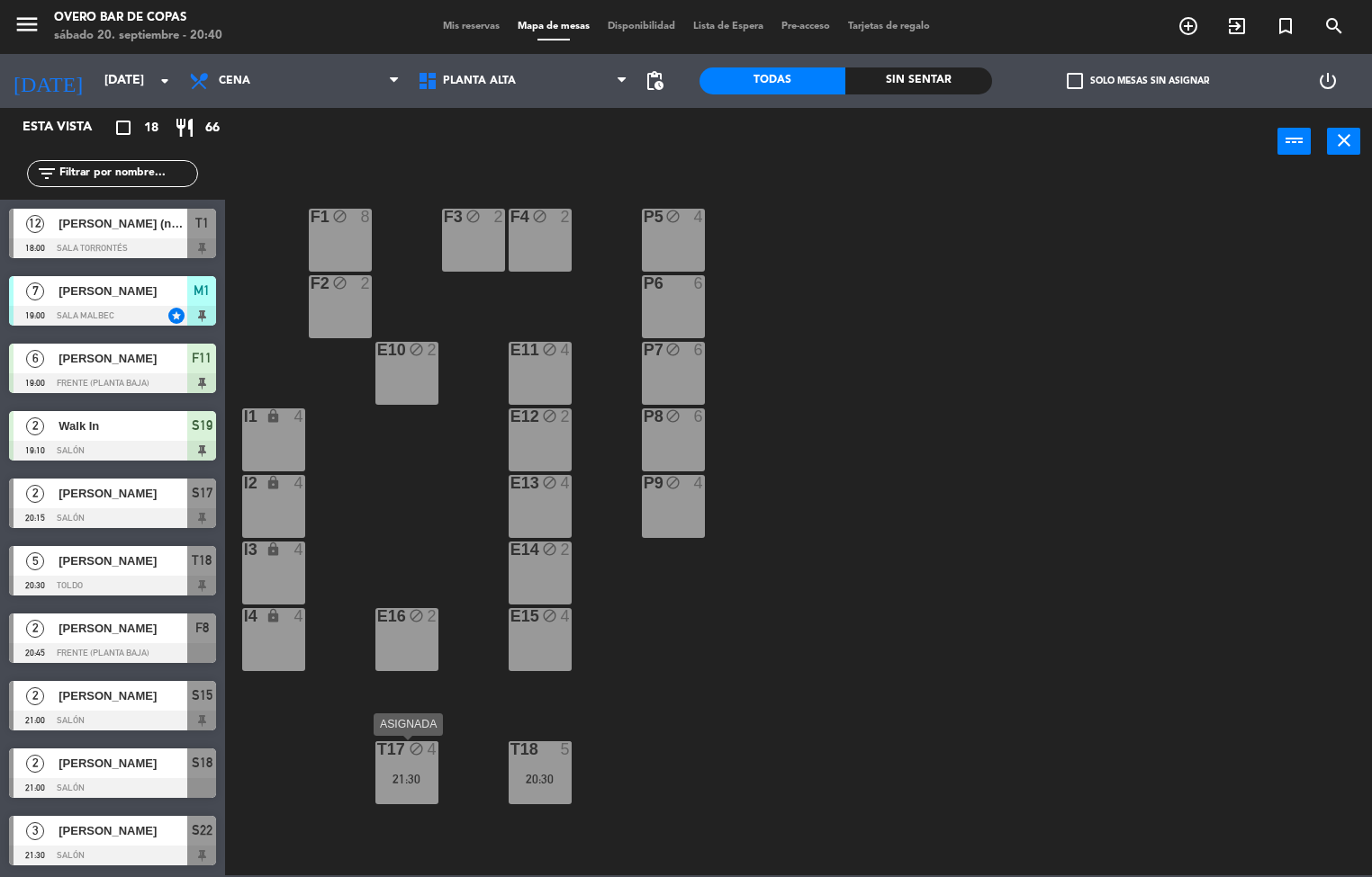
click at [409, 761] on div "T17 block 4 21:30" at bounding box center [407, 773] width 63 height 63
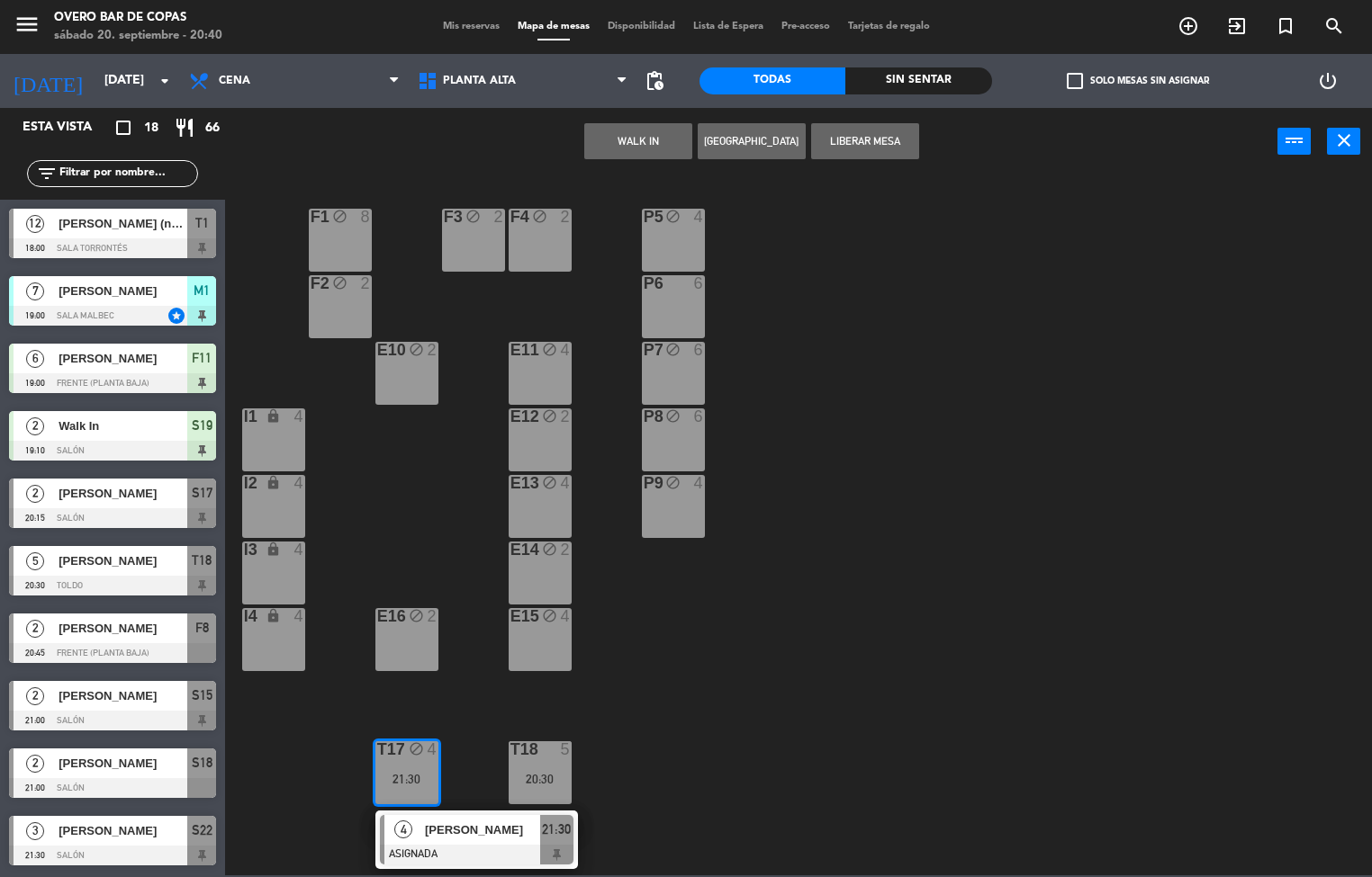
drag, startPoint x: 707, startPoint y: 797, endPoint x: 714, endPoint y: 784, distance: 14.8
click at [711, 791] on div "P5 block 4 F1 block 8 F3 block 2 F4 block 2 P6 6 F2 block 2 P7 block 6 E10 bloc…" at bounding box center [805, 525] width 1133 height 699
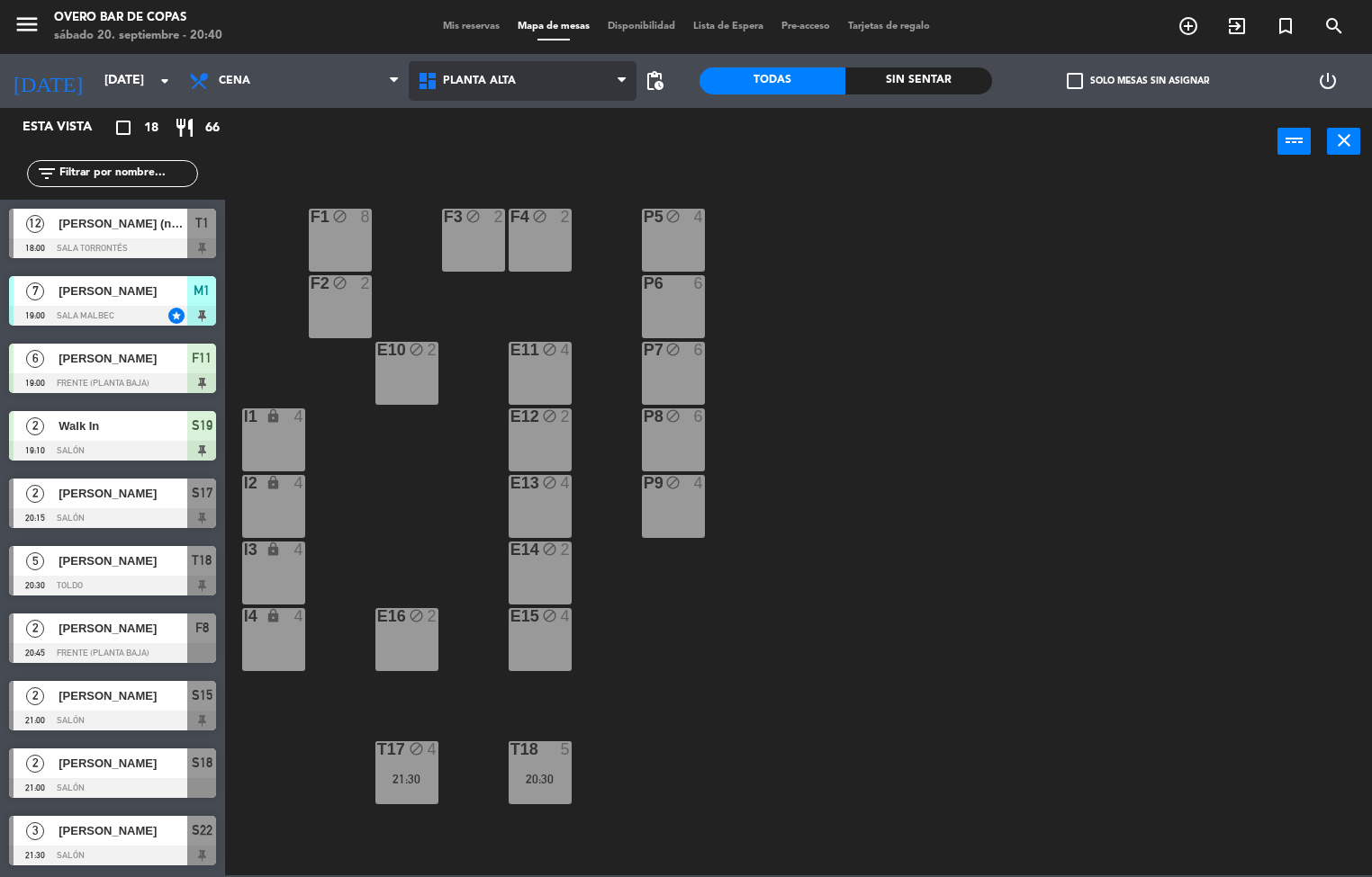
click at [514, 98] on span "Planta Alta" at bounding box center [523, 80] width 229 height 39
click at [559, 765] on div "T18 5 20:30" at bounding box center [539, 773] width 63 height 63
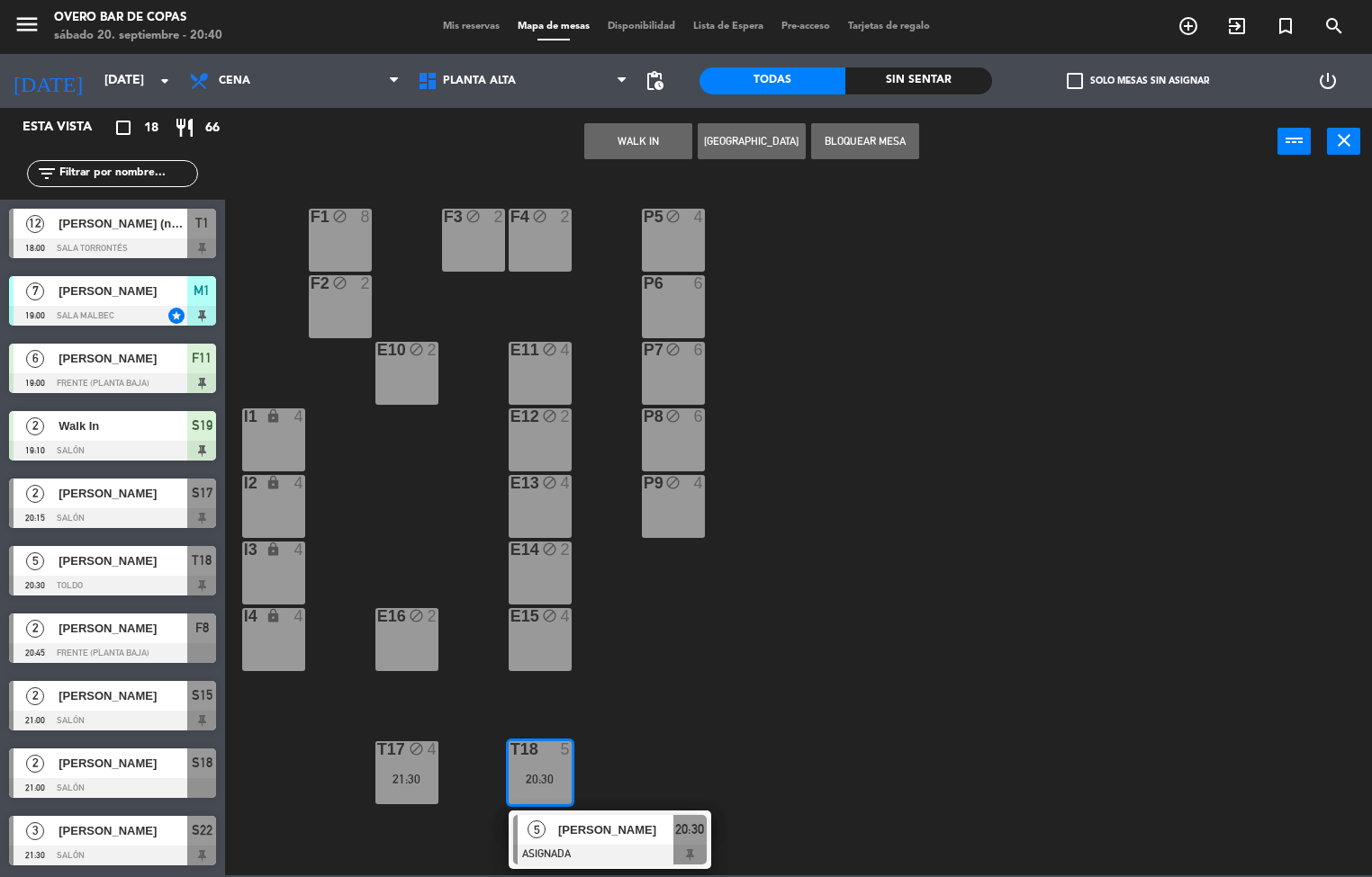
click at [660, 693] on div "P5 block 4 F1 block 8 F3 block 2 F4 block 2 P6 6 F2 block 2 P7 block 6 E10 bloc…" at bounding box center [805, 525] width 1133 height 699
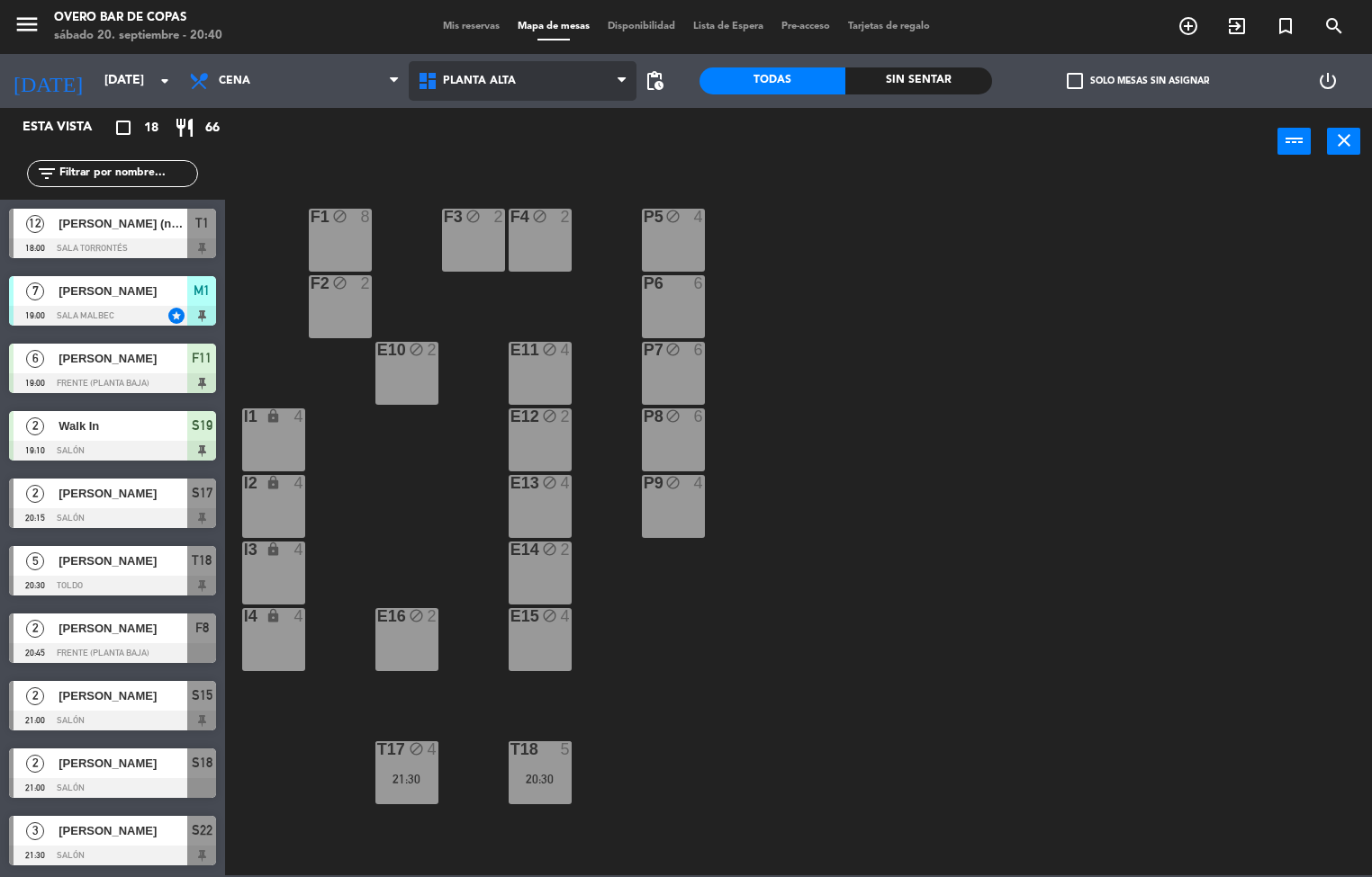
click at [454, 61] on span "Planta Alta" at bounding box center [523, 80] width 229 height 39
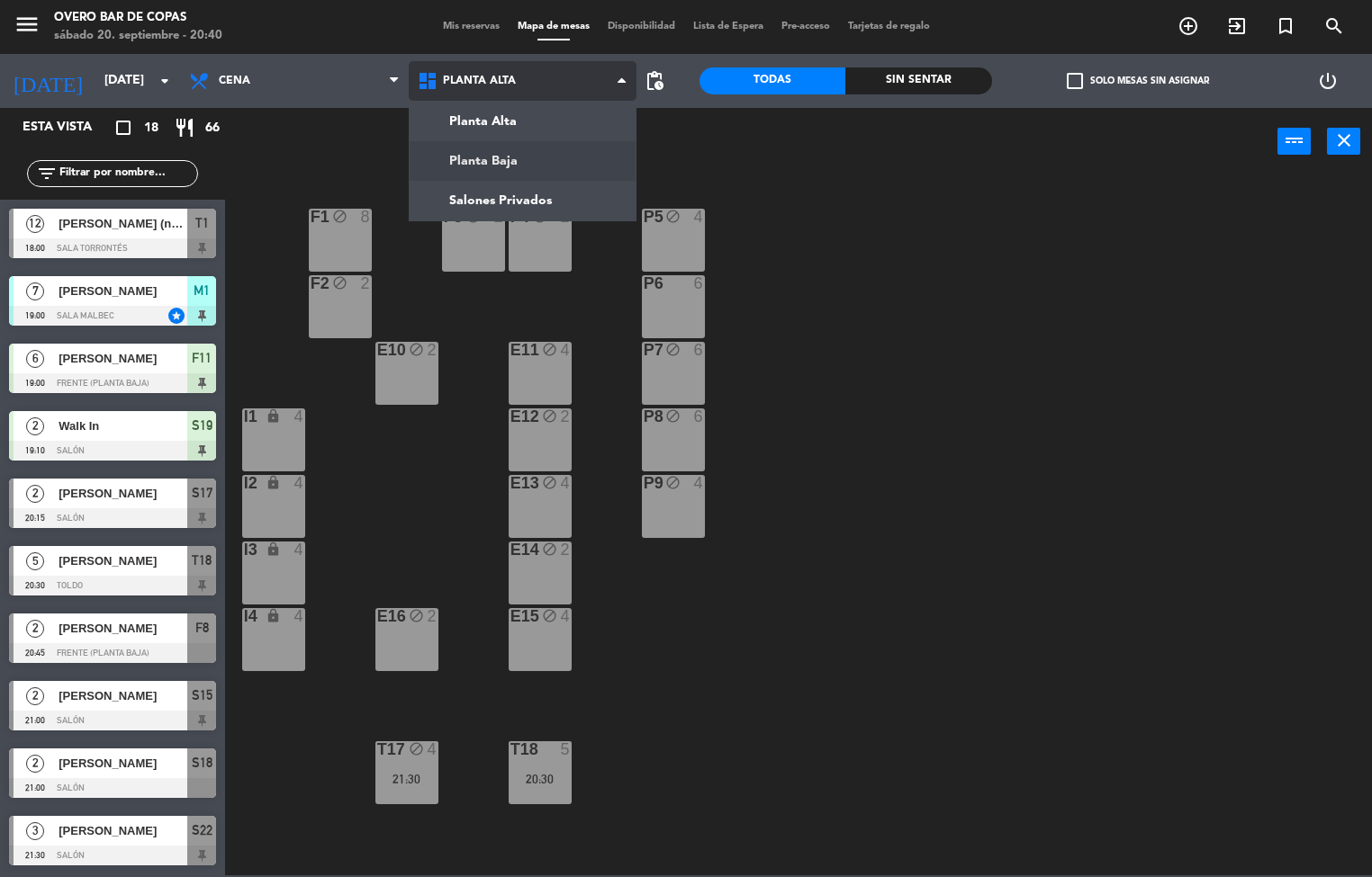
click at [513, 152] on ng-component "menu Overo Bar de Copas [DATE] 20. septiembre - 20:40 Mis reservas Mapa de mesa…" at bounding box center [686, 438] width 1372 height 875
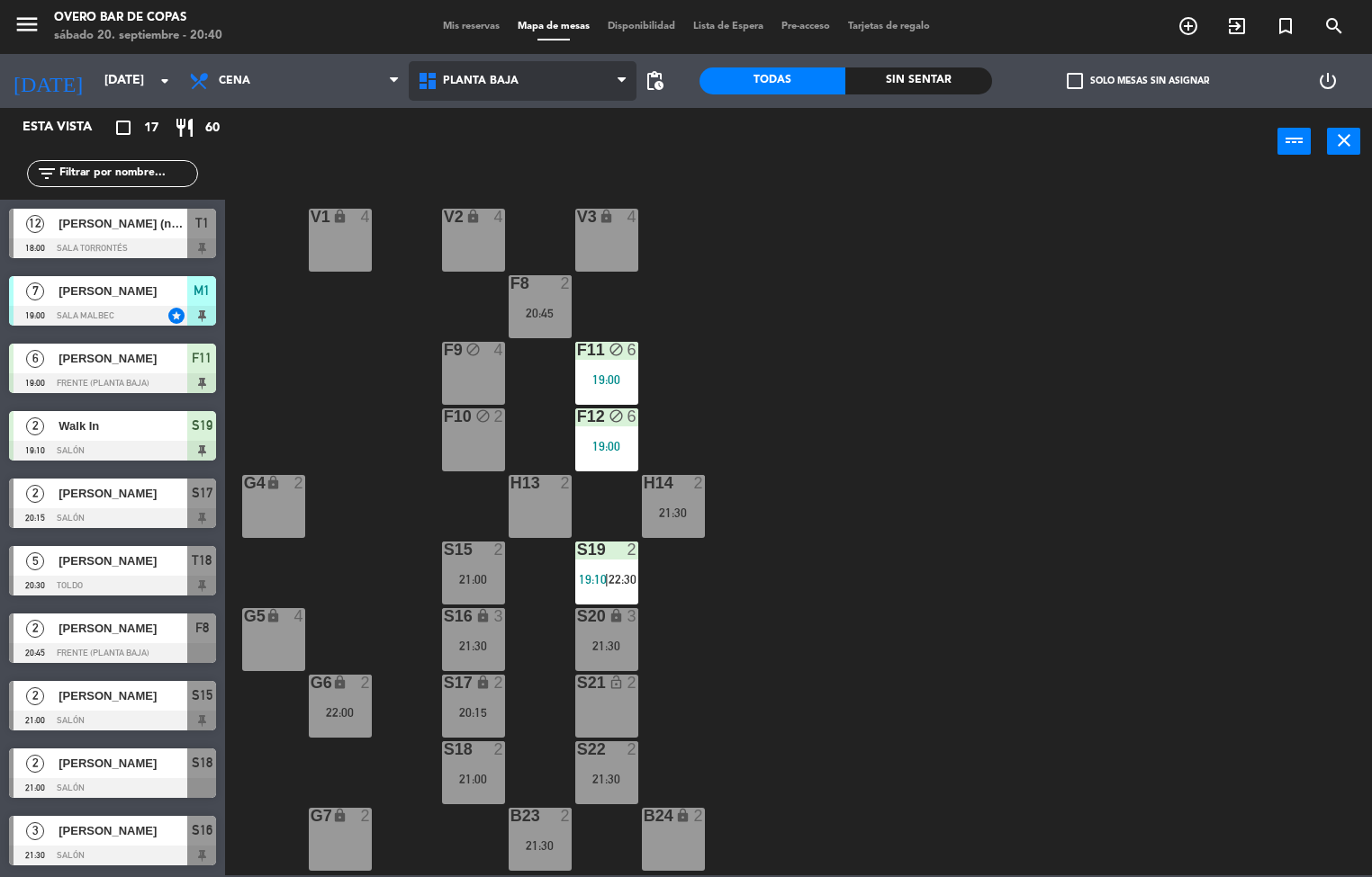
click at [489, 100] on span "Planta Baja" at bounding box center [523, 80] width 229 height 39
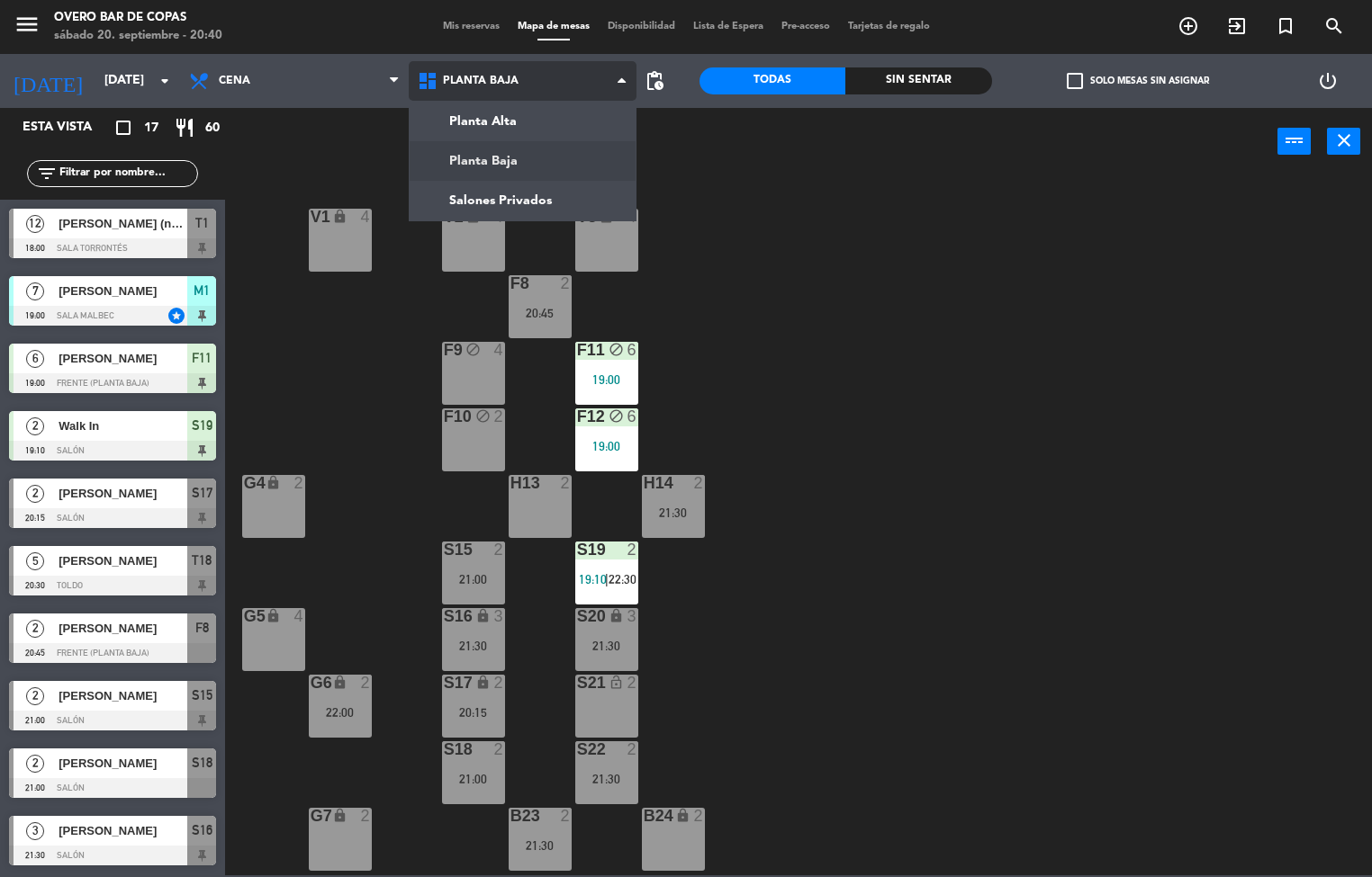
click at [473, 216] on ng-component "menu Overo Bar de Copas [DATE] 20. septiembre - 20:40 Mis reservas Mapa de mesa…" at bounding box center [686, 438] width 1372 height 875
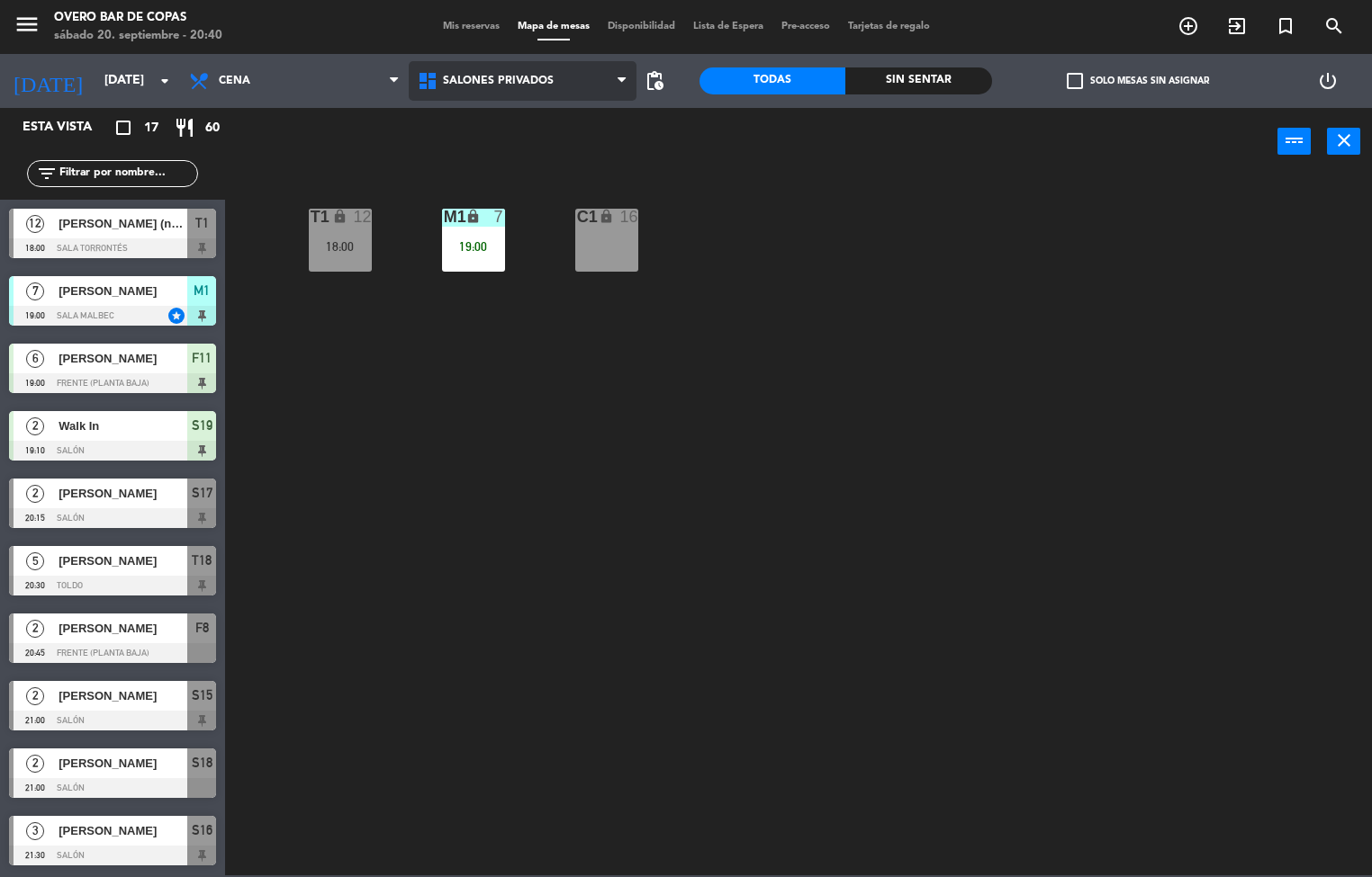
click at [484, 90] on span "Salones Privados" at bounding box center [523, 80] width 229 height 39
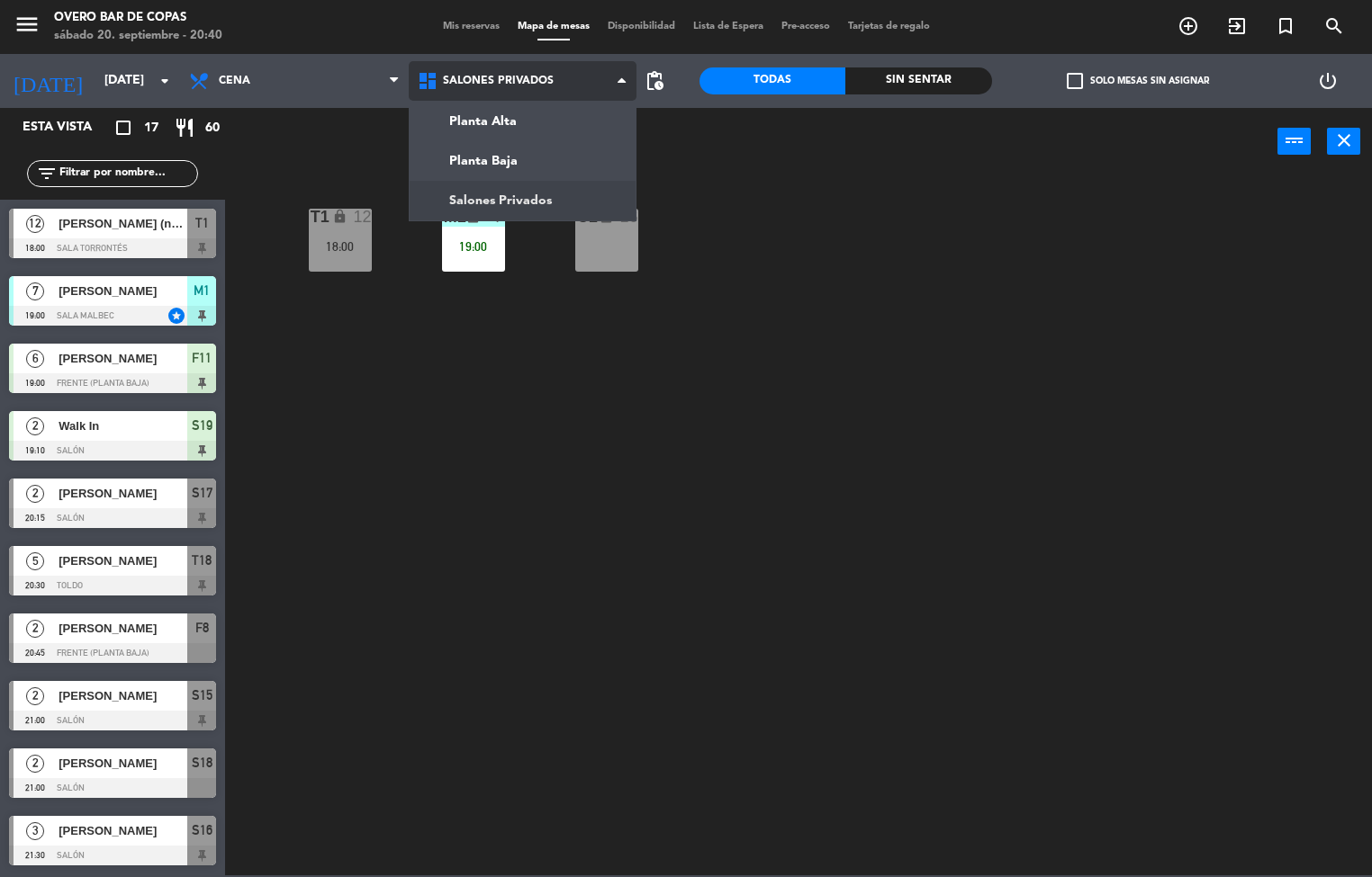
click at [487, 120] on ng-component "menu Overo Bar de Copas [DATE] 20. septiembre - 20:40 Mis reservas Mapa de mesa…" at bounding box center [686, 438] width 1372 height 875
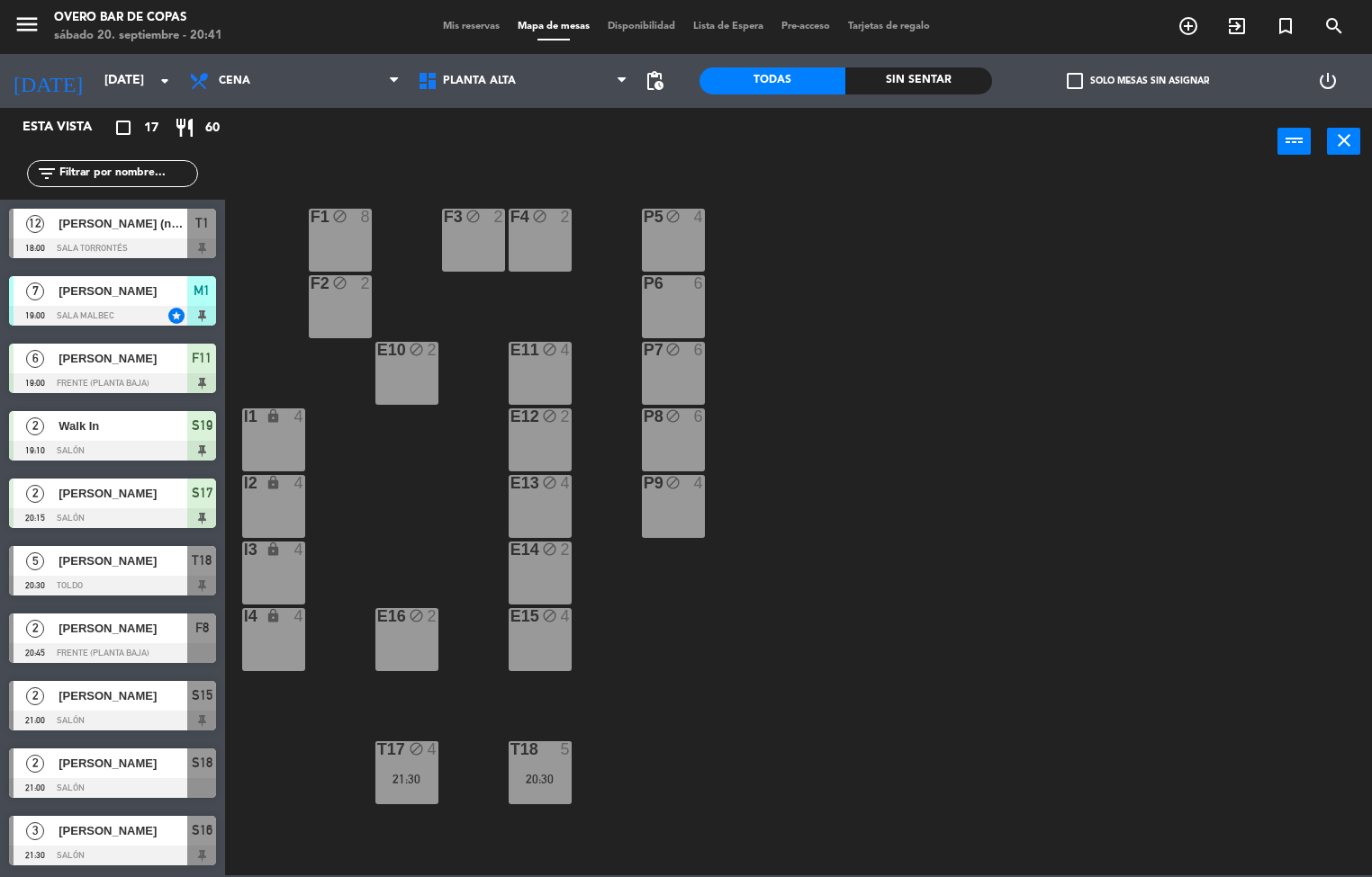
click at [549, 776] on div "20:30" at bounding box center [539, 779] width 63 height 13
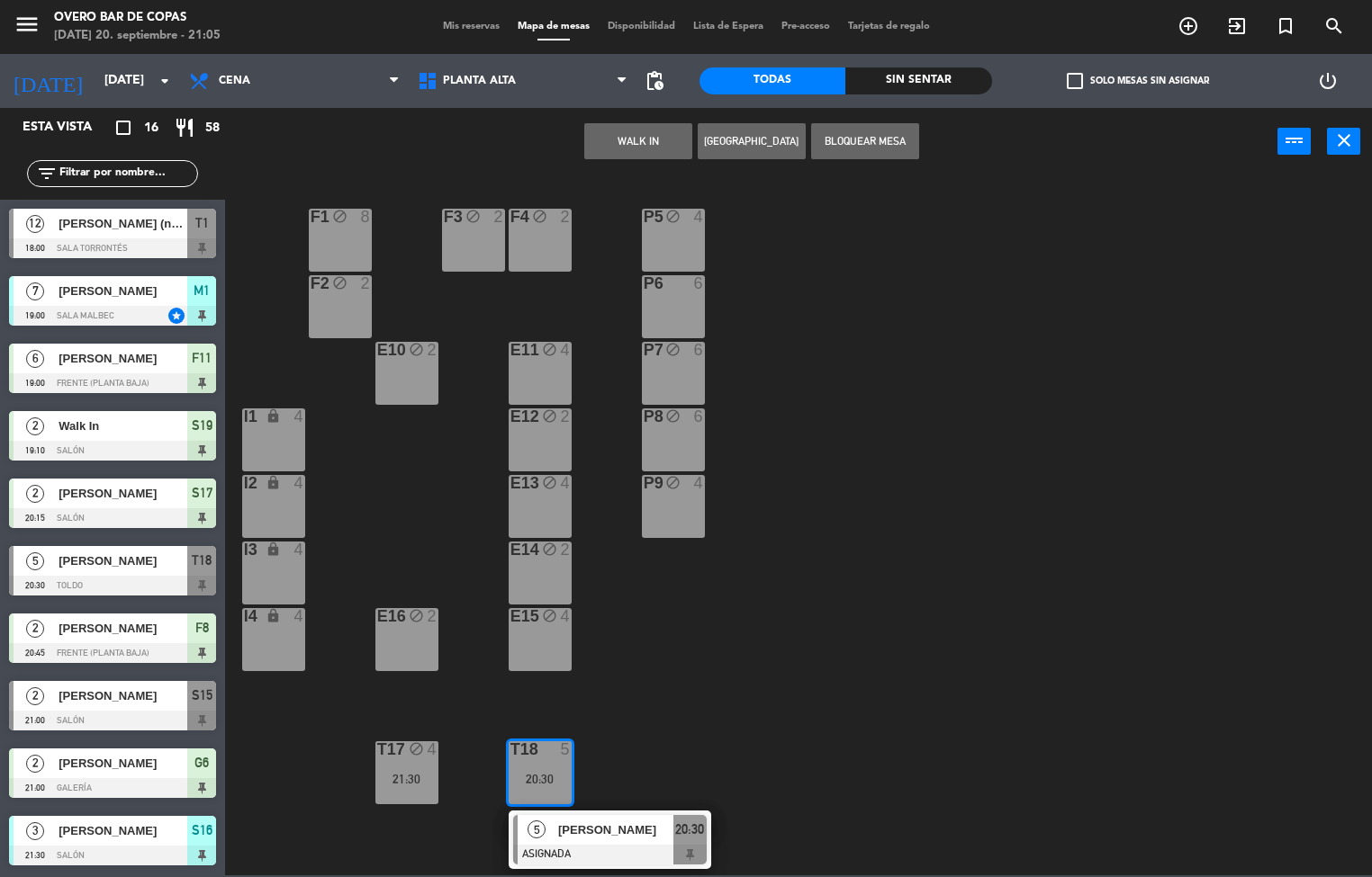
click at [416, 459] on div "P5 block 4 F1 block 8 F3 block 2 F4 block 2 P6 6 F2 block 2 P7 block 6 E10 bloc…" at bounding box center [805, 525] width 1133 height 699
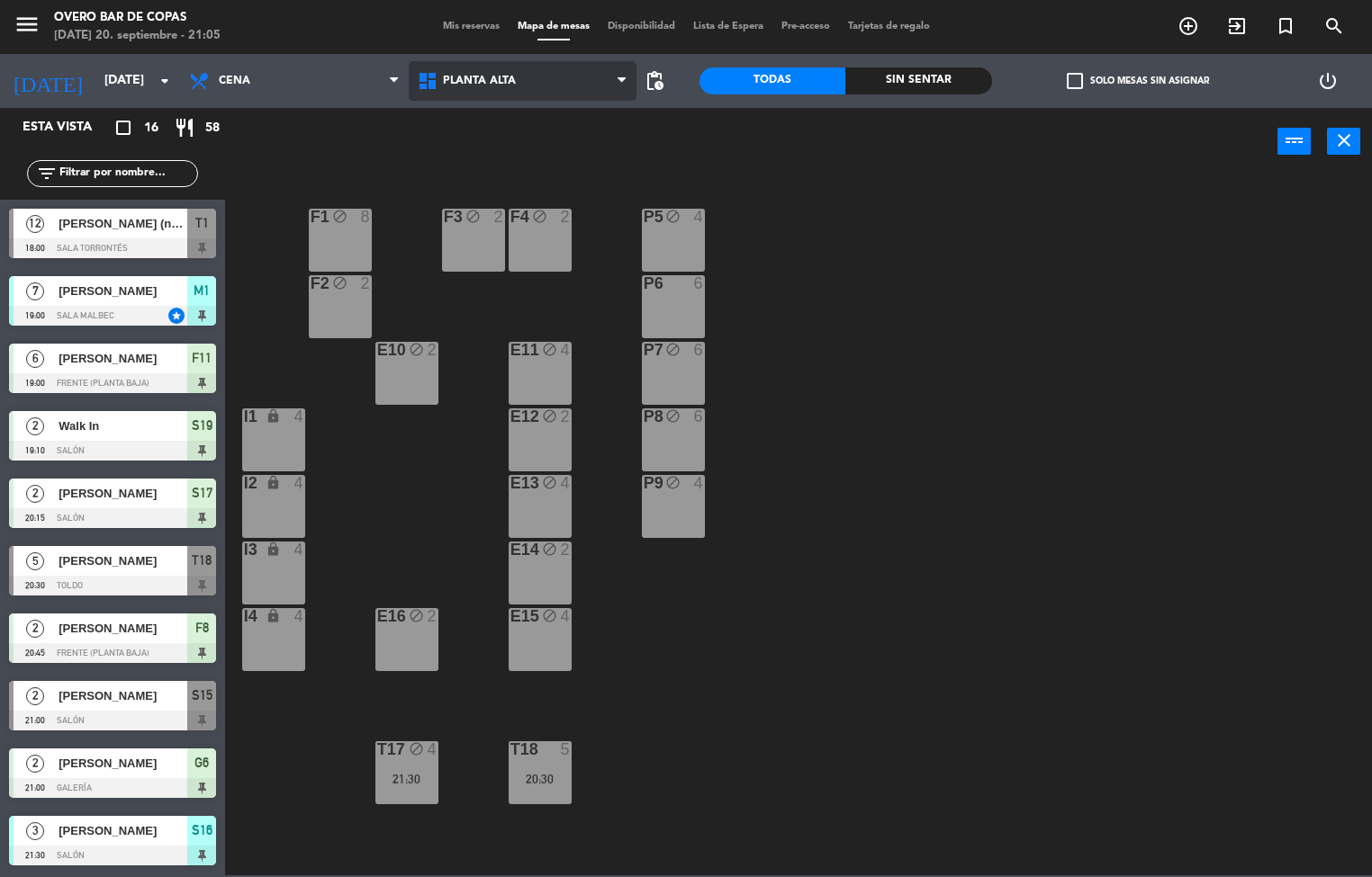
click at [507, 90] on span "Planta Alta" at bounding box center [523, 80] width 229 height 39
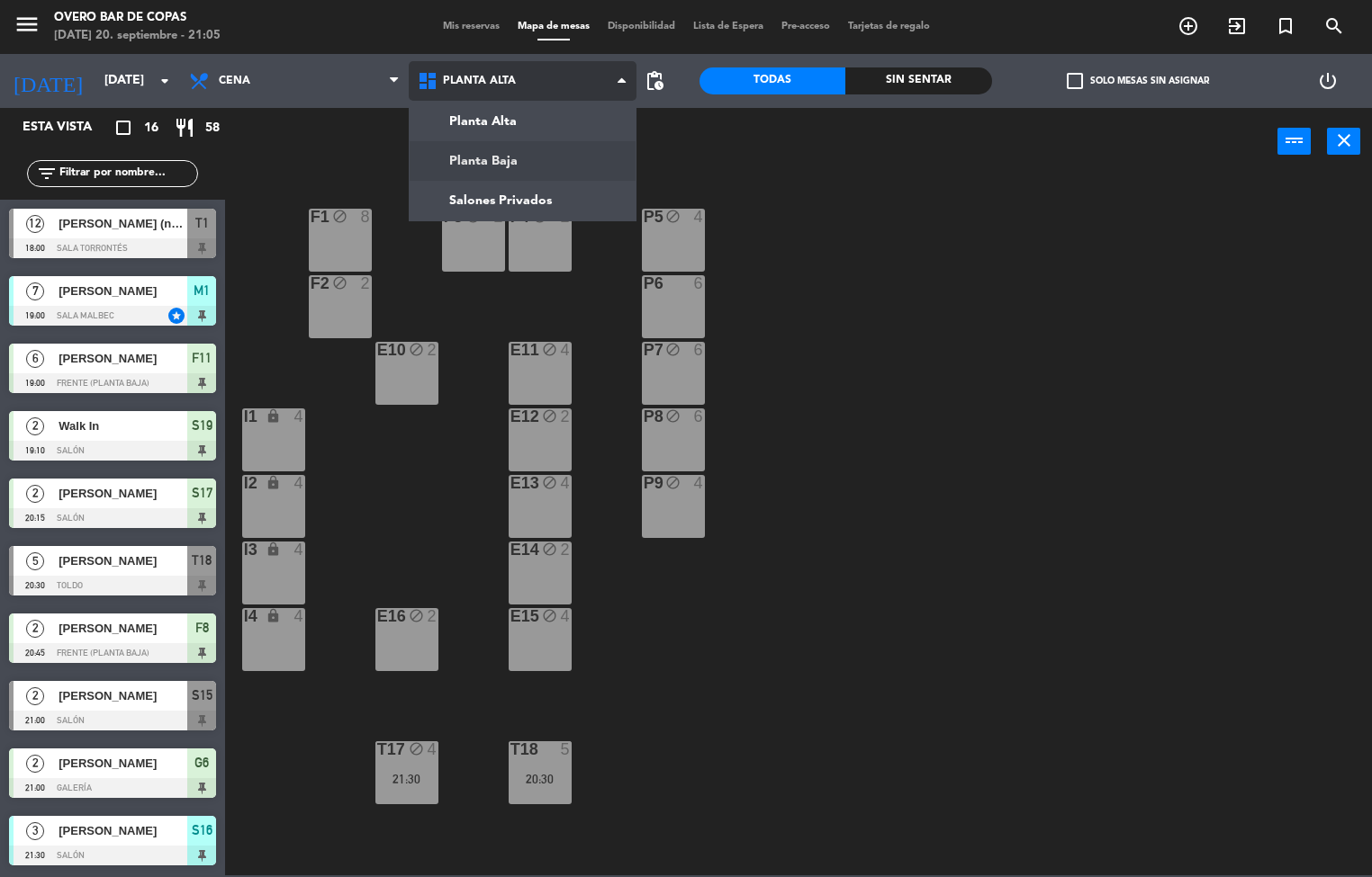
click at [489, 160] on ng-component "menu Overo Bar de Copas [DATE] 20. septiembre - 21:05 Mis reservas Mapa de mesa…" at bounding box center [686, 438] width 1372 height 875
